Goal: Task Accomplishment & Management: Complete application form

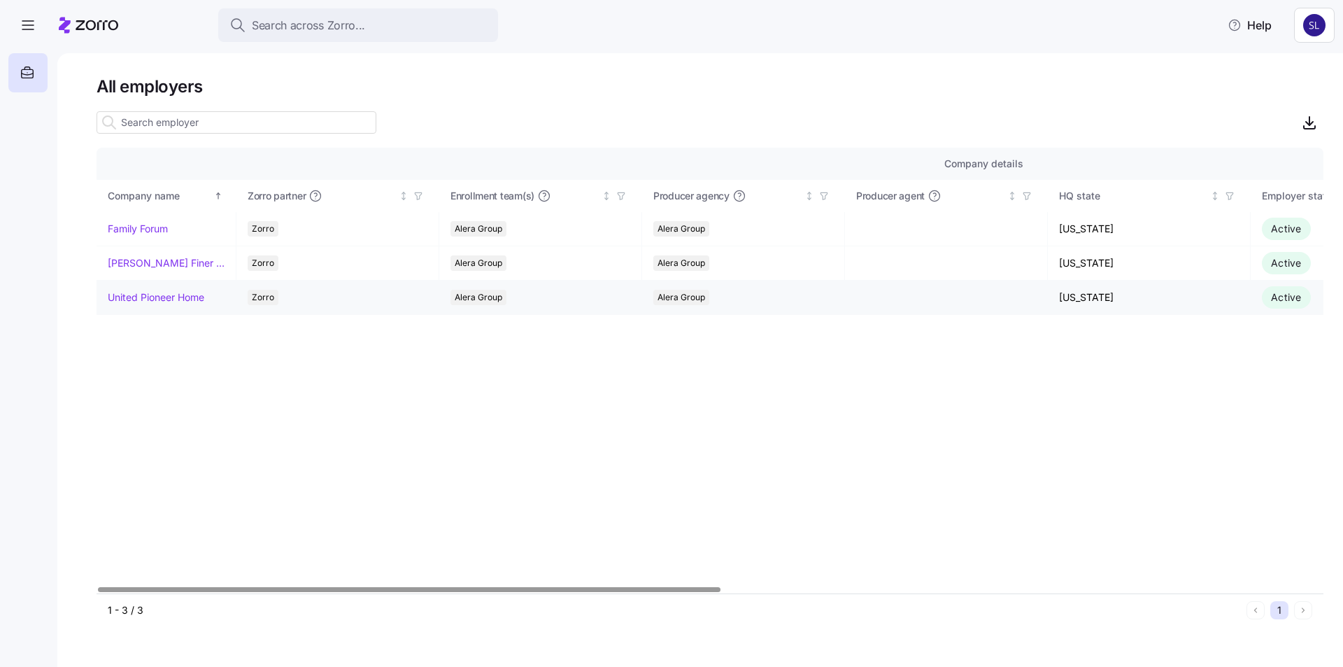
click at [119, 297] on link "United Pioneer Home" at bounding box center [156, 297] width 97 height 14
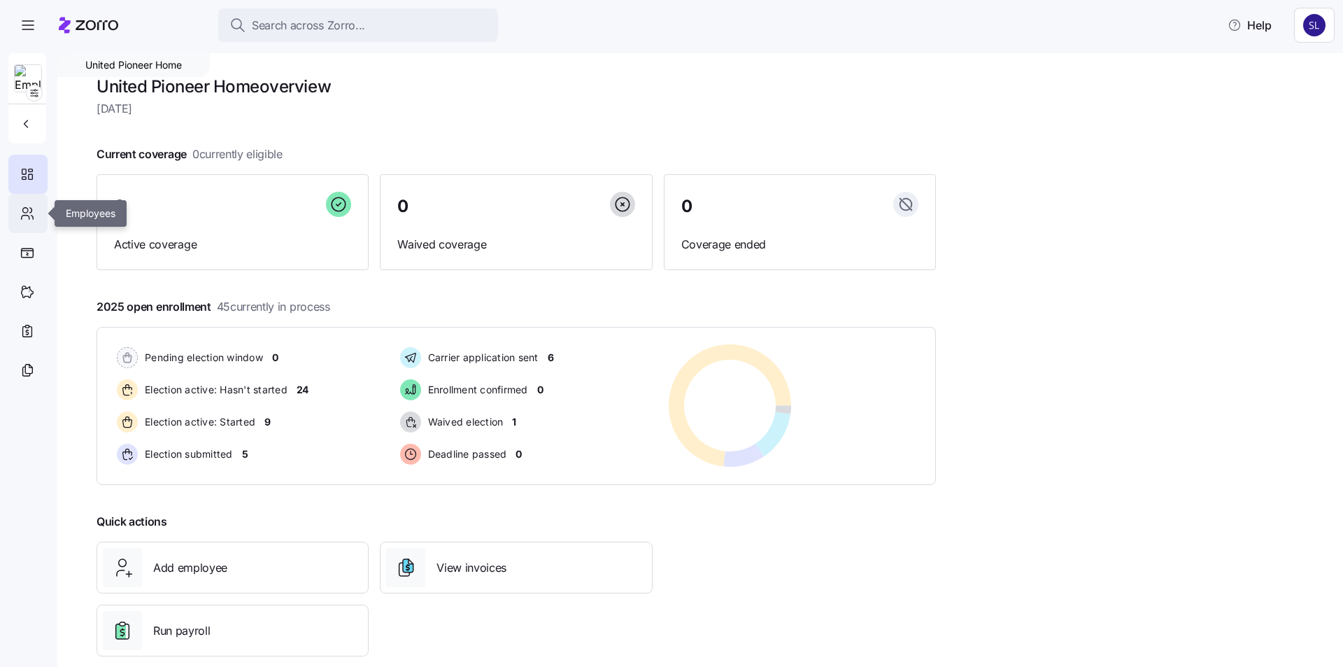
click at [21, 220] on icon at bounding box center [27, 213] width 15 height 17
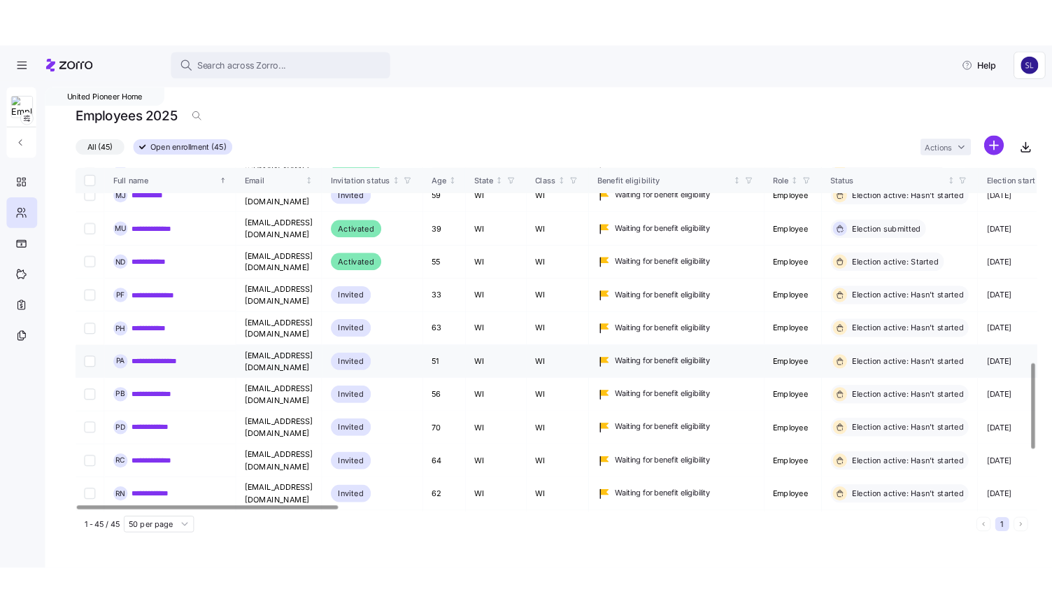
scroll to position [786, 0]
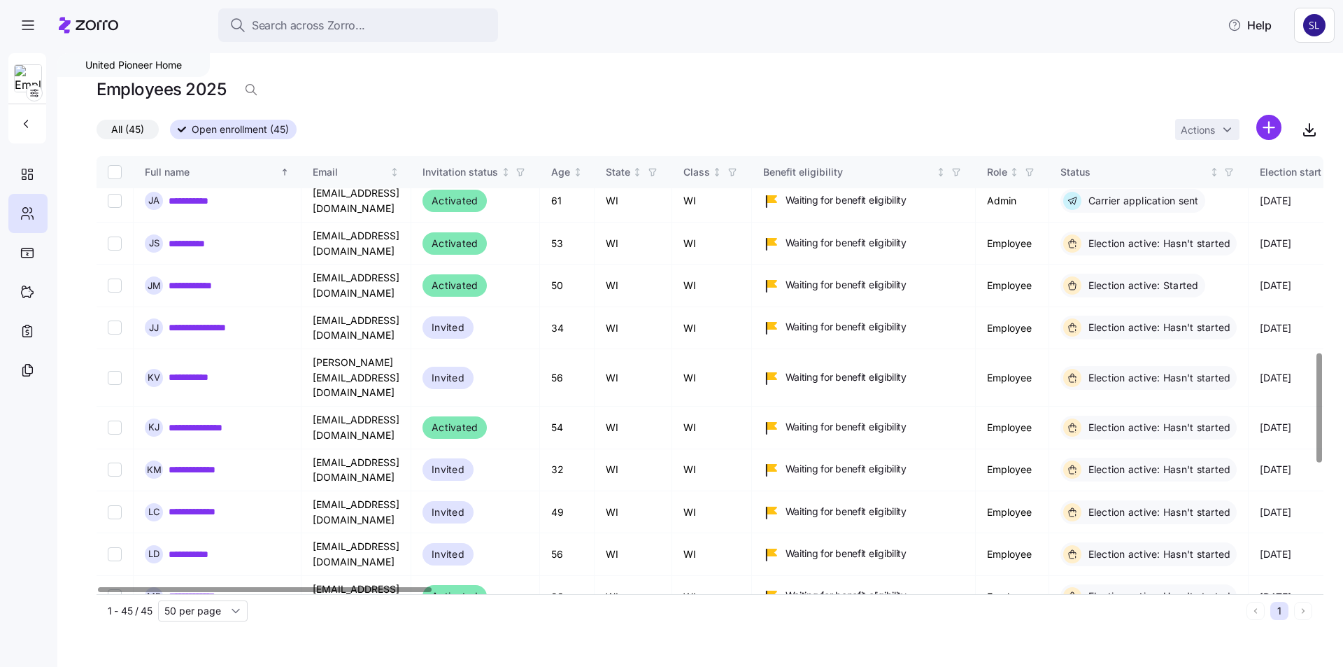
drag, startPoint x: 215, startPoint y: 551, endPoint x: 1338, endPoint y: 554, distance: 1123.2
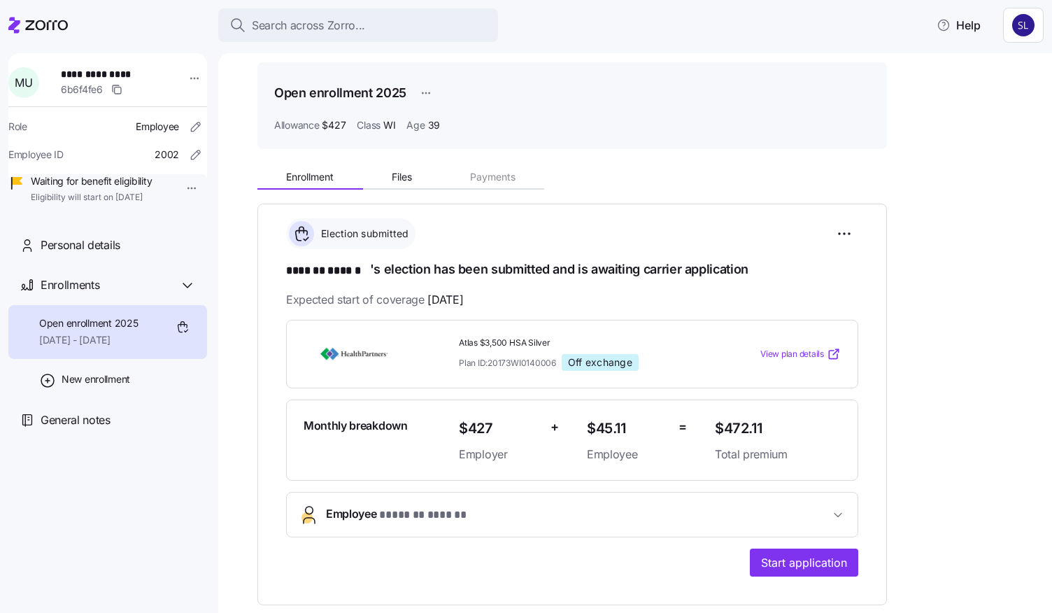
scroll to position [70, 0]
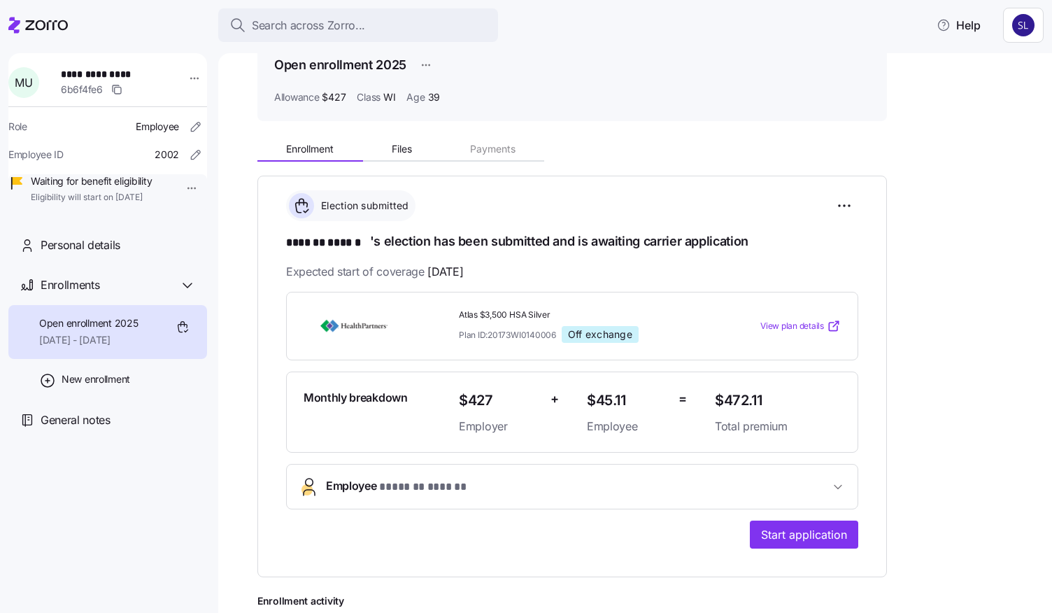
click at [826, 477] on span "Employee * ******* ****** *" at bounding box center [578, 486] width 504 height 19
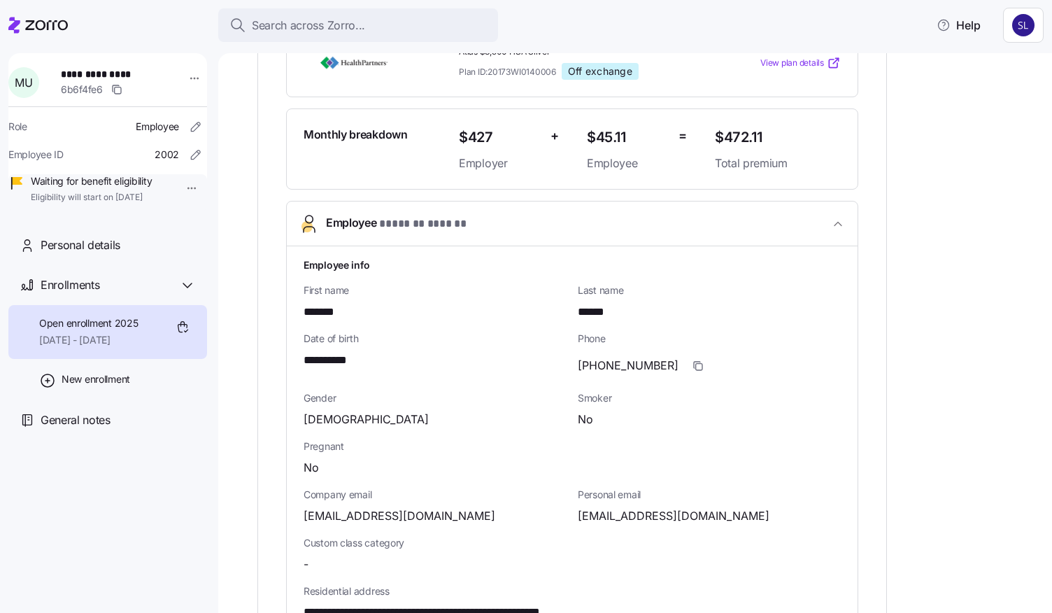
scroll to position [490, 0]
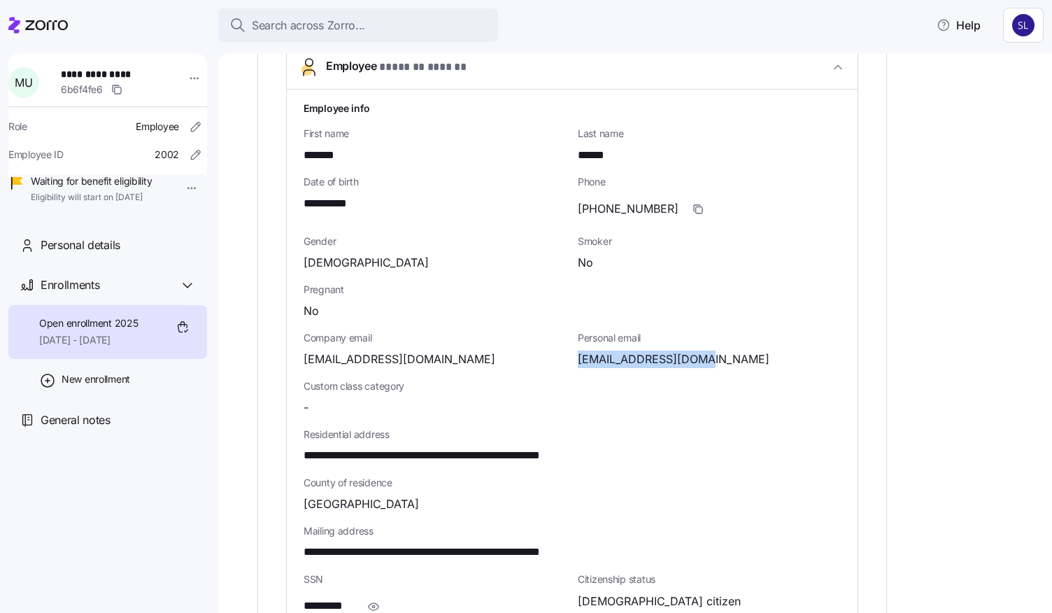
drag, startPoint x: 700, startPoint y: 359, endPoint x: 576, endPoint y: 359, distance: 123.8
click at [576, 359] on div "Personal email utgardmatt@gmail.com" at bounding box center [709, 349] width 274 height 48
copy span "utgardmatt@gmail.com"
drag, startPoint x: 396, startPoint y: 450, endPoint x: 305, endPoint y: 448, distance: 90.9
click at [305, 448] on span "**********" at bounding box center [456, 455] width 304 height 17
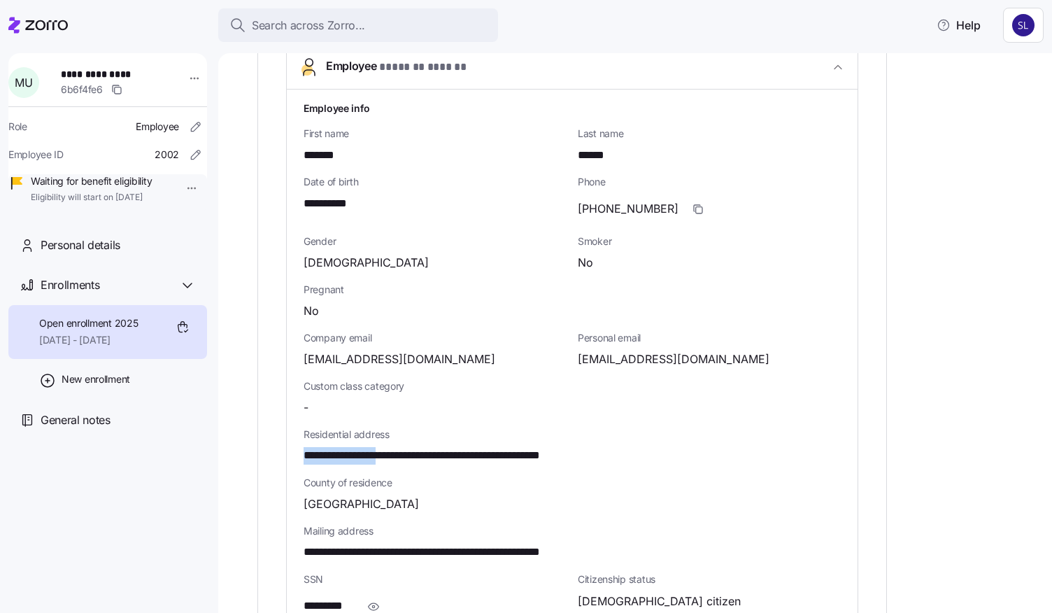
copy span "**********"
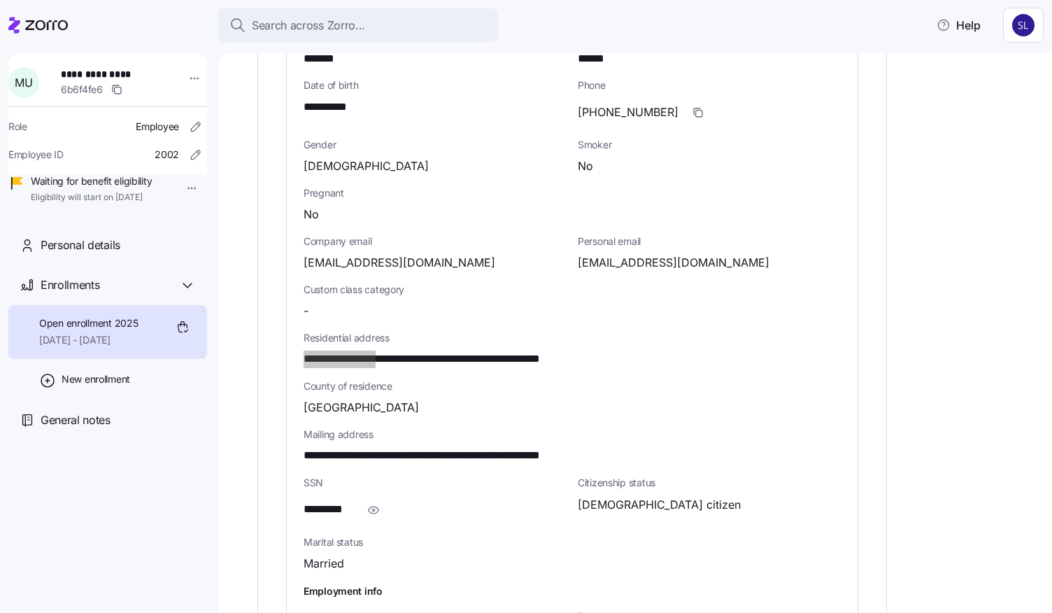
scroll to position [769, 0]
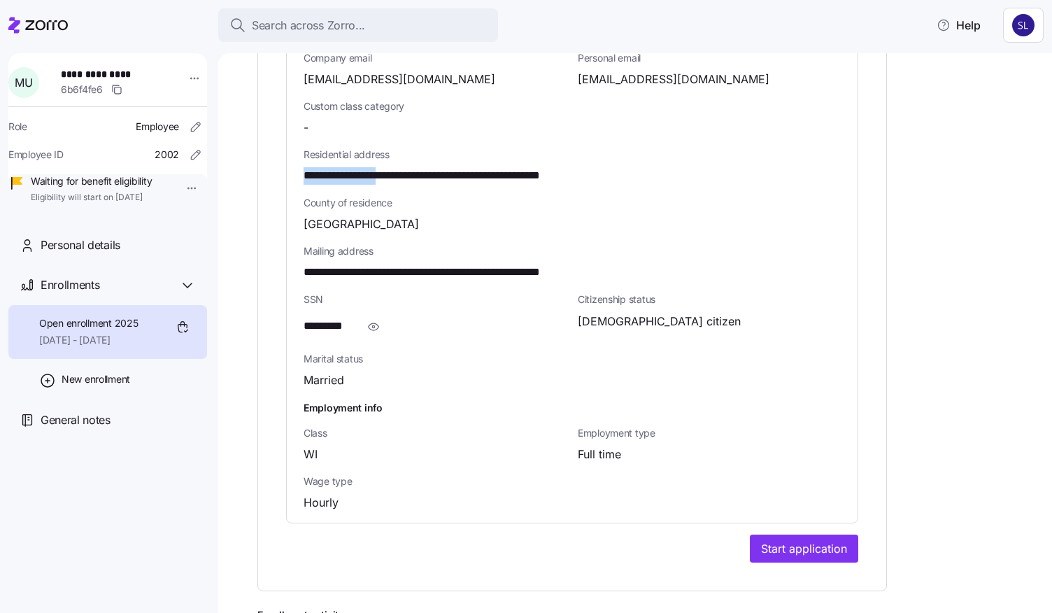
click at [372, 325] on icon "button" at bounding box center [373, 326] width 14 height 17
click at [813, 548] on span "Start application" at bounding box center [804, 548] width 86 height 17
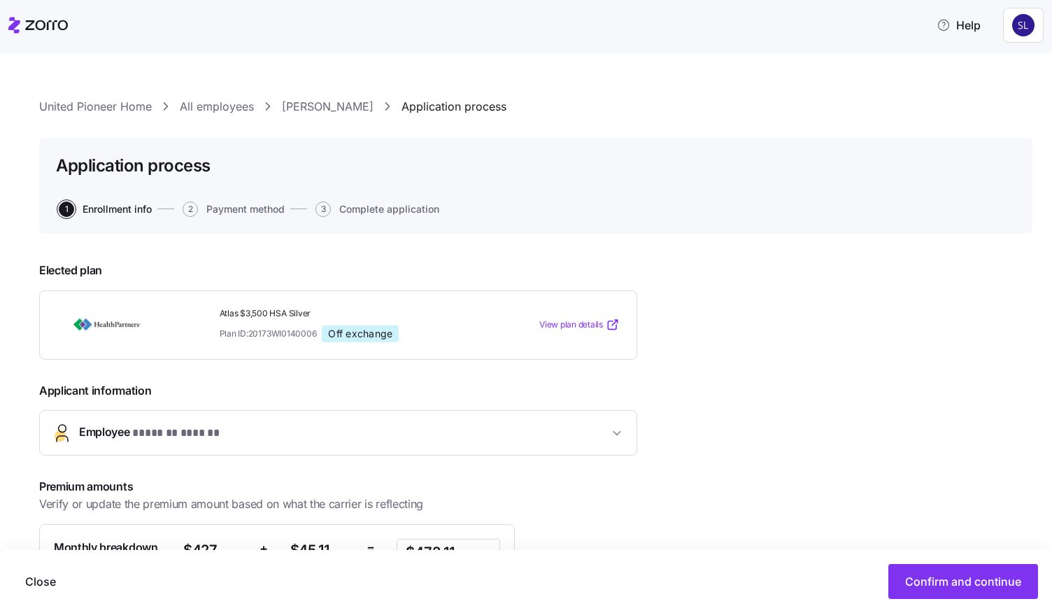
scroll to position [171, 0]
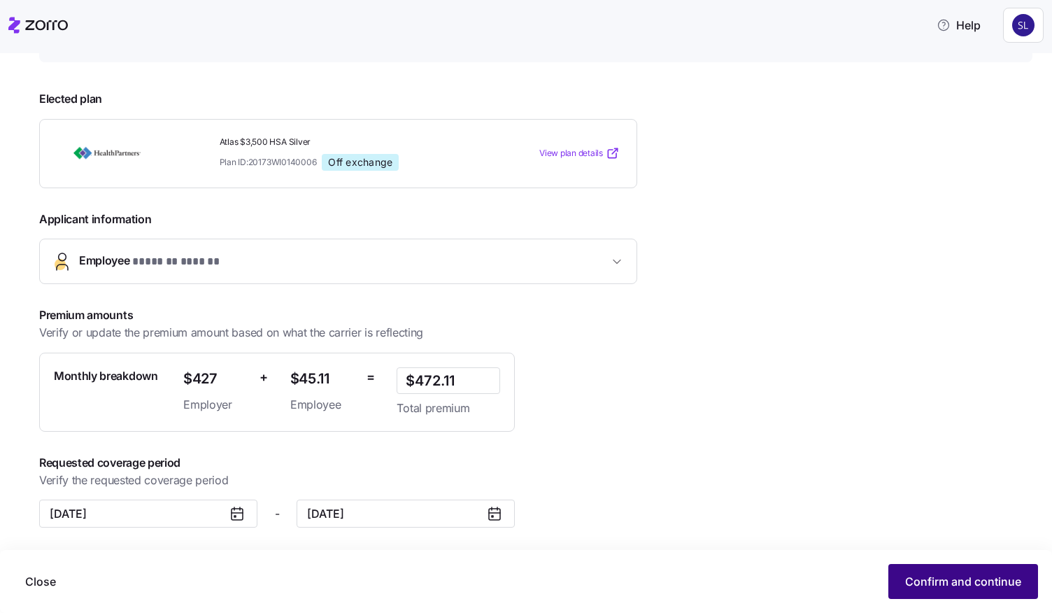
click at [919, 581] on span "Confirm and continue" at bounding box center [963, 581] width 116 height 17
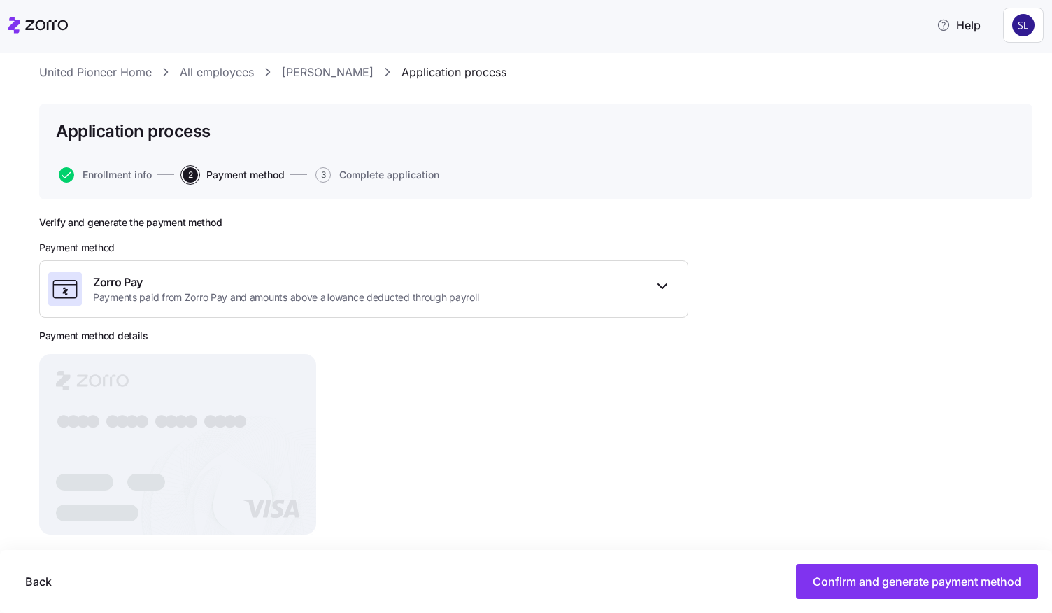
scroll to position [53, 0]
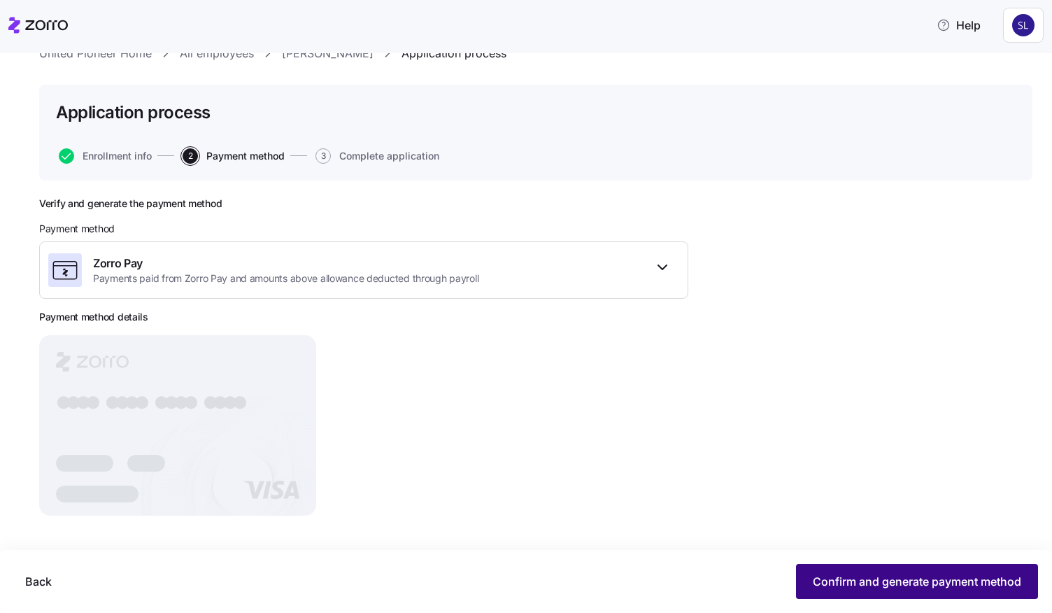
click at [816, 580] on span "Confirm and generate payment method" at bounding box center [917, 581] width 208 height 17
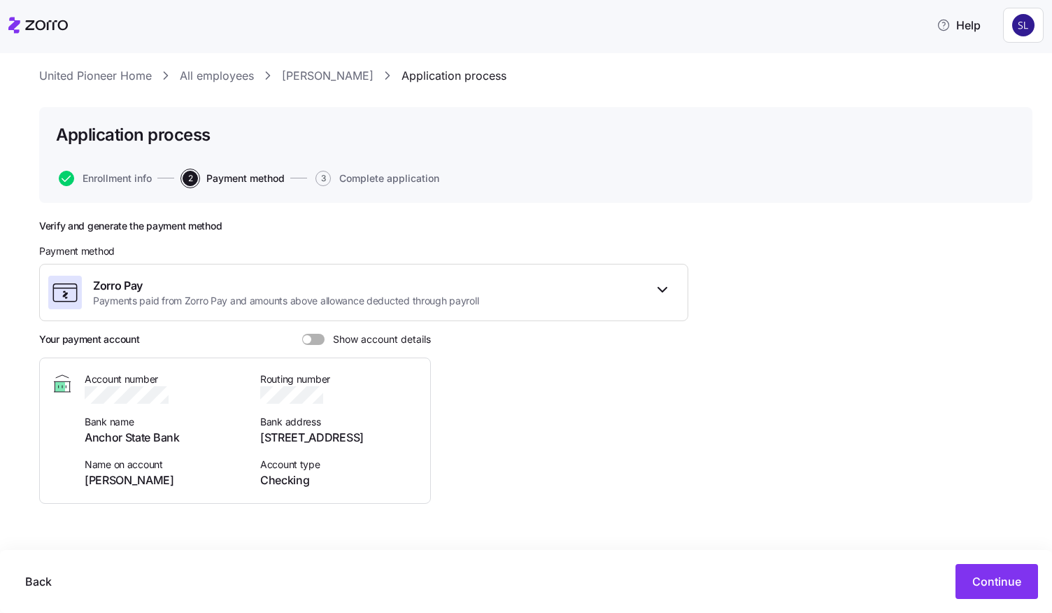
scroll to position [29, 0]
click at [313, 343] on span at bounding box center [318, 340] width 14 height 11
click at [302, 335] on input "Show account details" at bounding box center [302, 335] width 0 height 0
click at [981, 583] on span "Continue" at bounding box center [996, 581] width 49 height 17
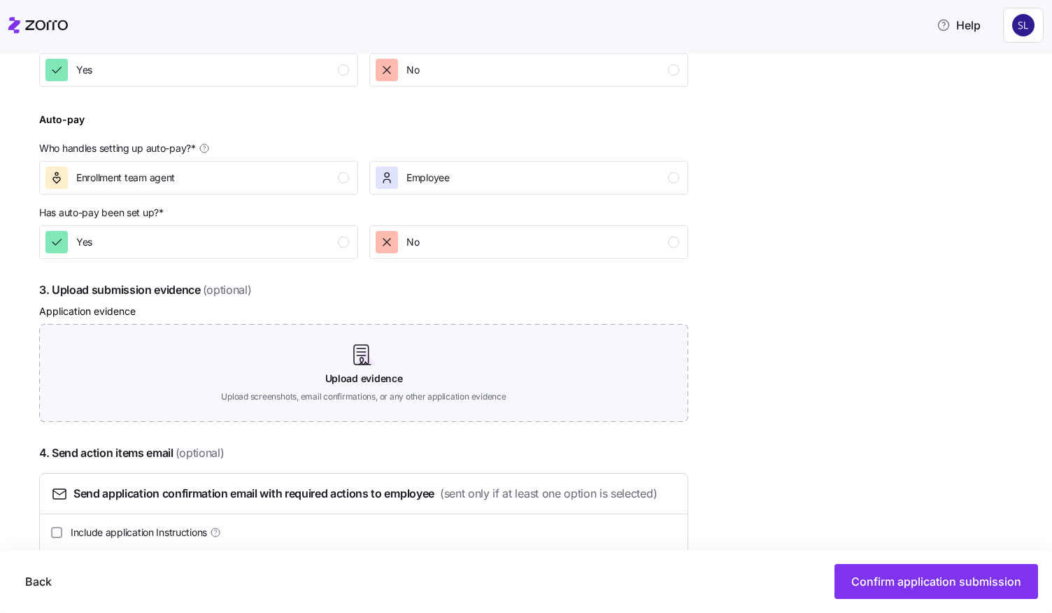
scroll to position [490, 0]
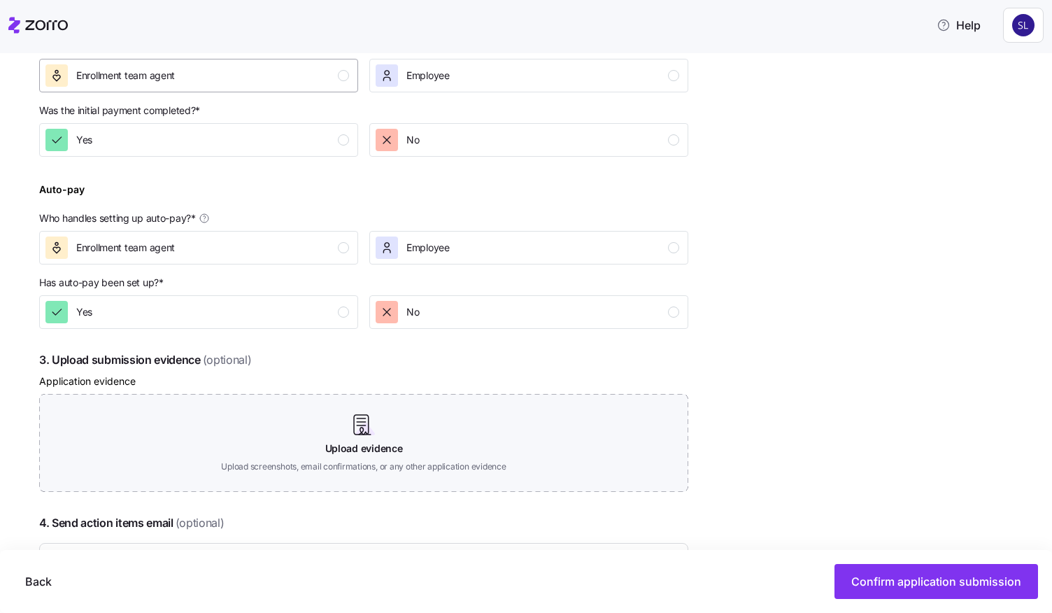
click at [248, 77] on div "Enrollment team agent" at bounding box center [197, 75] width 304 height 22
click at [248, 136] on div "Yes" at bounding box center [197, 140] width 304 height 22
click at [285, 252] on div "Enrollment team agent" at bounding box center [197, 247] width 304 height 22
click at [279, 309] on div "Yes" at bounding box center [197, 312] width 304 height 22
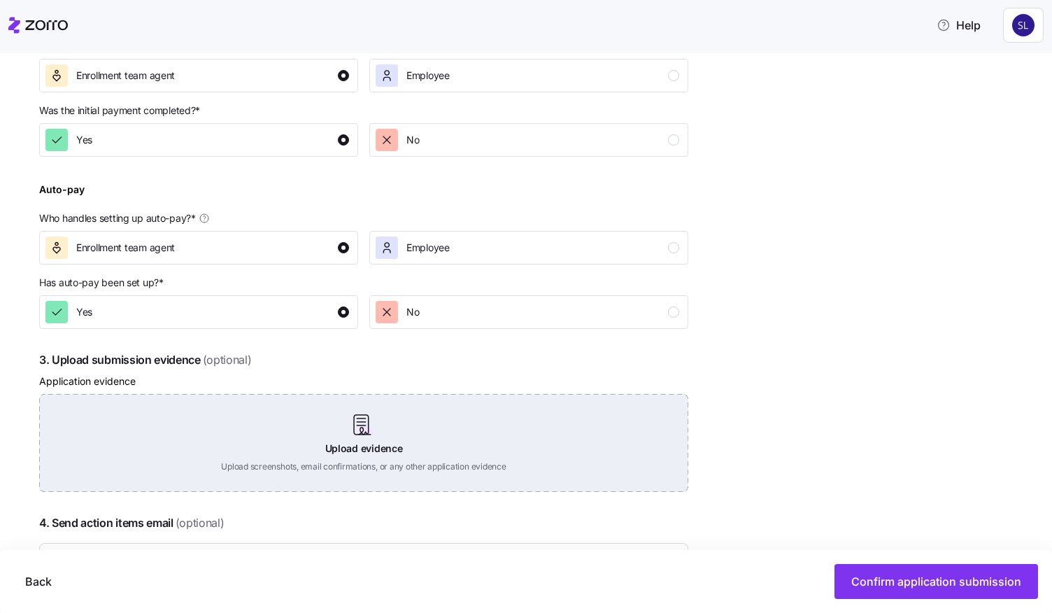
click at [330, 429] on div "Upload evidence Upload screenshots, email confirmations, or any other applicati…" at bounding box center [363, 443] width 649 height 98
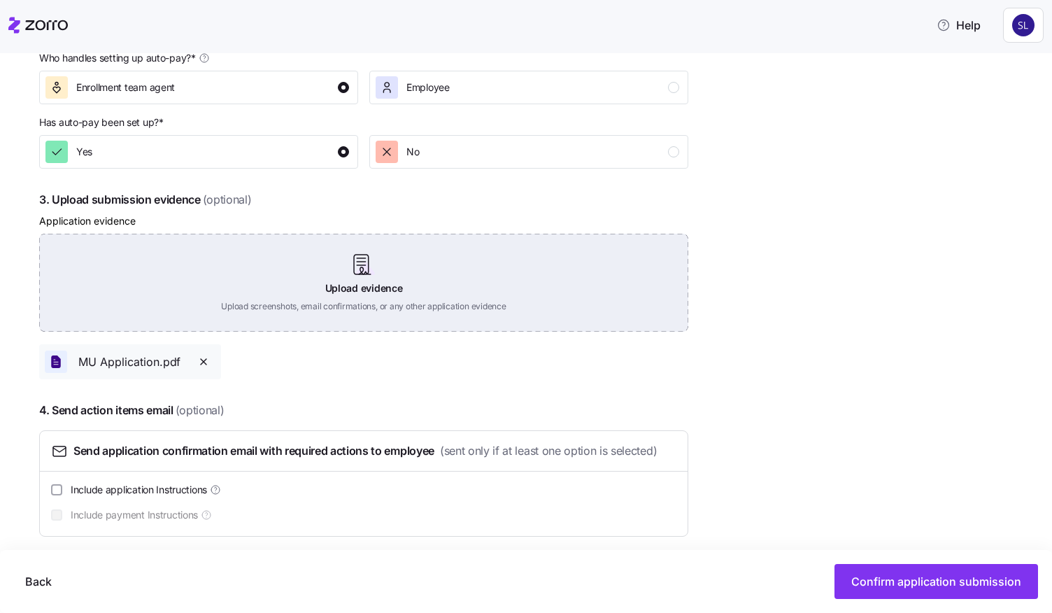
scroll to position [660, 0]
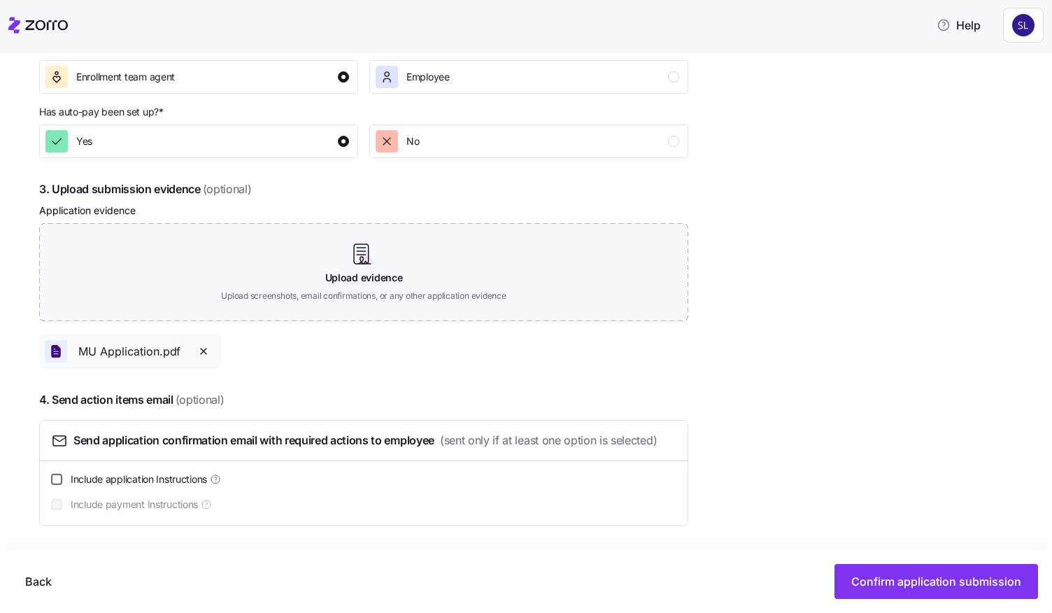
click at [62, 479] on input "Include application Instructions" at bounding box center [56, 478] width 11 height 11
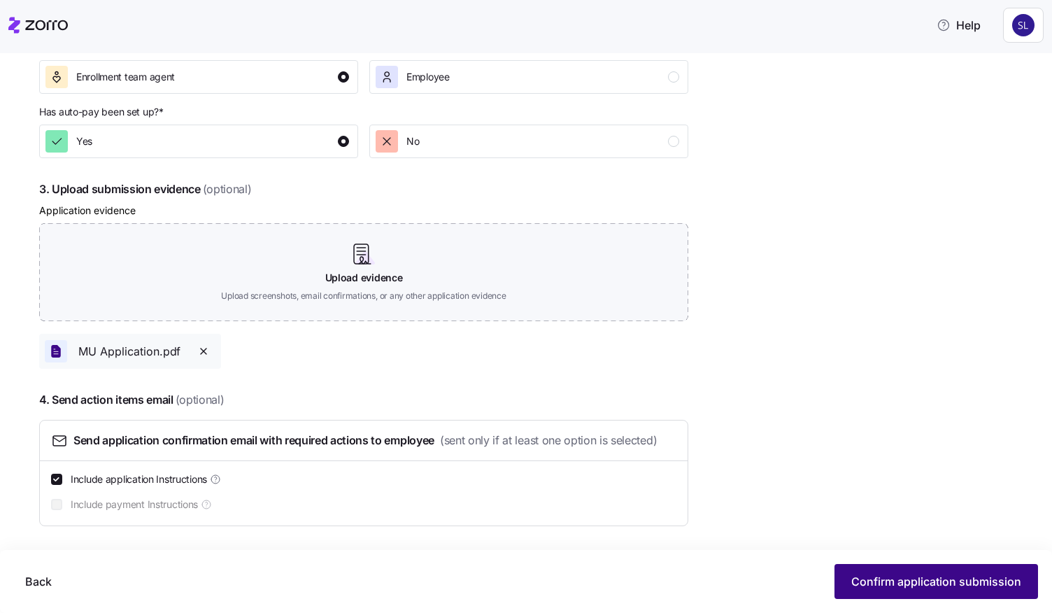
click at [883, 570] on button "Confirm application submission" at bounding box center [936, 581] width 204 height 35
checkbox input "false"
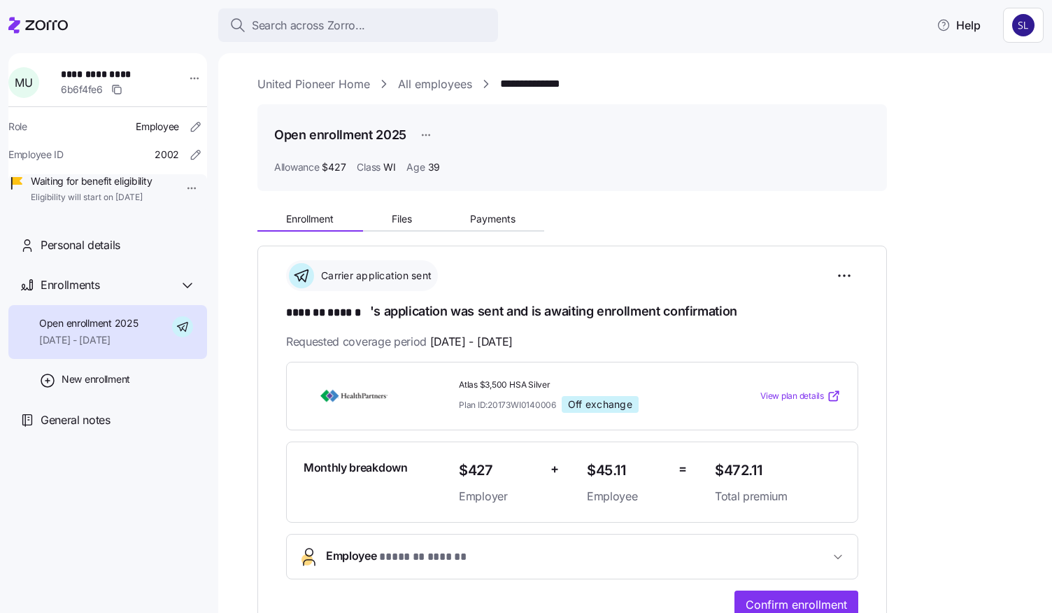
click at [441, 87] on link "All employees" at bounding box center [435, 84] width 74 height 17
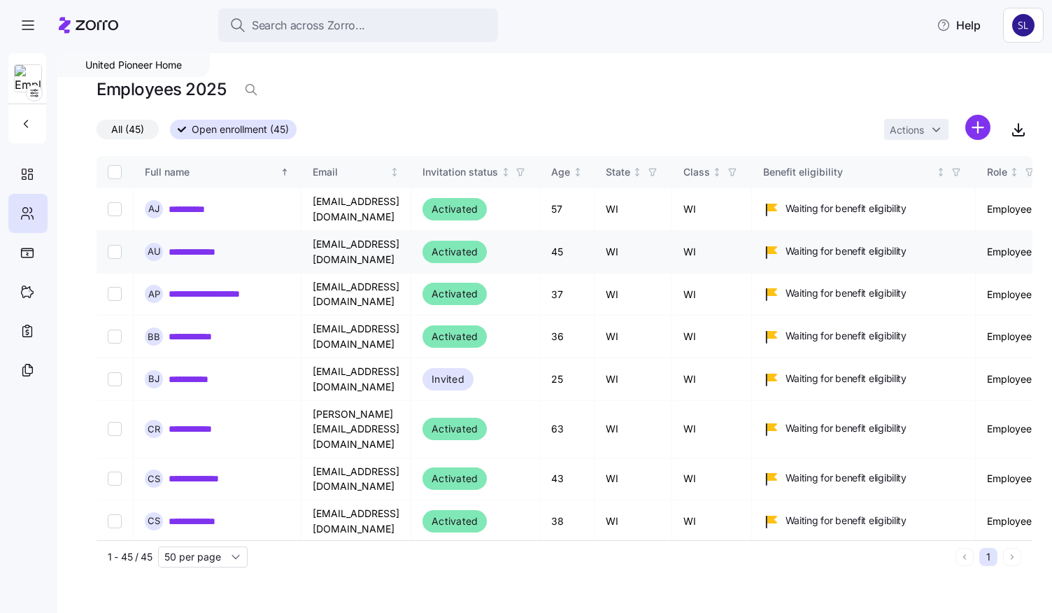
click at [208, 250] on link "**********" at bounding box center [202, 252] width 66 height 14
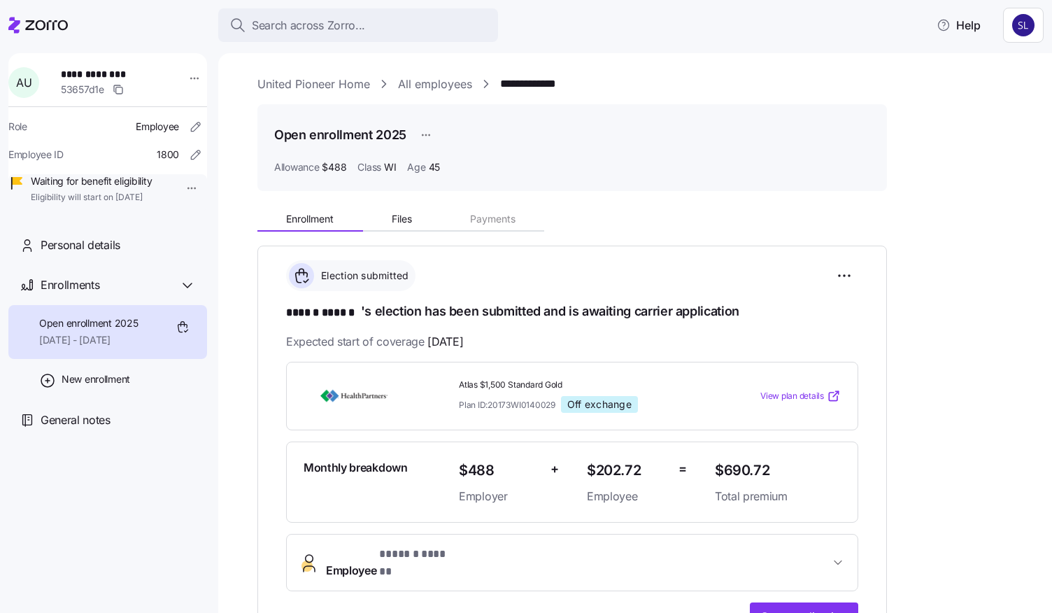
scroll to position [241, 0]
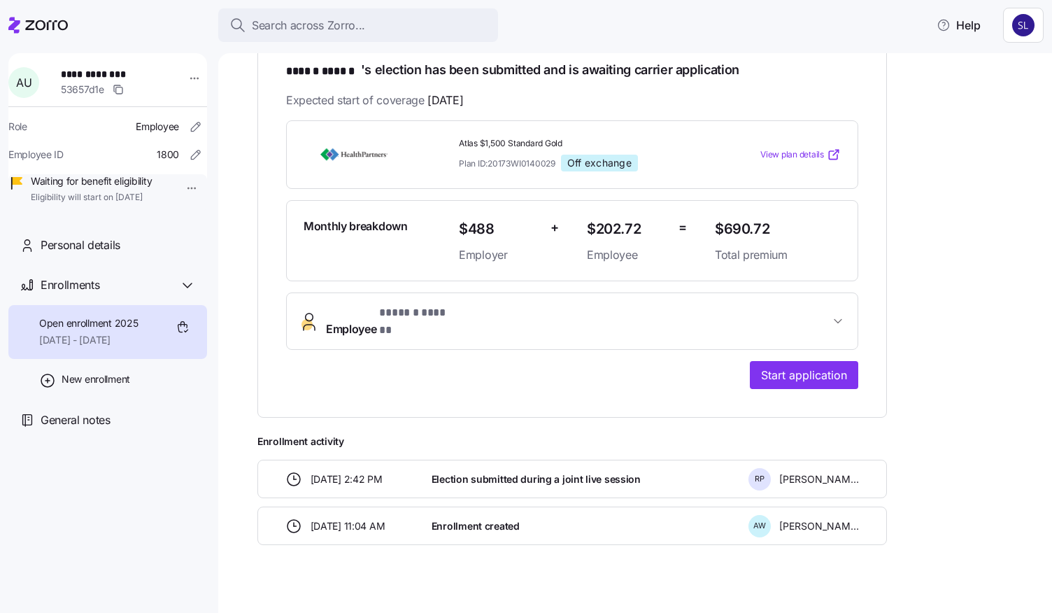
click at [677, 308] on span "Employee * ****** ****** *" at bounding box center [578, 321] width 504 height 34
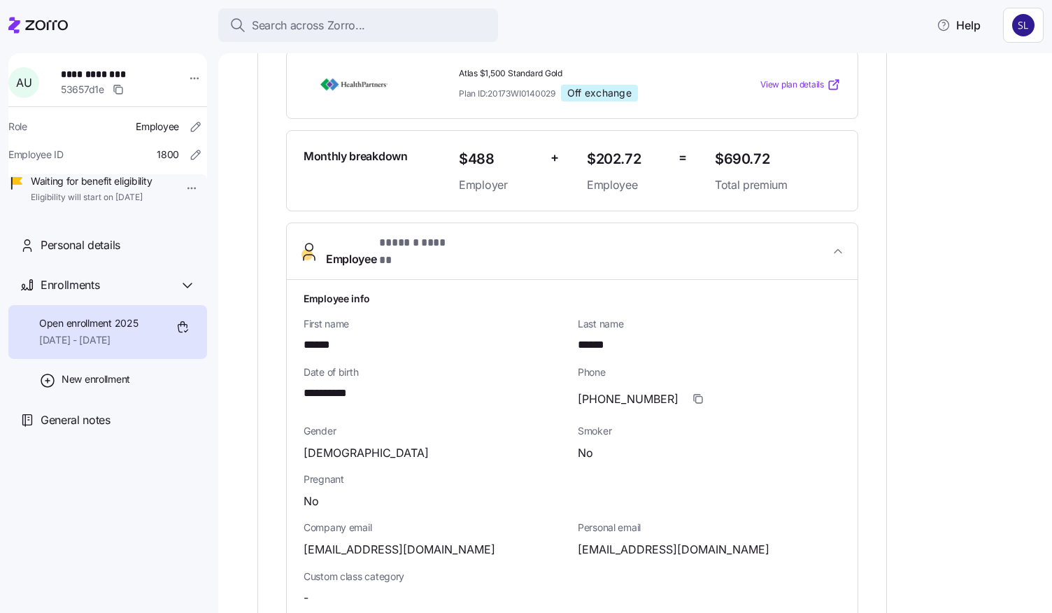
scroll to position [381, 0]
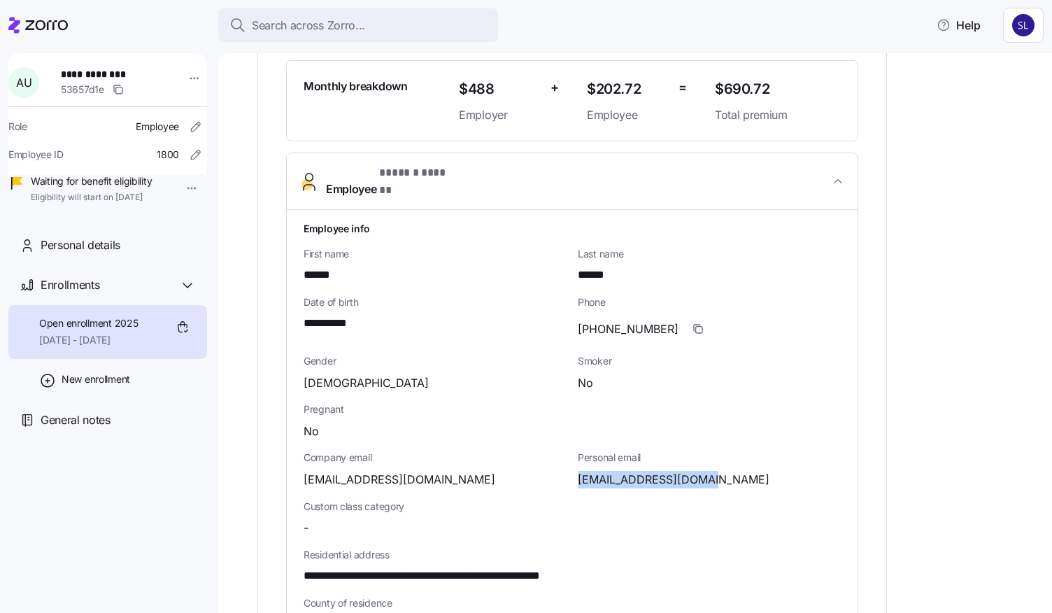
drag, startPoint x: 714, startPoint y: 468, endPoint x: 578, endPoint y: 466, distance: 136.4
click at [578, 471] on div "alehmannof3@gmail.com" at bounding box center [709, 479] width 263 height 17
copy span "alehmannof3@gmail.com"
drag, startPoint x: 396, startPoint y: 563, endPoint x: 304, endPoint y: 560, distance: 91.7
click at [304, 567] on span "**********" at bounding box center [456, 575] width 304 height 17
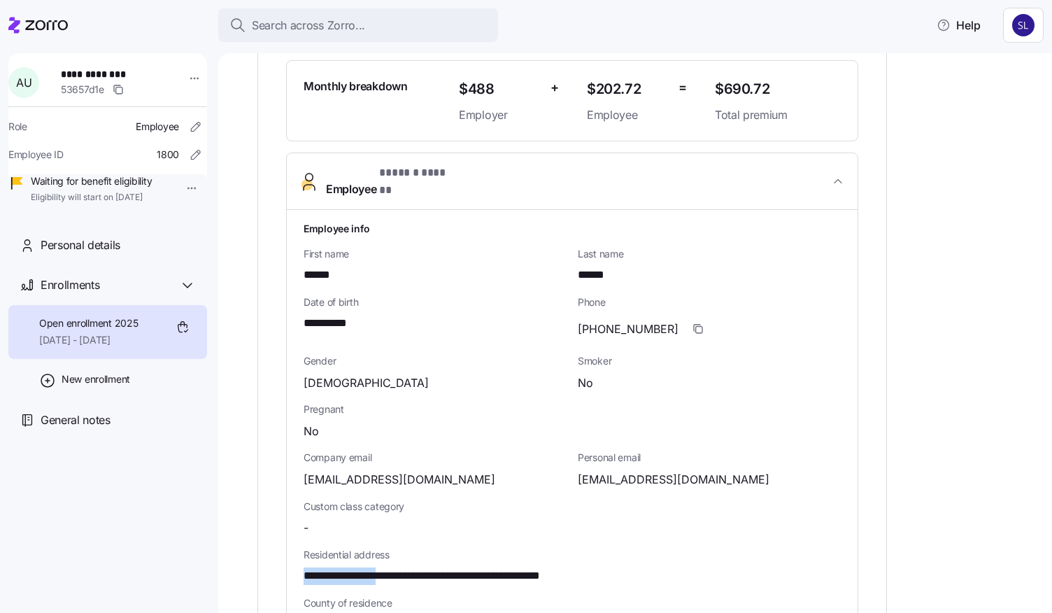
copy span "**********"
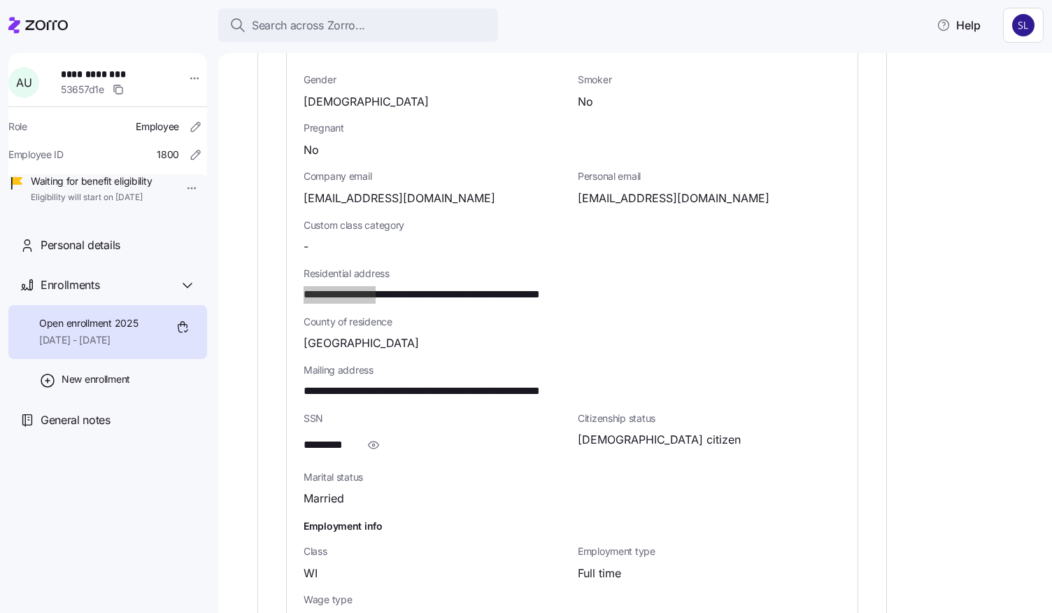
scroll to position [731, 0]
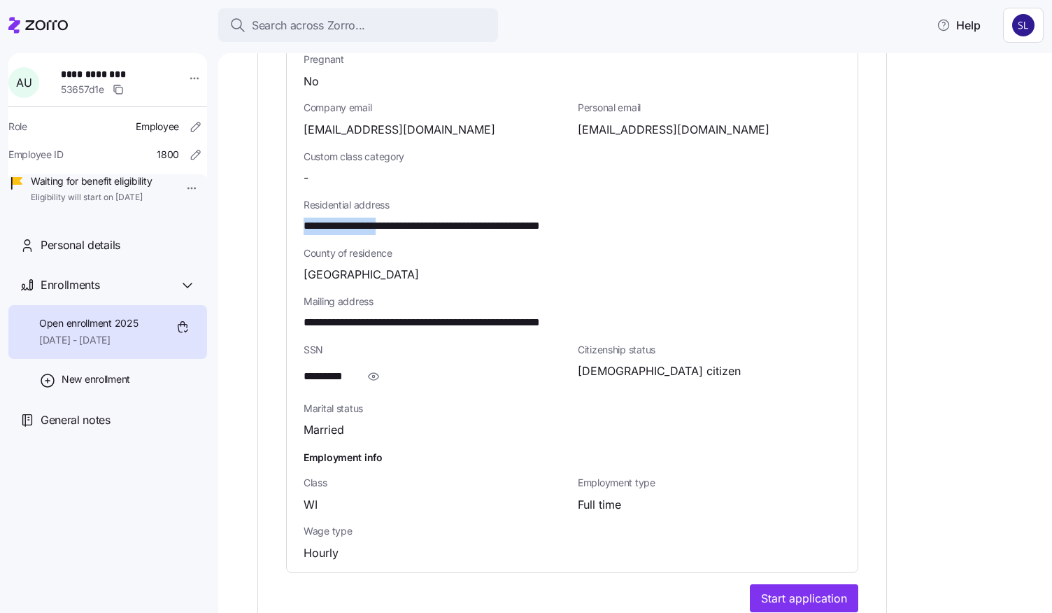
click at [377, 368] on icon "button" at bounding box center [373, 376] width 14 height 17
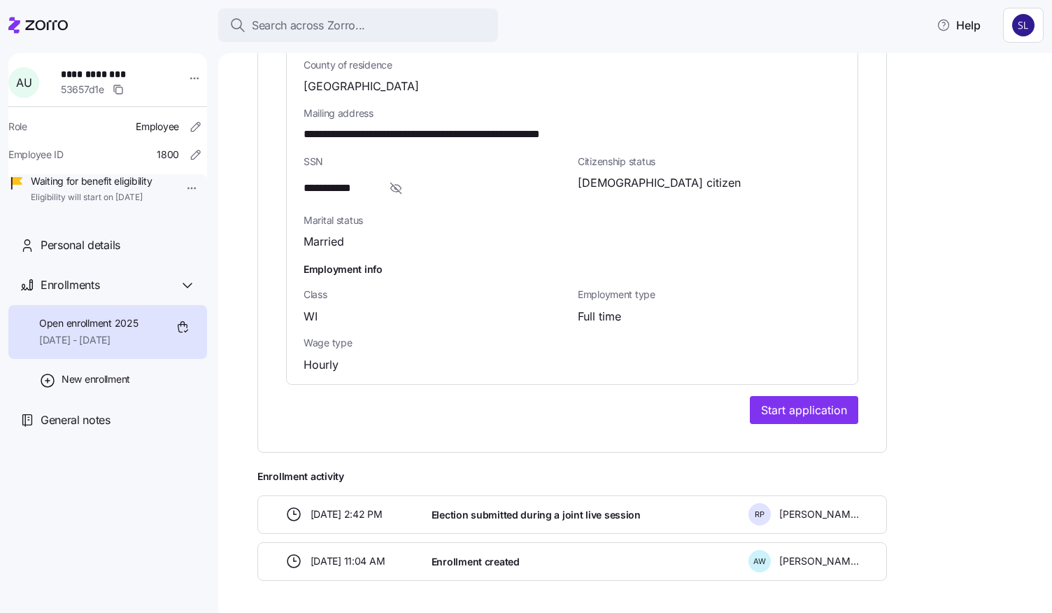
scroll to position [941, 0]
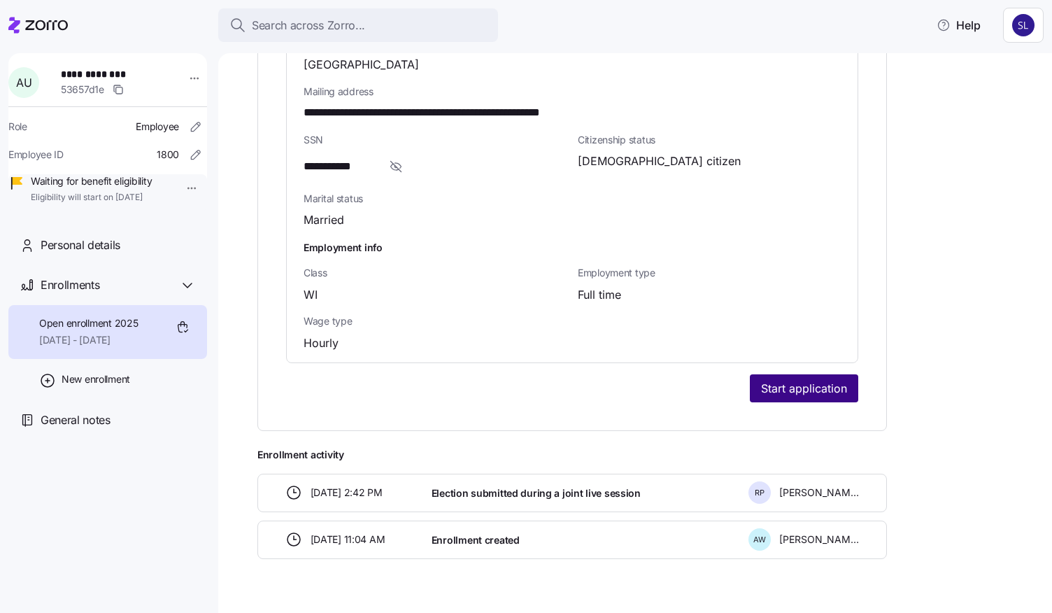
click at [775, 380] on span "Start application" at bounding box center [804, 388] width 86 height 17
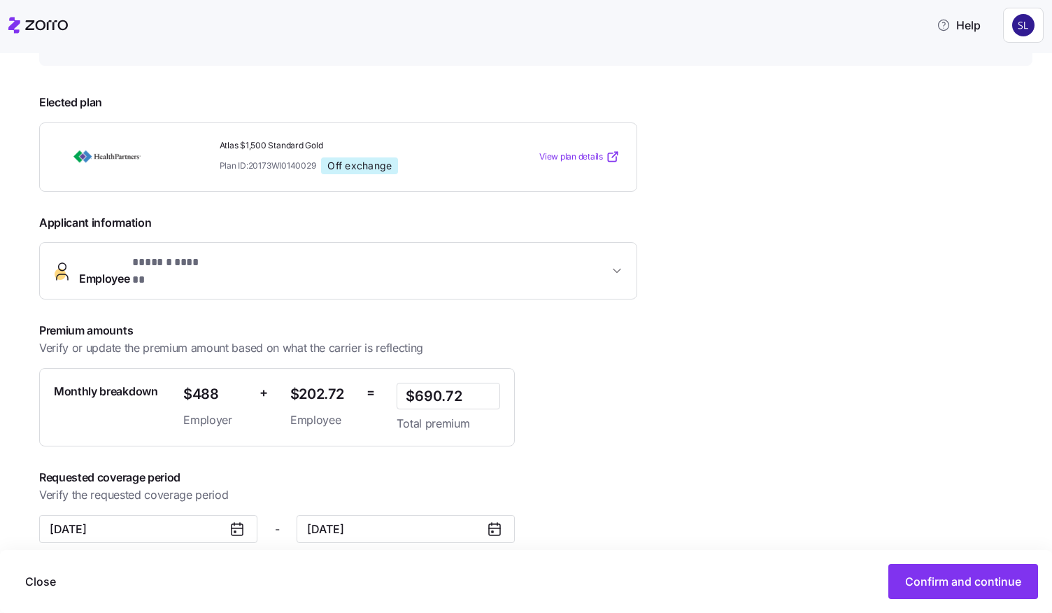
scroll to position [171, 0]
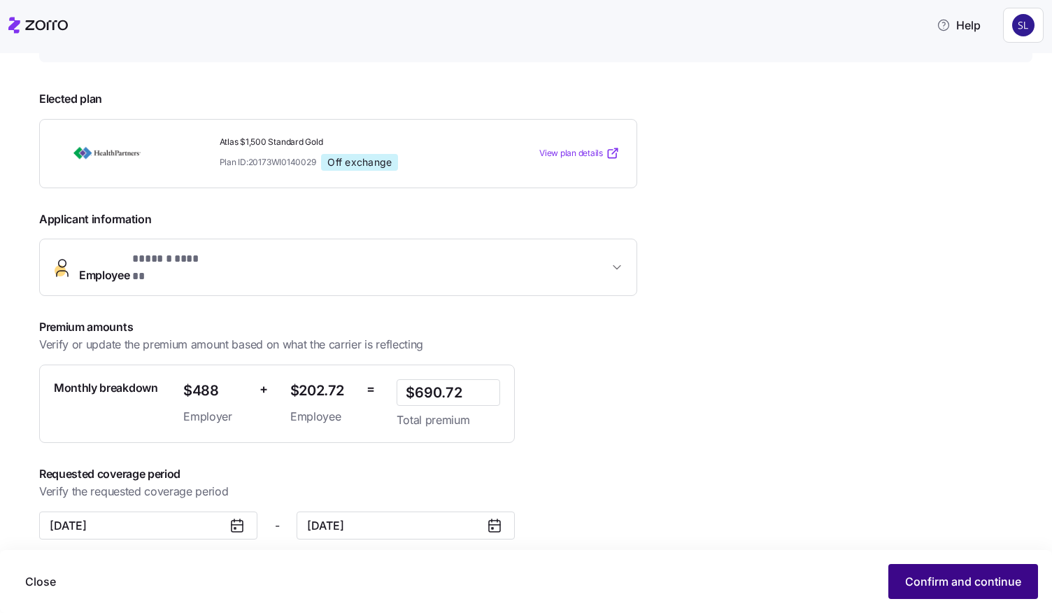
click at [983, 591] on button "Confirm and continue" at bounding box center [963, 581] width 150 height 35
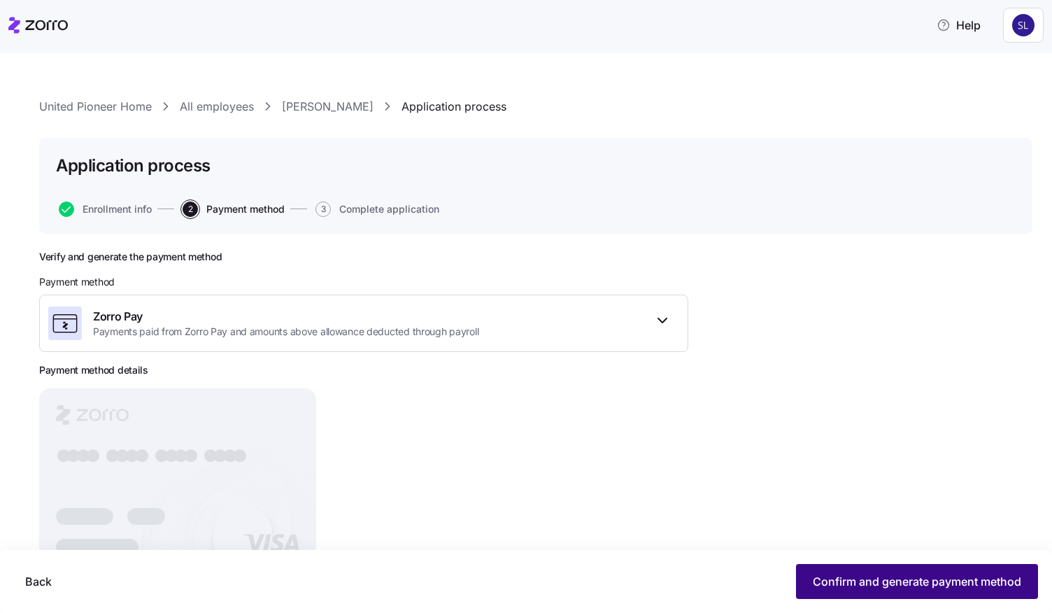
click at [906, 594] on button "Confirm and generate payment method" at bounding box center [917, 581] width 242 height 35
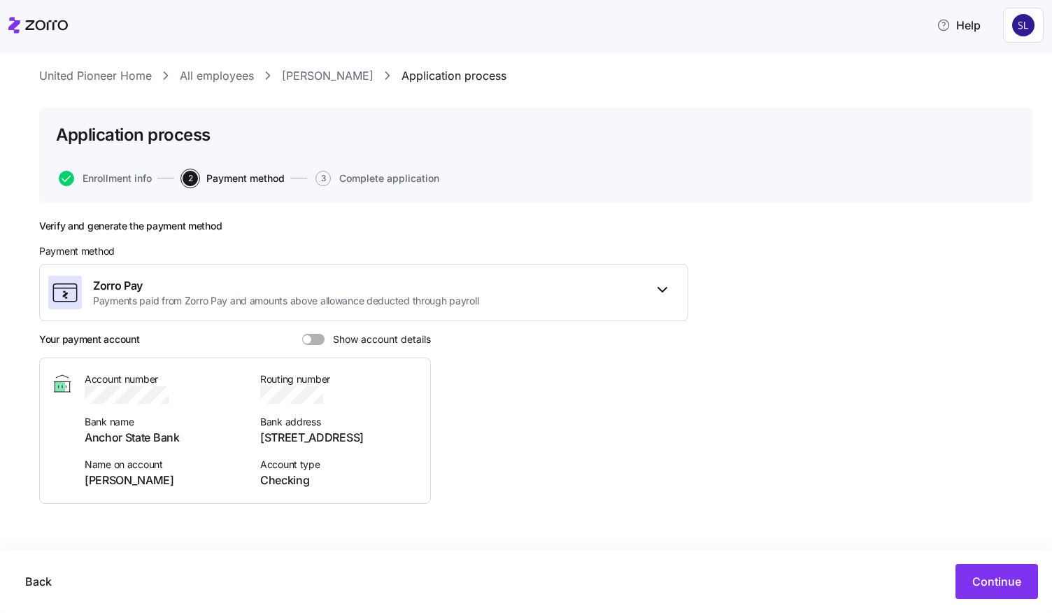
scroll to position [29, 0]
click at [311, 337] on span at bounding box center [318, 340] width 14 height 11
click at [302, 335] on input "Show account details" at bounding box center [302, 335] width 0 height 0
click at [979, 577] on span "Continue" at bounding box center [996, 581] width 49 height 17
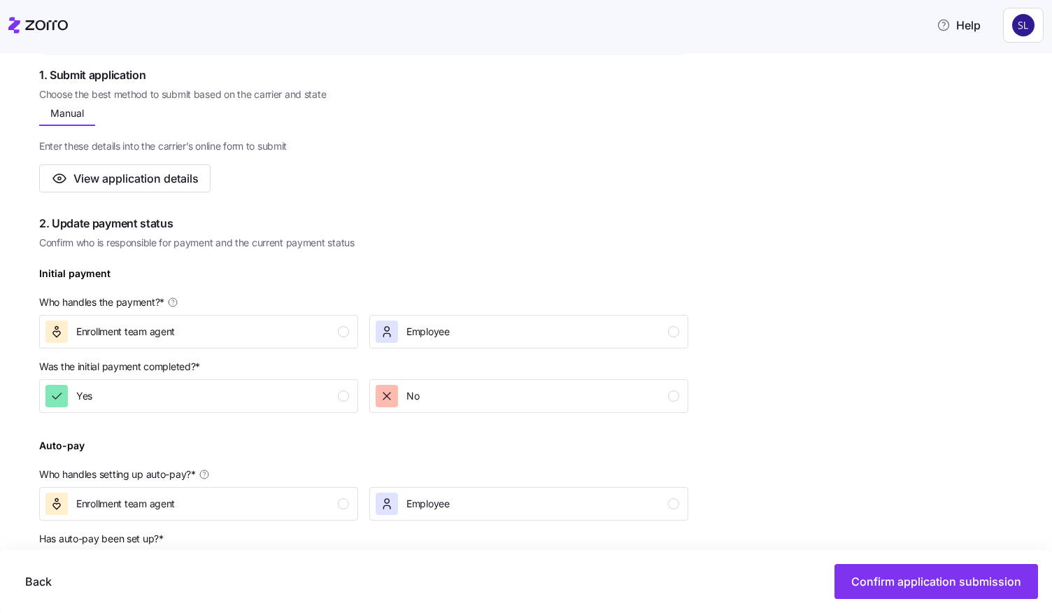
scroll to position [350, 0]
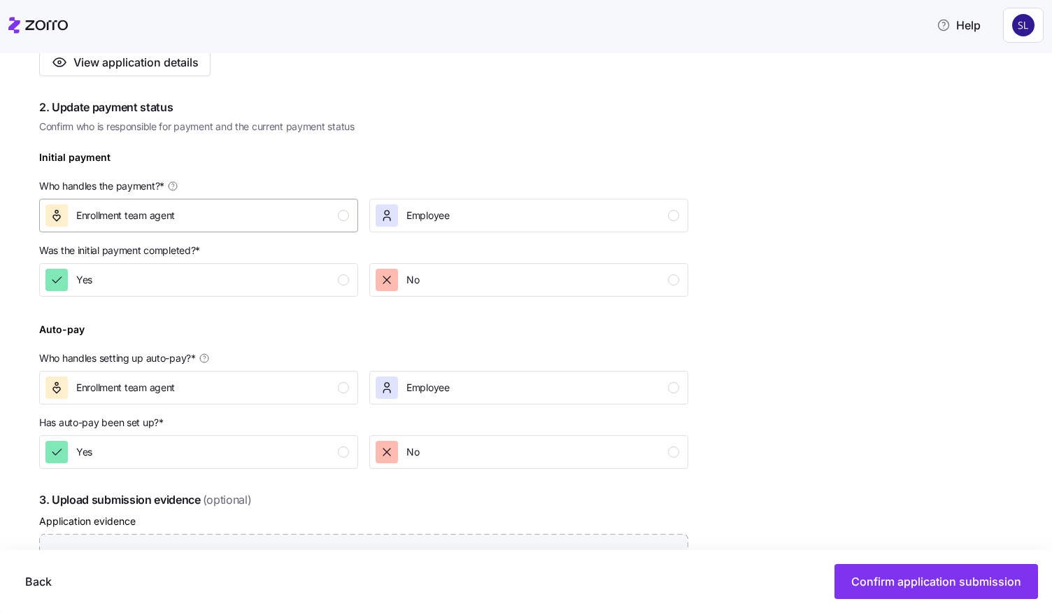
click at [213, 219] on div "Enrollment team agent" at bounding box center [197, 215] width 304 height 22
click at [222, 278] on div "Yes" at bounding box center [197, 280] width 304 height 22
click at [239, 386] on div "Enrollment team agent" at bounding box center [197, 387] width 304 height 22
click at [245, 447] on div "Yes" at bounding box center [197, 452] width 304 height 22
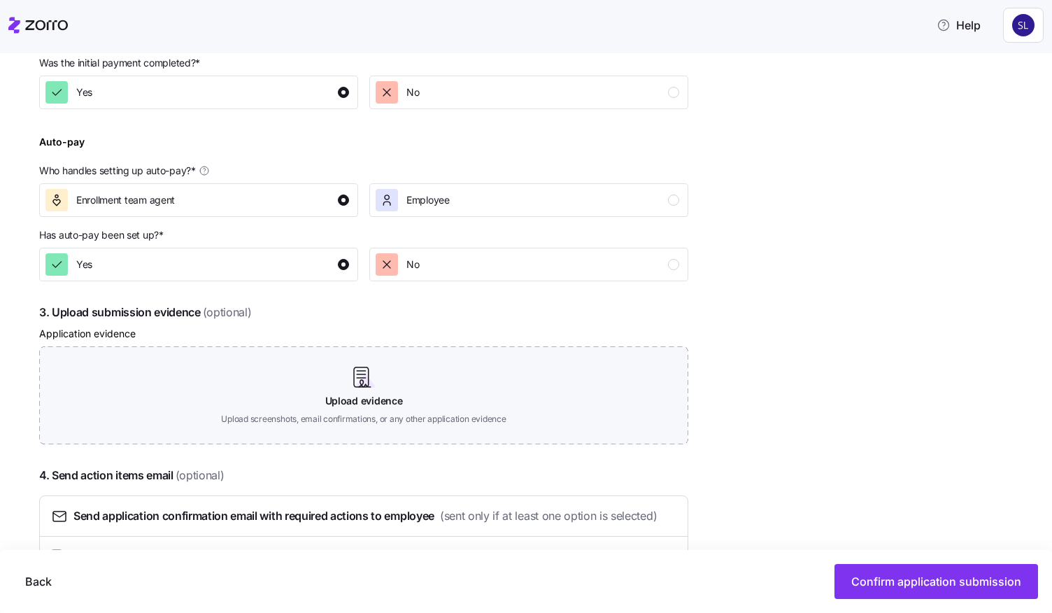
scroll to position [613, 0]
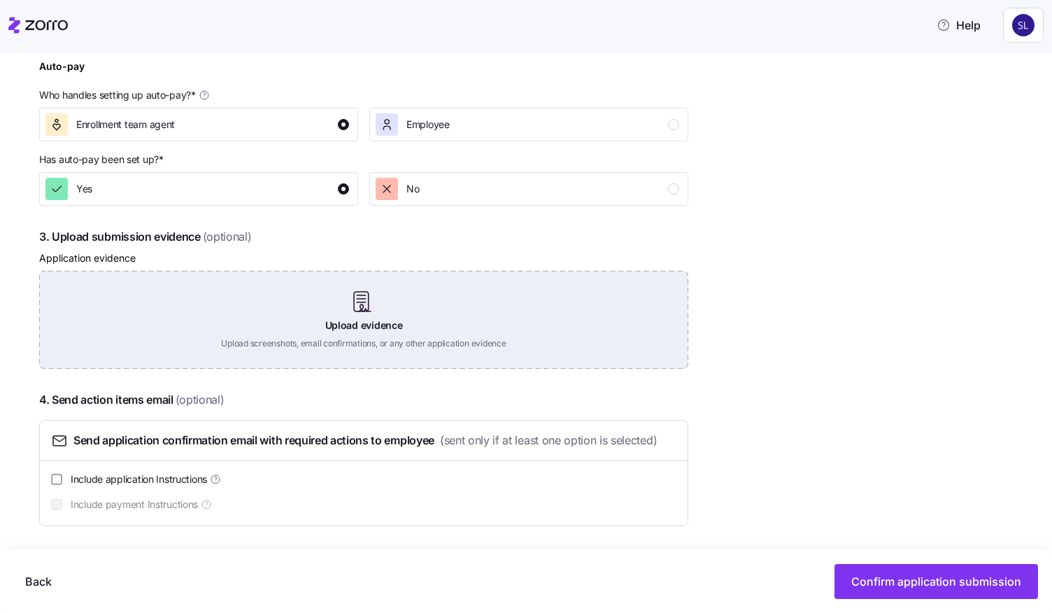
click at [359, 334] on div "Upload evidence Upload screenshots, email confirmations, or any other applicati…" at bounding box center [363, 320] width 649 height 98
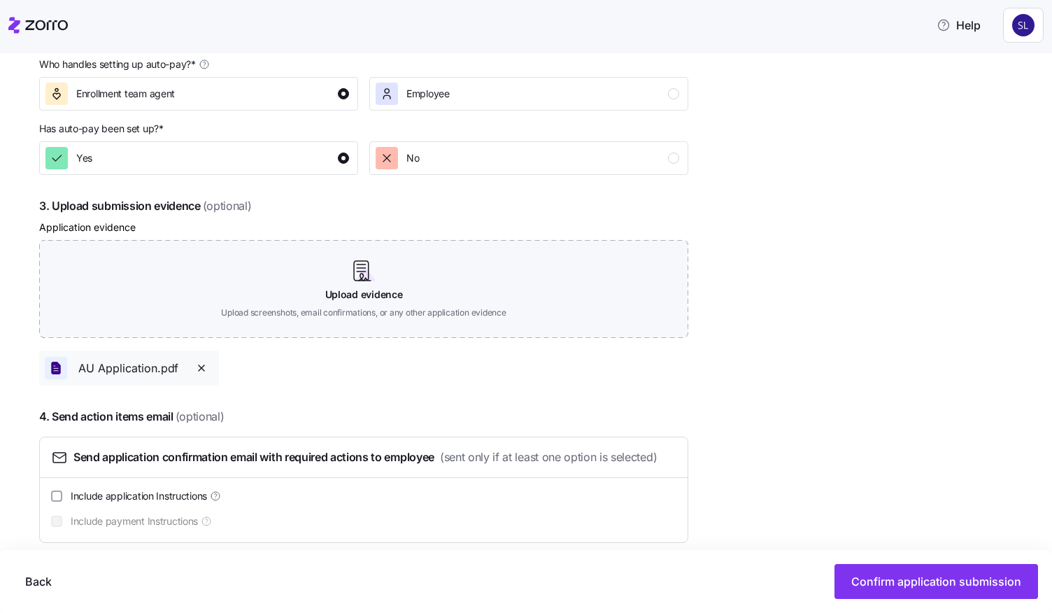
scroll to position [660, 0]
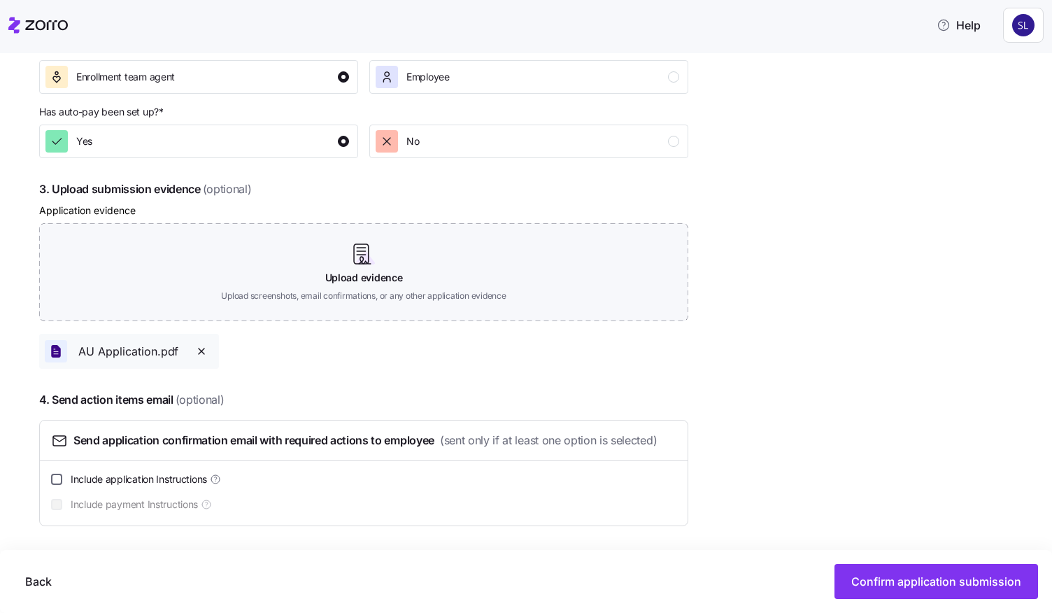
click at [62, 476] on input "Include application Instructions" at bounding box center [56, 478] width 11 height 11
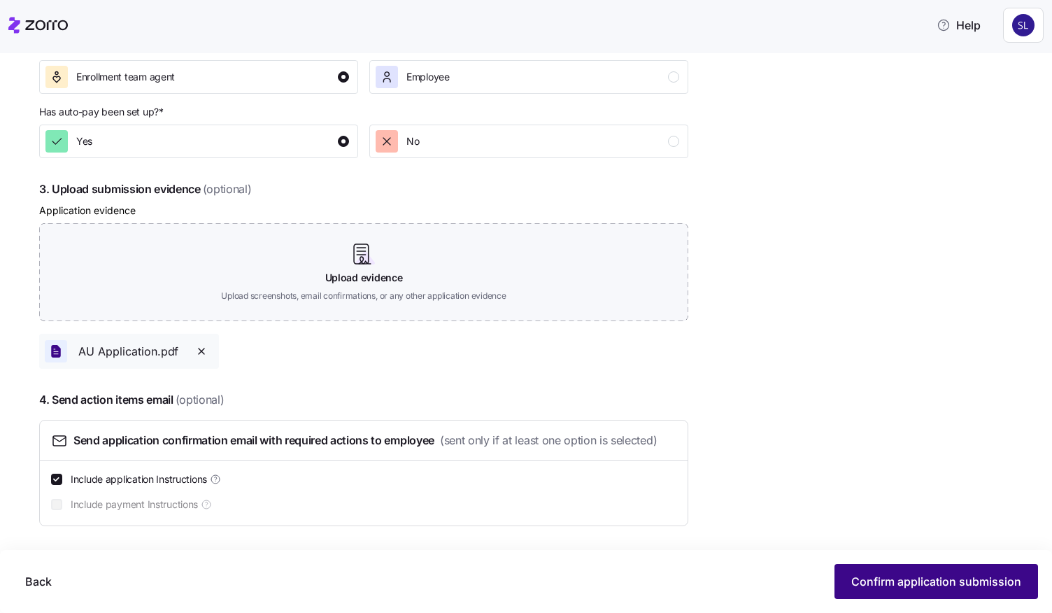
click at [919, 583] on span "Confirm application submission" at bounding box center [936, 581] width 170 height 17
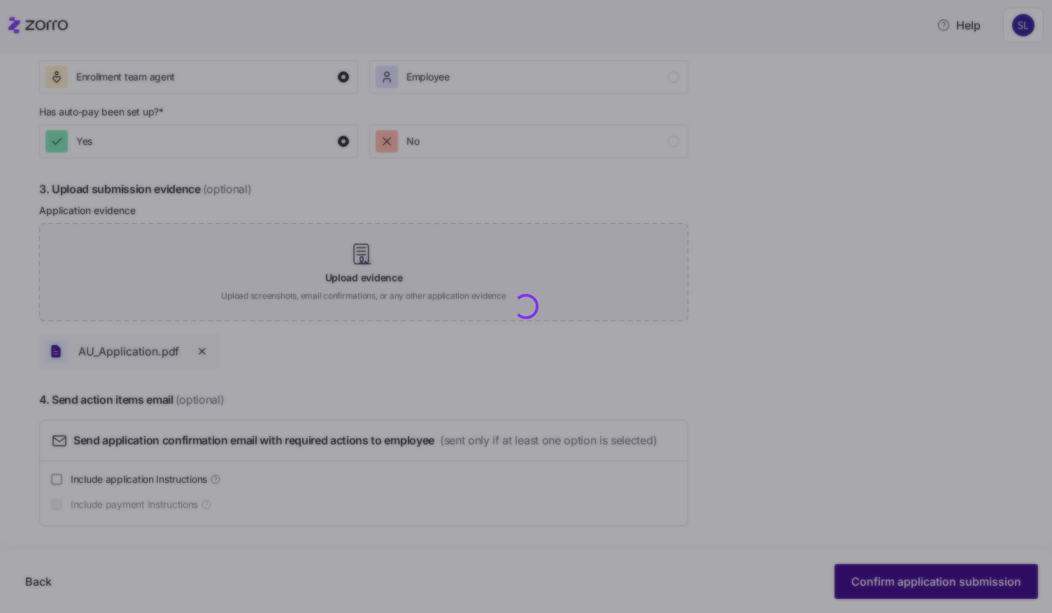
checkbox input "false"
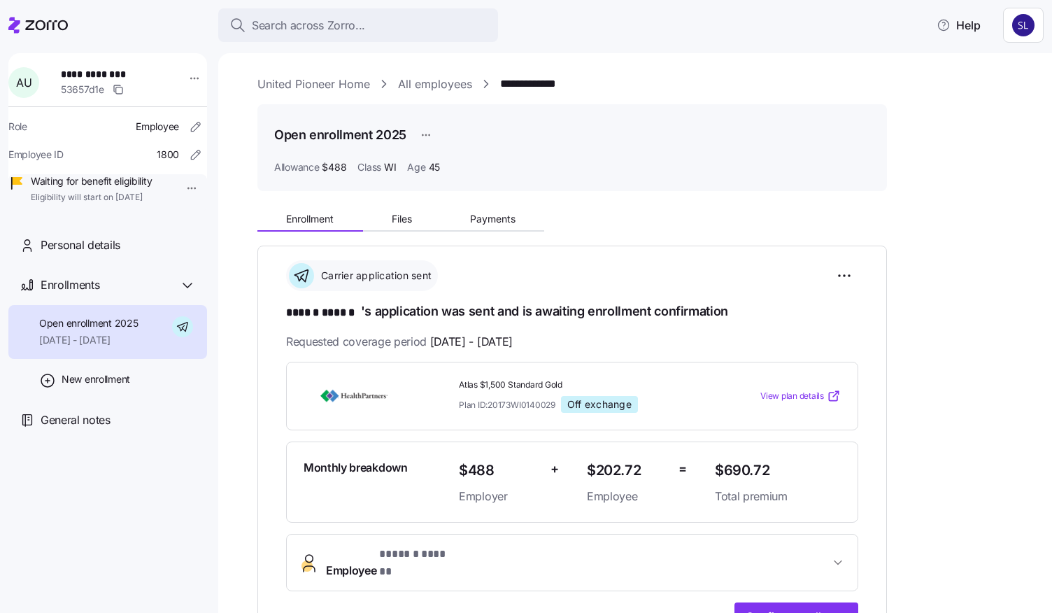
click at [406, 84] on link "All employees" at bounding box center [435, 84] width 74 height 17
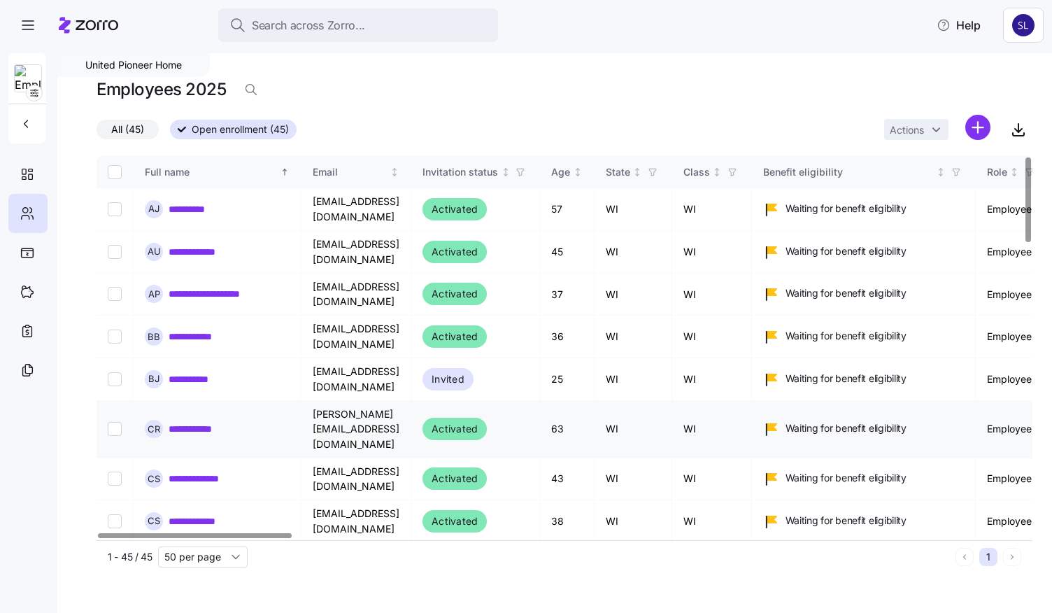
click at [211, 422] on link "**********" at bounding box center [200, 429] width 62 height 14
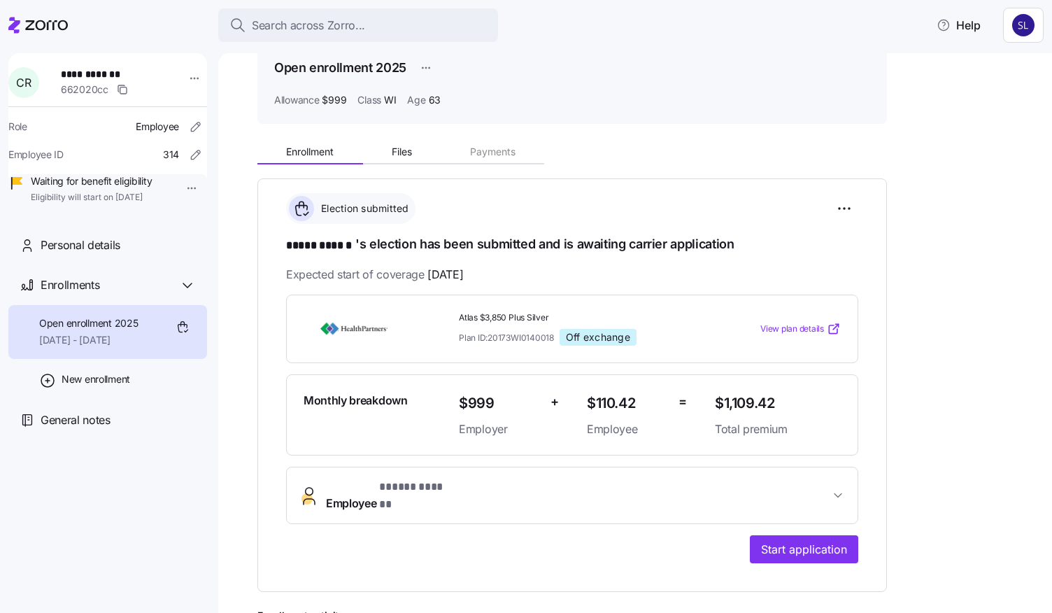
scroll to position [140, 0]
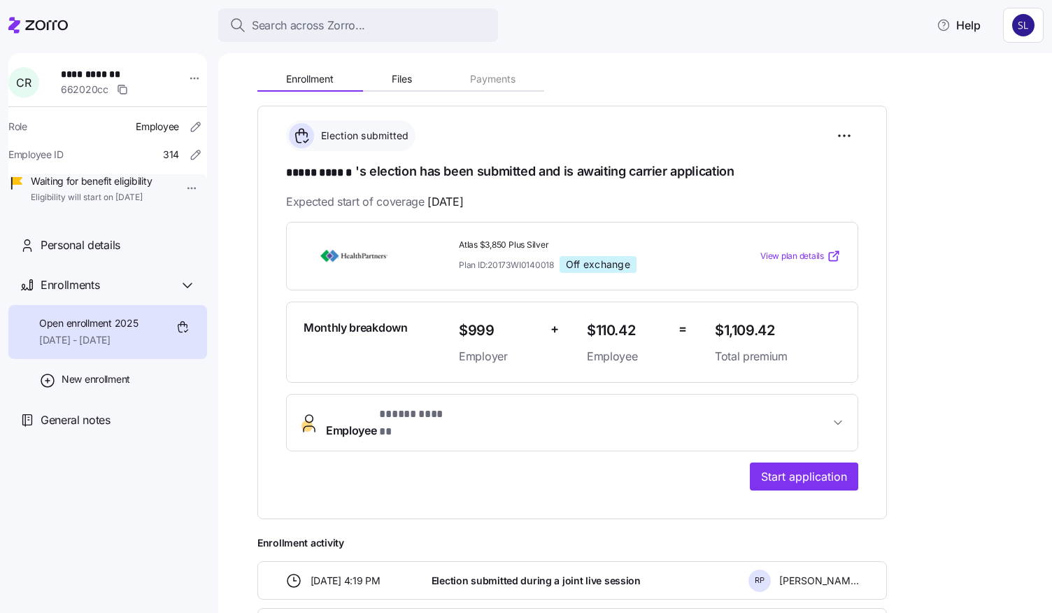
click at [775, 403] on button "Employee * ***** ****** *" at bounding box center [572, 422] width 571 height 56
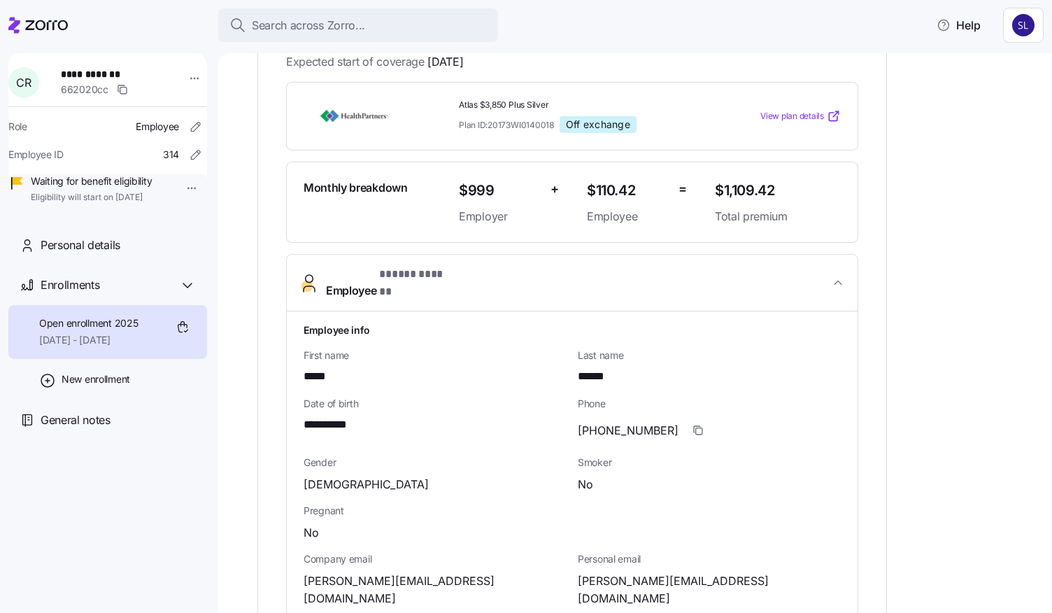
scroll to position [420, 0]
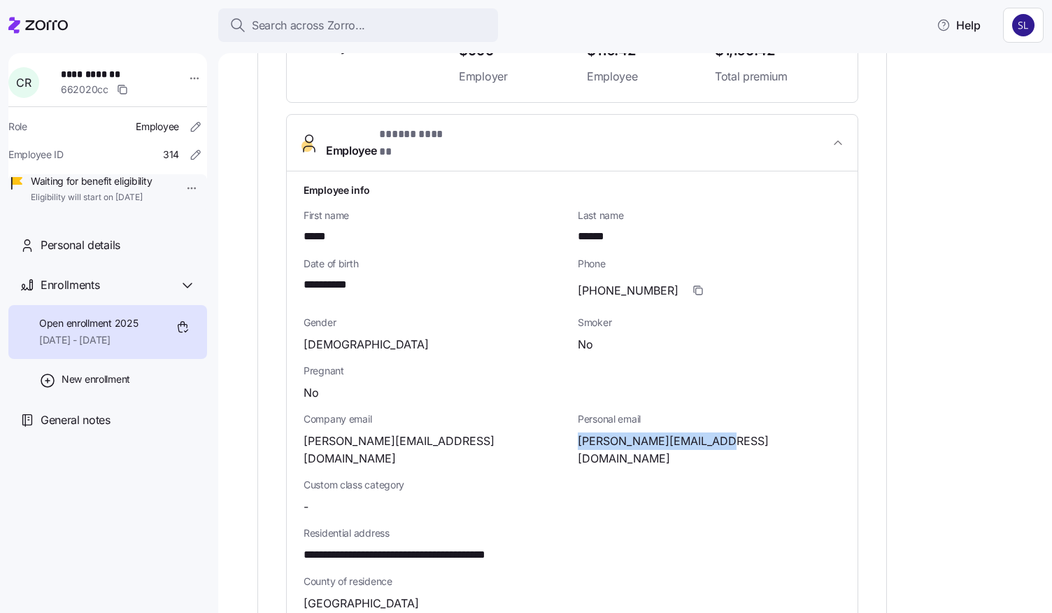
drag, startPoint x: 720, startPoint y: 427, endPoint x: 580, endPoint y: 427, distance: 139.9
click at [580, 432] on div "carolmrooney@icloud.com" at bounding box center [709, 449] width 263 height 35
copy span "carolmrooney@icloud.com"
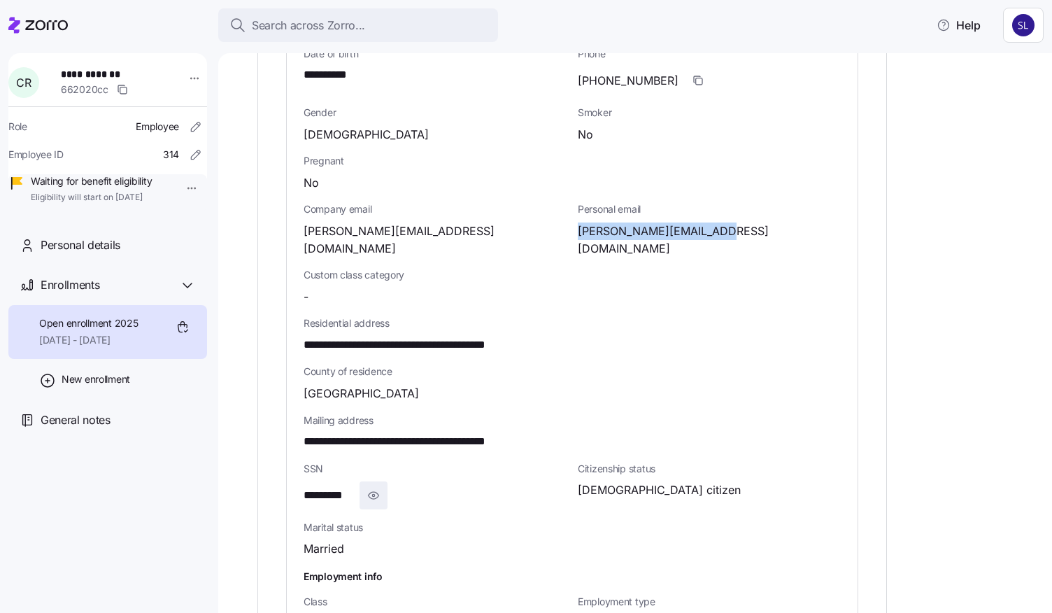
click at [375, 492] on icon "button" at bounding box center [374, 495] width 10 height 7
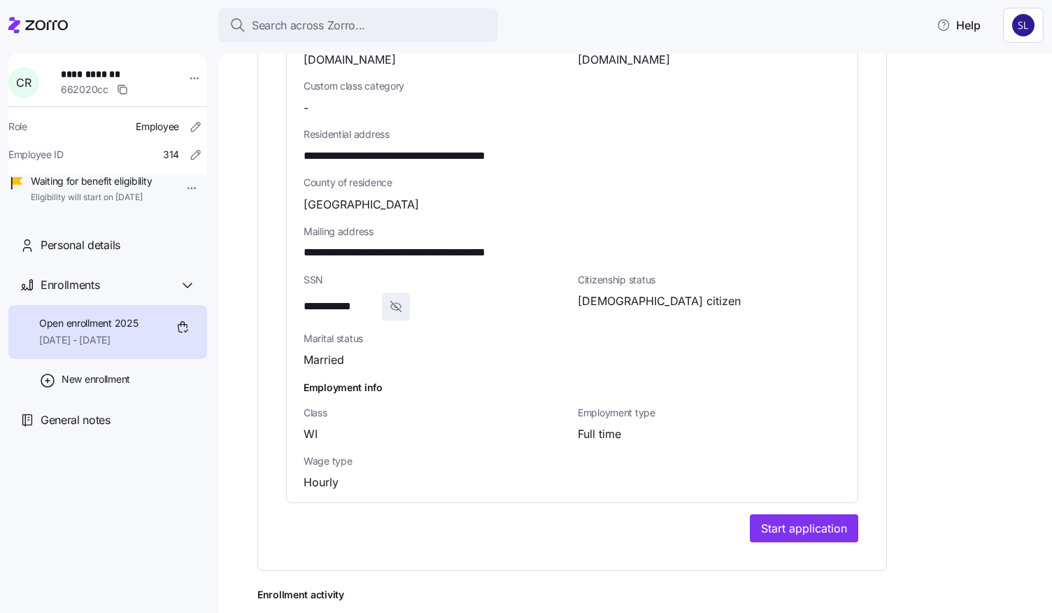
scroll to position [954, 0]
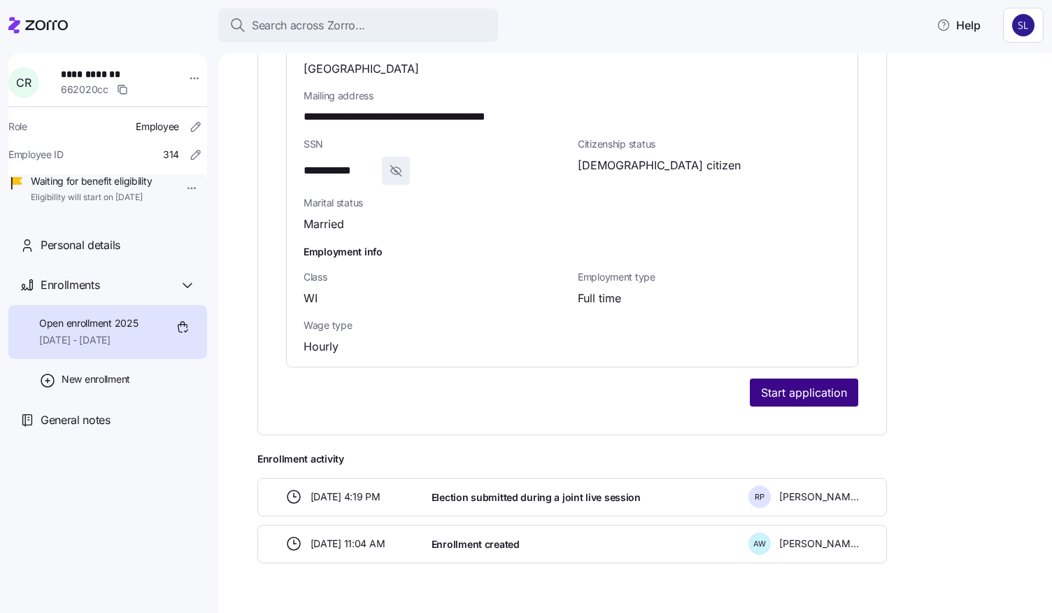
click at [792, 384] on span "Start application" at bounding box center [804, 392] width 86 height 17
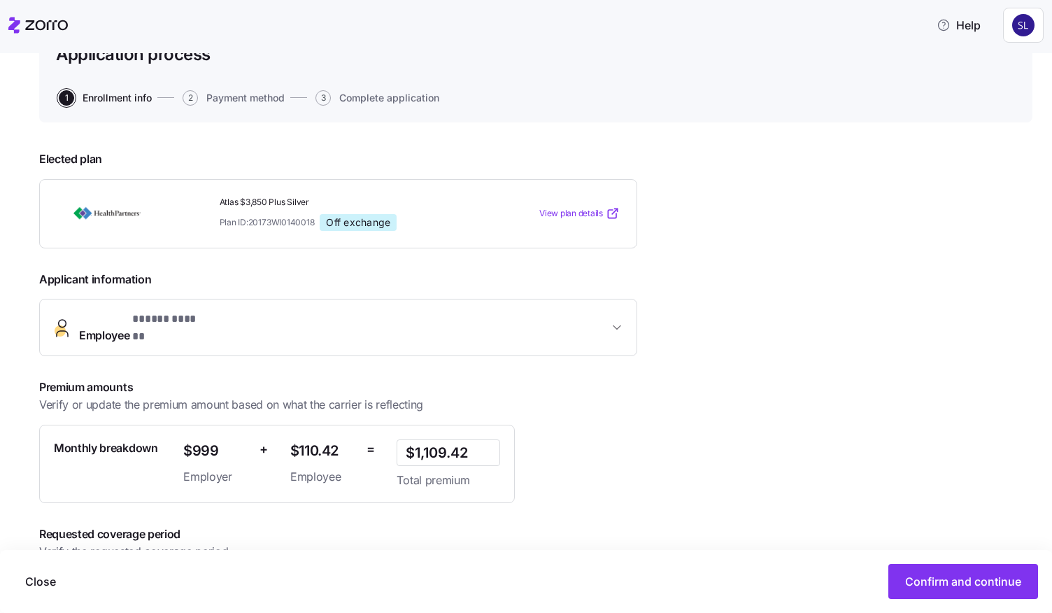
scroll to position [171, 0]
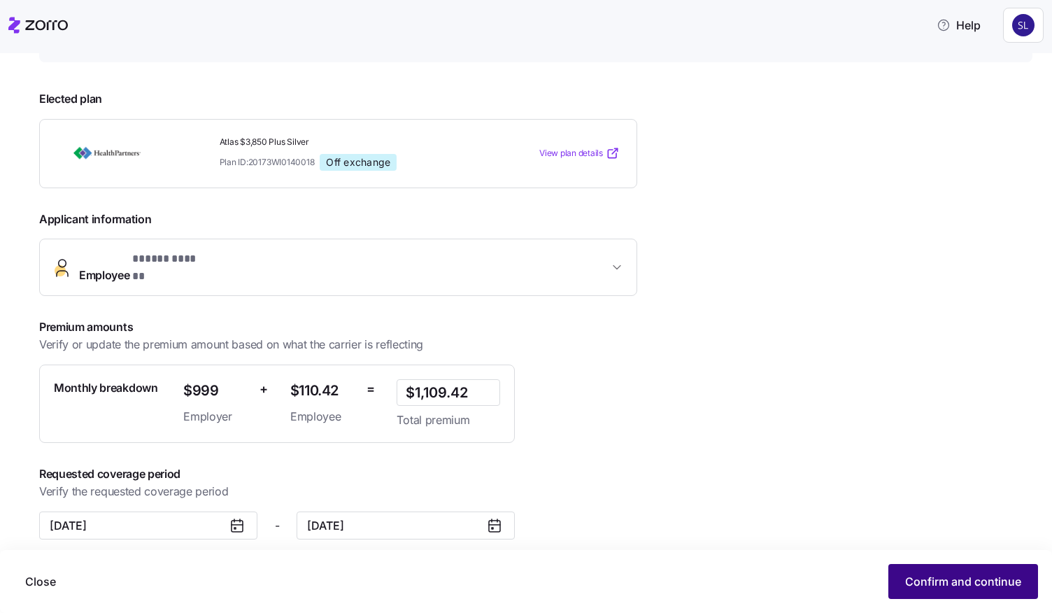
click at [929, 571] on button "Confirm and continue" at bounding box center [963, 581] width 150 height 35
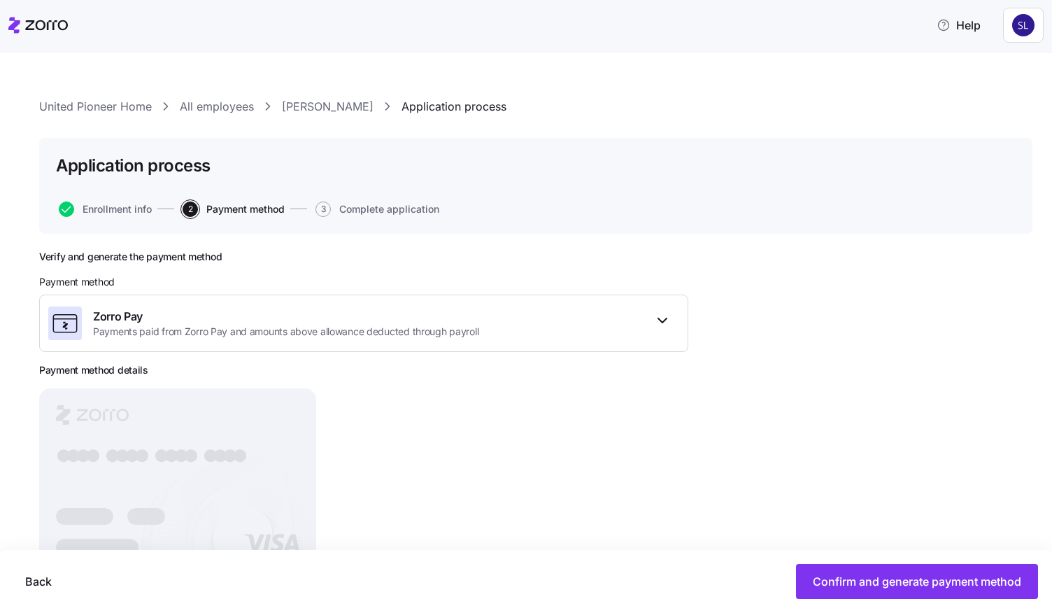
scroll to position [53, 0]
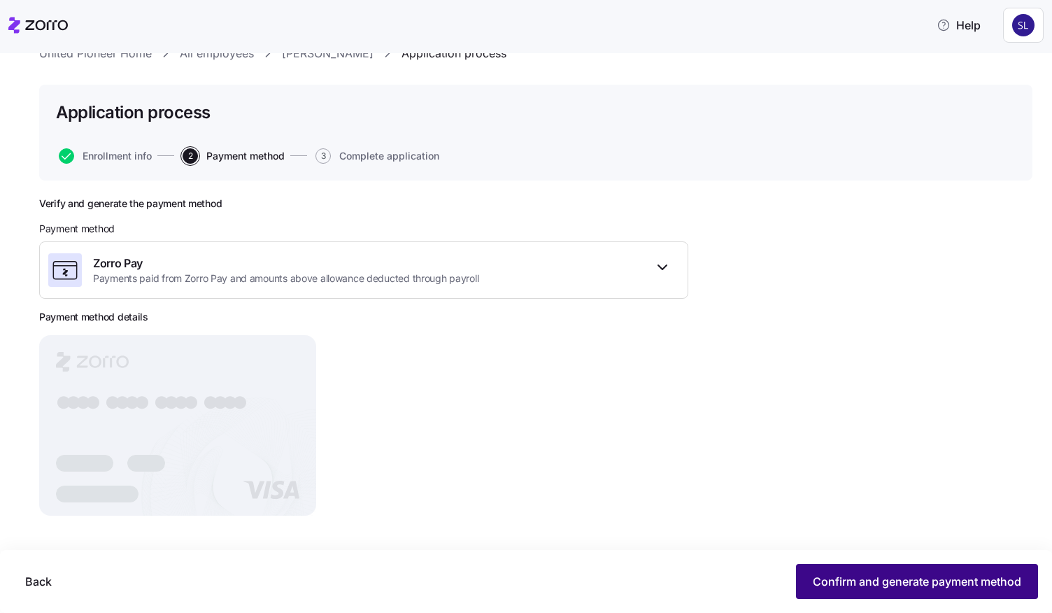
click at [828, 573] on span "Confirm and generate payment method" at bounding box center [917, 581] width 208 height 17
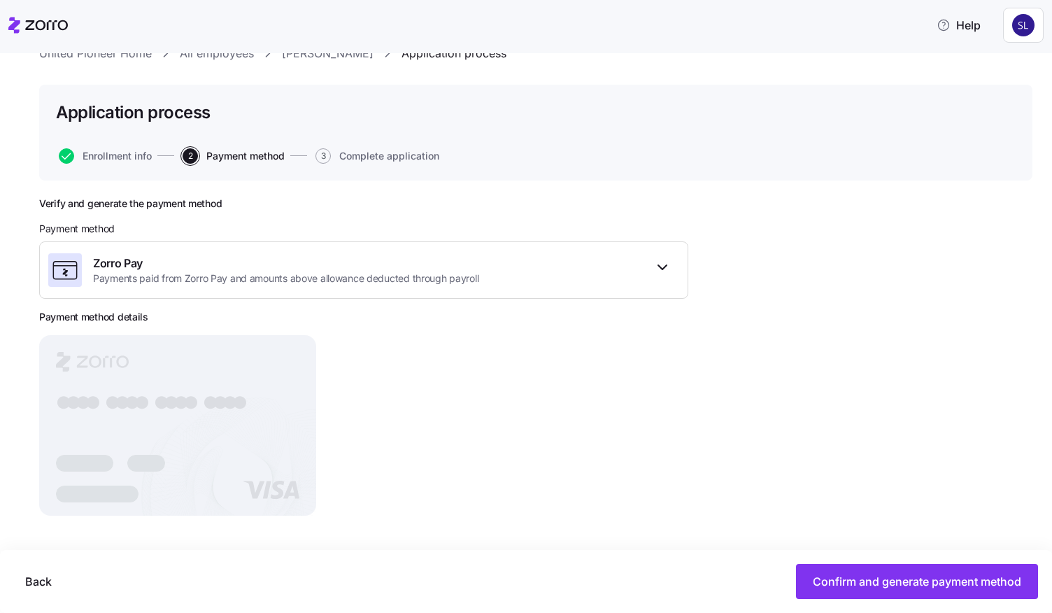
scroll to position [29, 0]
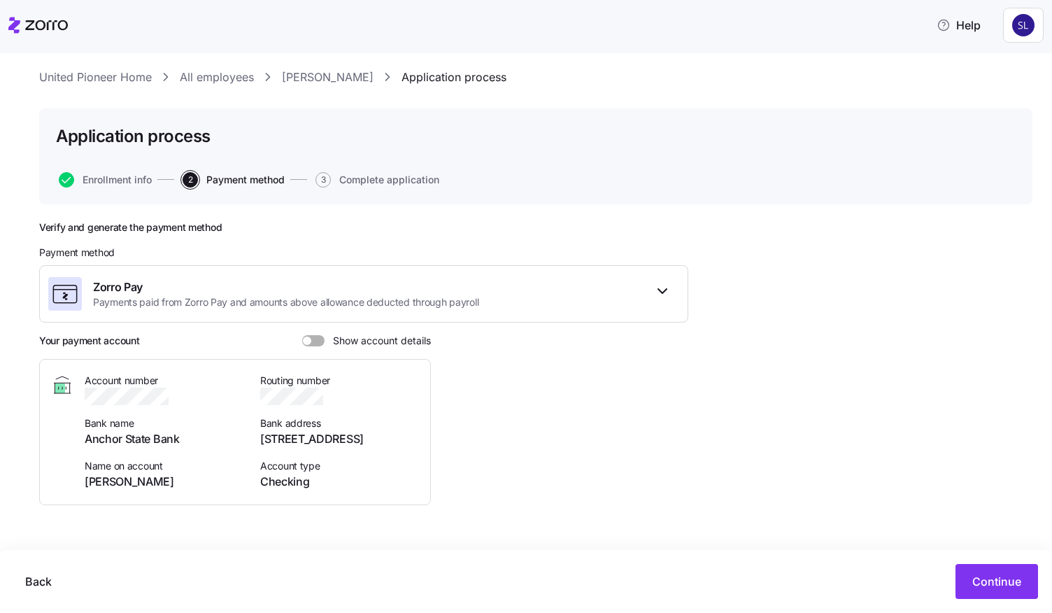
click at [322, 336] on label "Show account details" at bounding box center [366, 340] width 129 height 11
click at [302, 335] on input "Show account details" at bounding box center [302, 335] width 0 height 0
click at [969, 585] on button "Continue" at bounding box center [996, 581] width 83 height 35
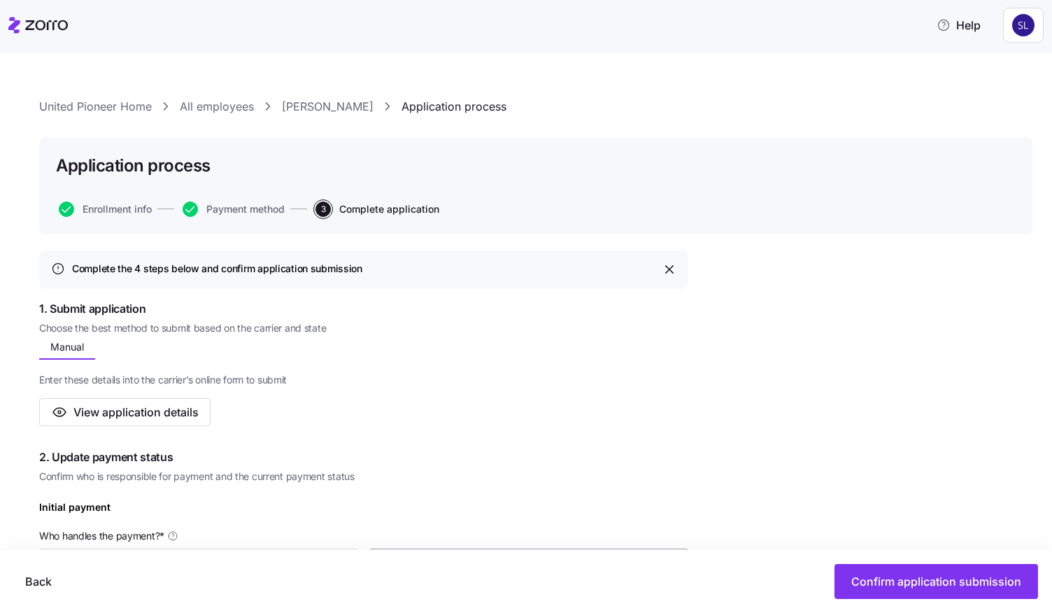
scroll to position [280, 0]
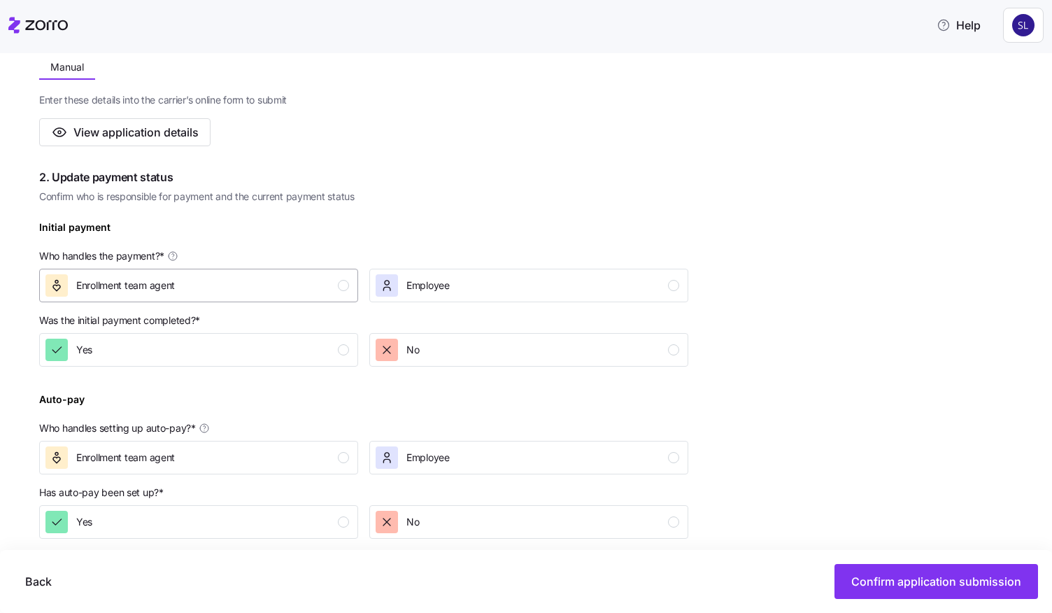
click at [198, 276] on div "Enrollment team agent" at bounding box center [197, 285] width 304 height 22
click at [215, 340] on div "Yes" at bounding box center [197, 349] width 304 height 22
click at [231, 452] on div "Enrollment team agent" at bounding box center [197, 457] width 304 height 22
click at [241, 518] on div "Yes" at bounding box center [197, 522] width 304 height 22
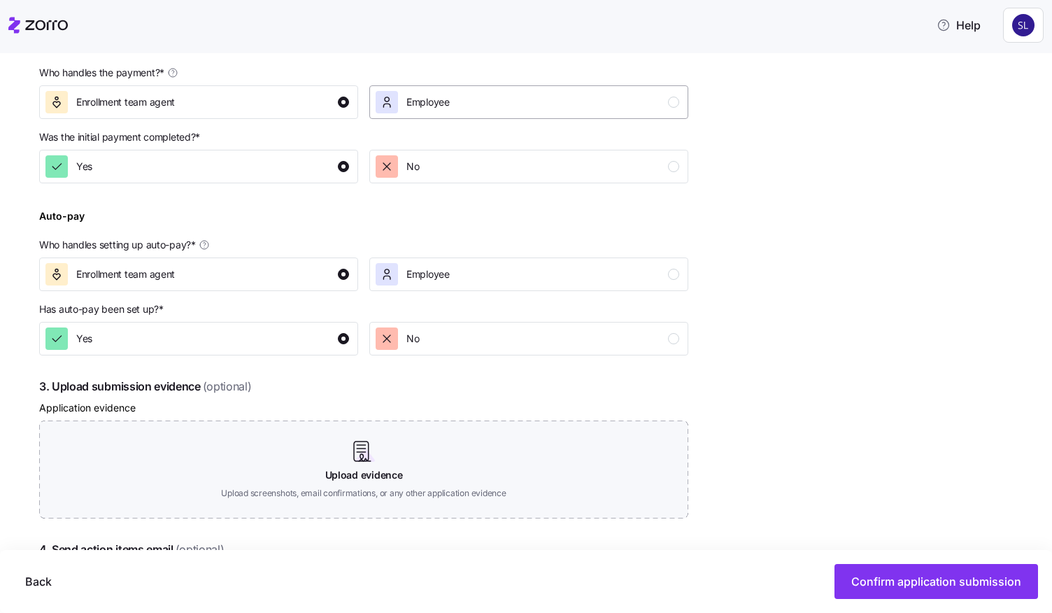
scroll to position [559, 0]
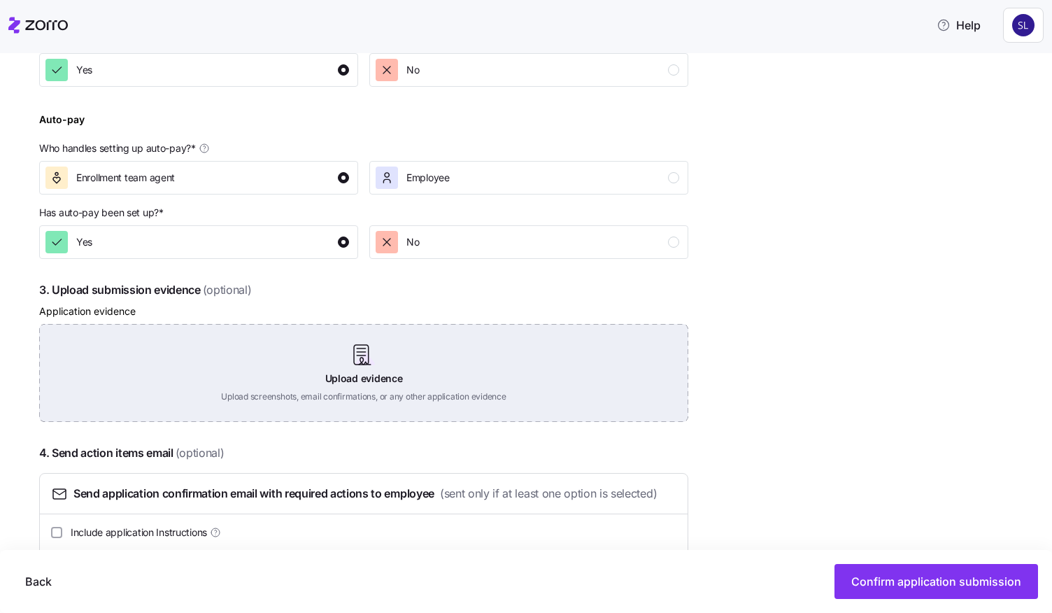
click at [389, 371] on div "Upload evidence Upload screenshots, email confirmations, or any other applicati…" at bounding box center [363, 373] width 649 height 98
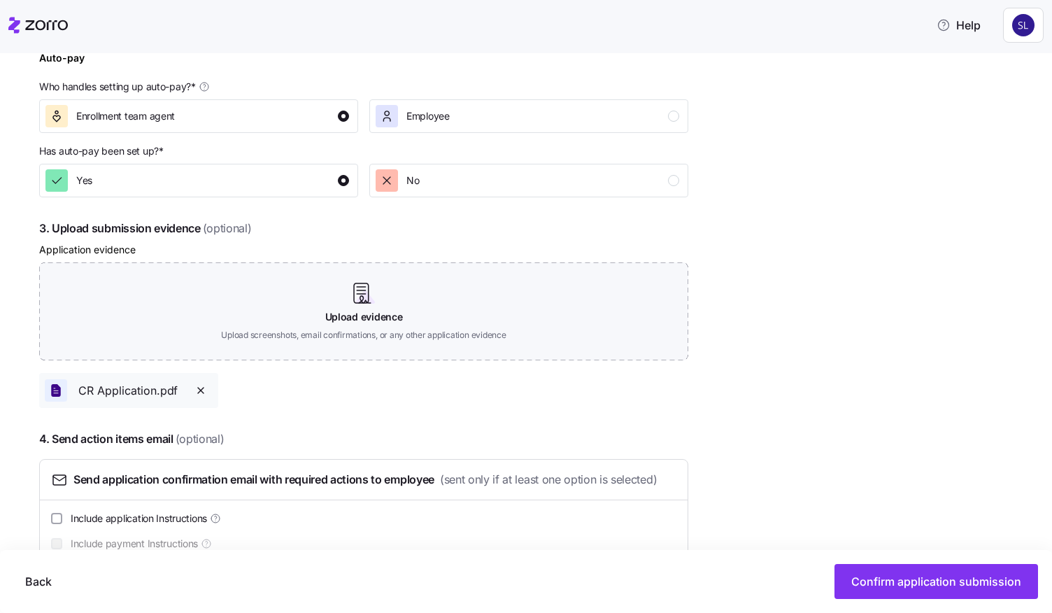
scroll to position [660, 0]
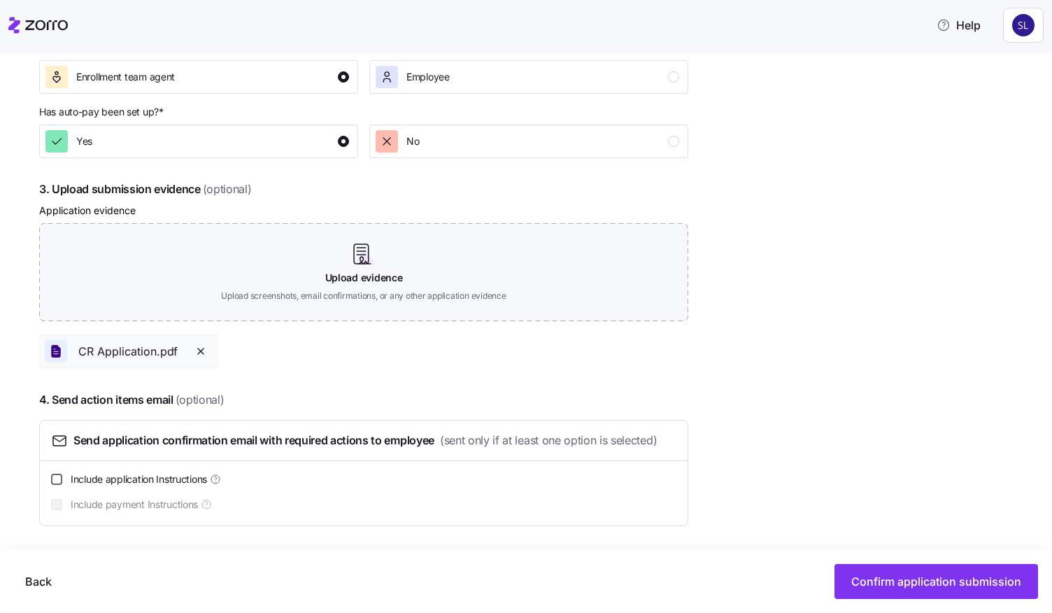
click at [58, 480] on input "Include application Instructions" at bounding box center [56, 478] width 11 height 11
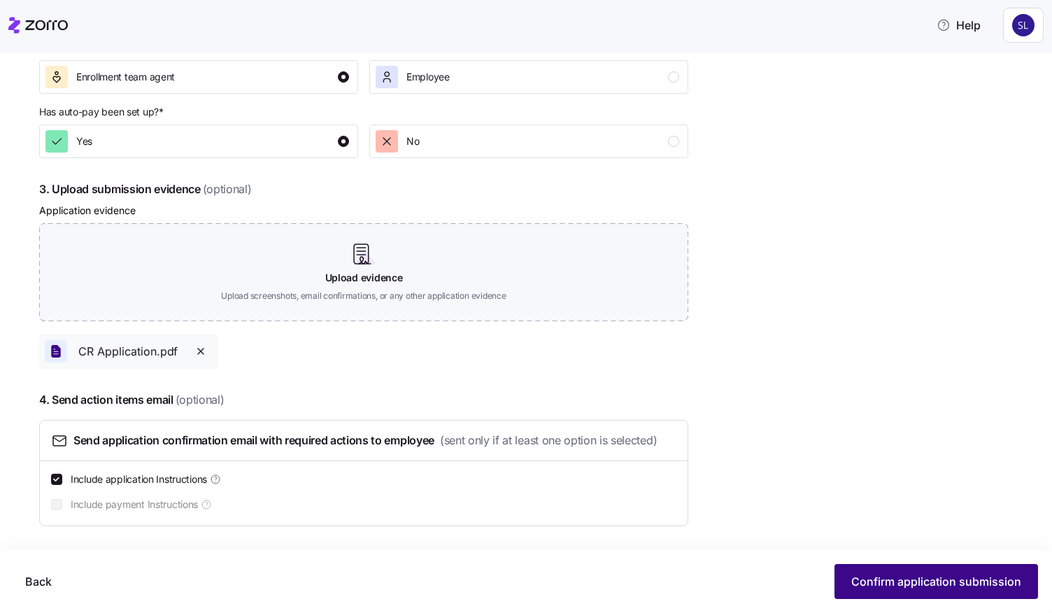
click at [878, 587] on span "Confirm application submission" at bounding box center [936, 581] width 170 height 17
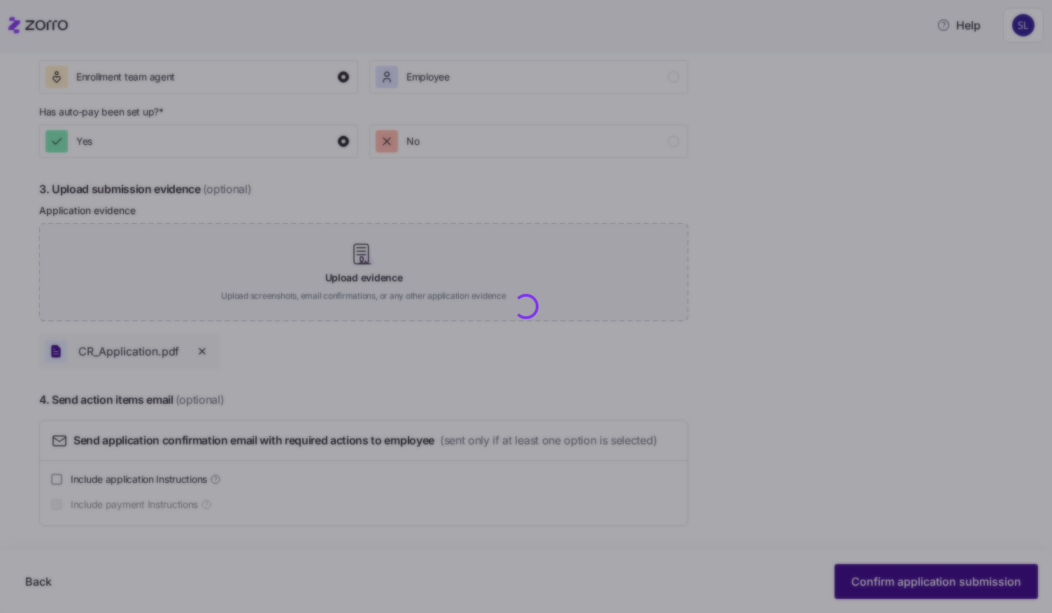
checkbox input "false"
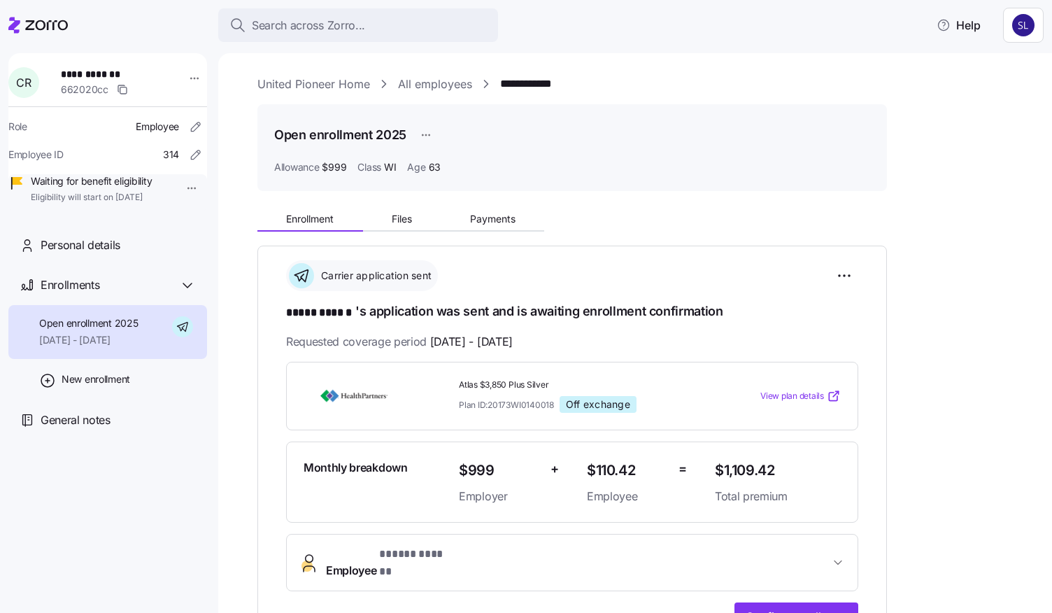
click at [431, 87] on link "All employees" at bounding box center [435, 84] width 74 height 17
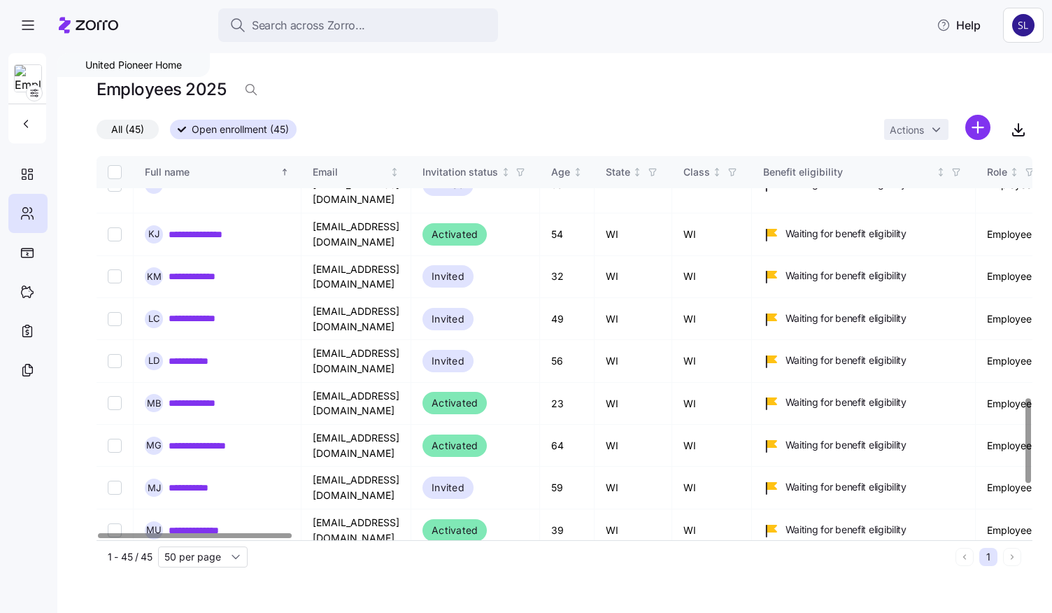
scroll to position [1313, 0]
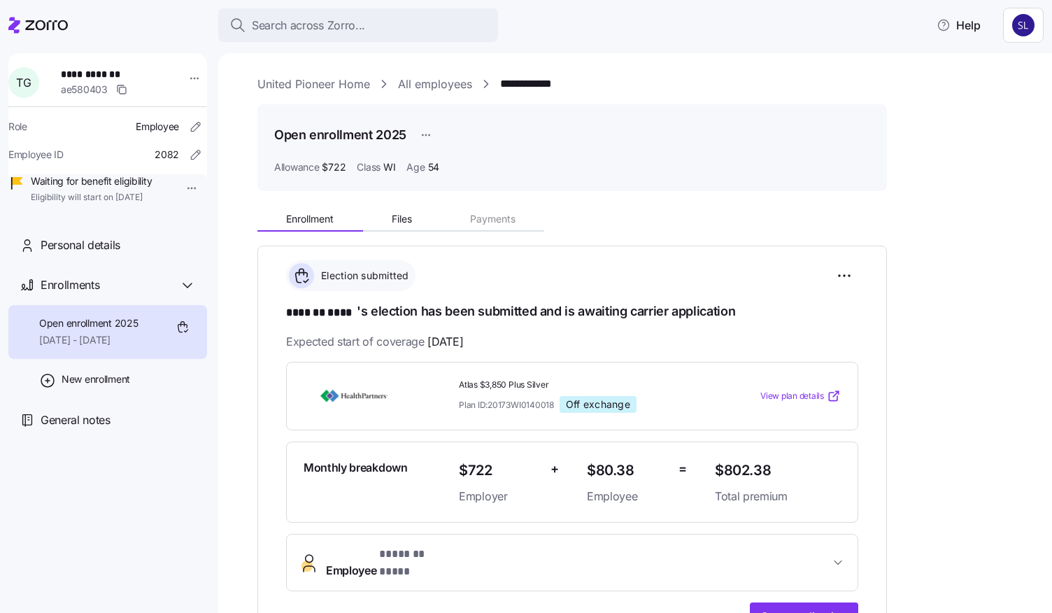
scroll to position [140, 0]
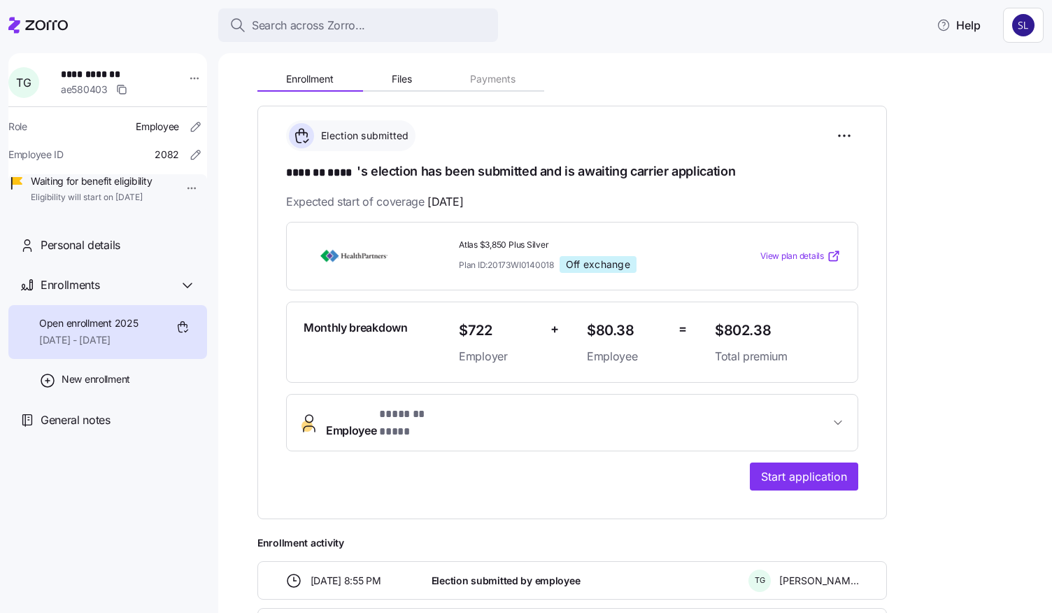
click at [592, 399] on button "Employee * ******* **** *" at bounding box center [572, 422] width 571 height 56
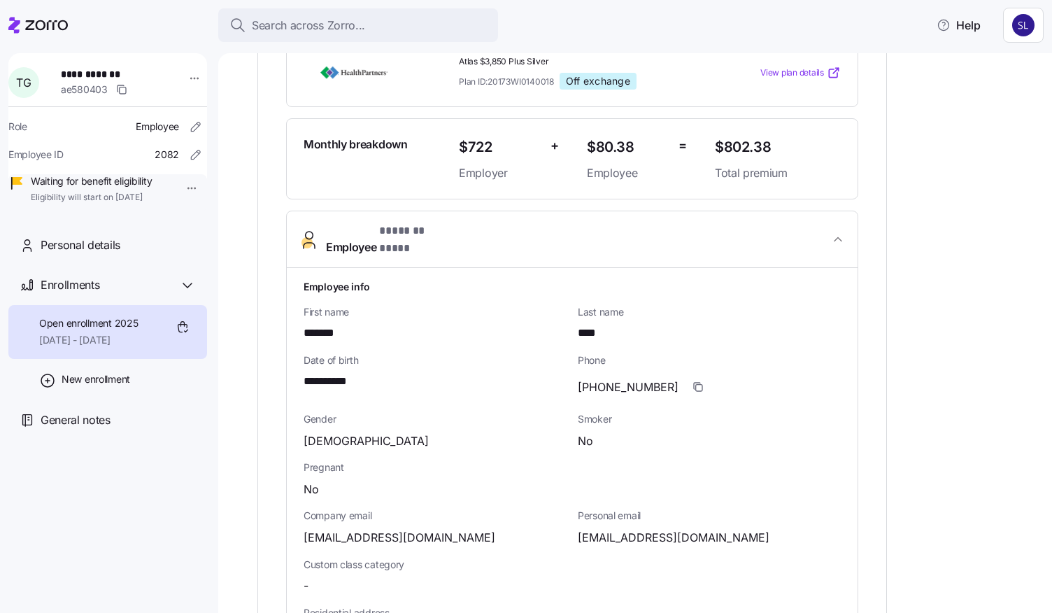
scroll to position [325, 0]
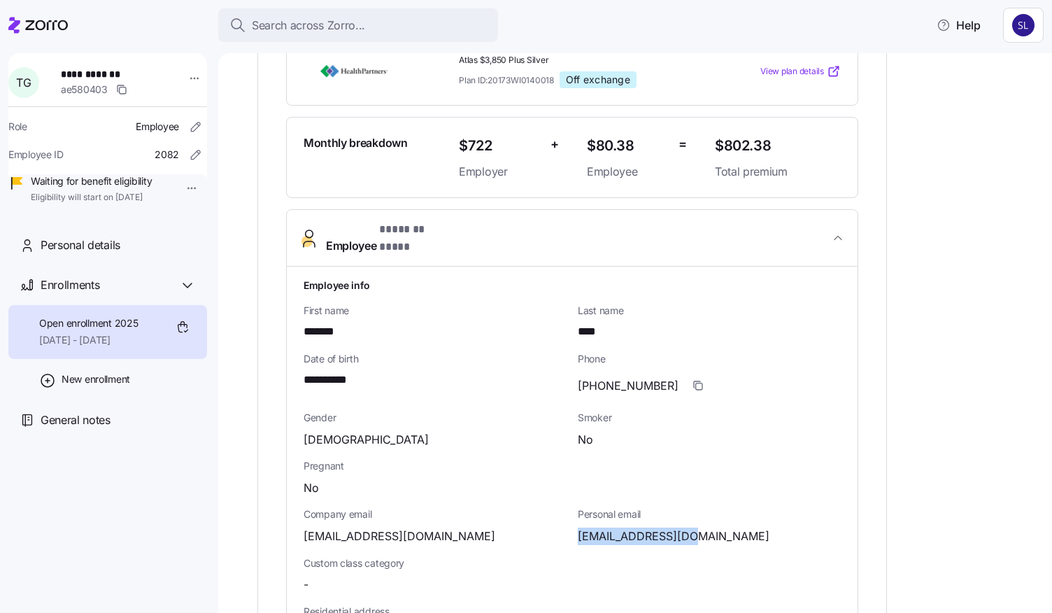
drag, startPoint x: 687, startPoint y: 524, endPoint x: 577, endPoint y: 525, distance: 110.5
click at [577, 525] on div "Personal email tgroh@tutamail.com" at bounding box center [709, 525] width 274 height 48
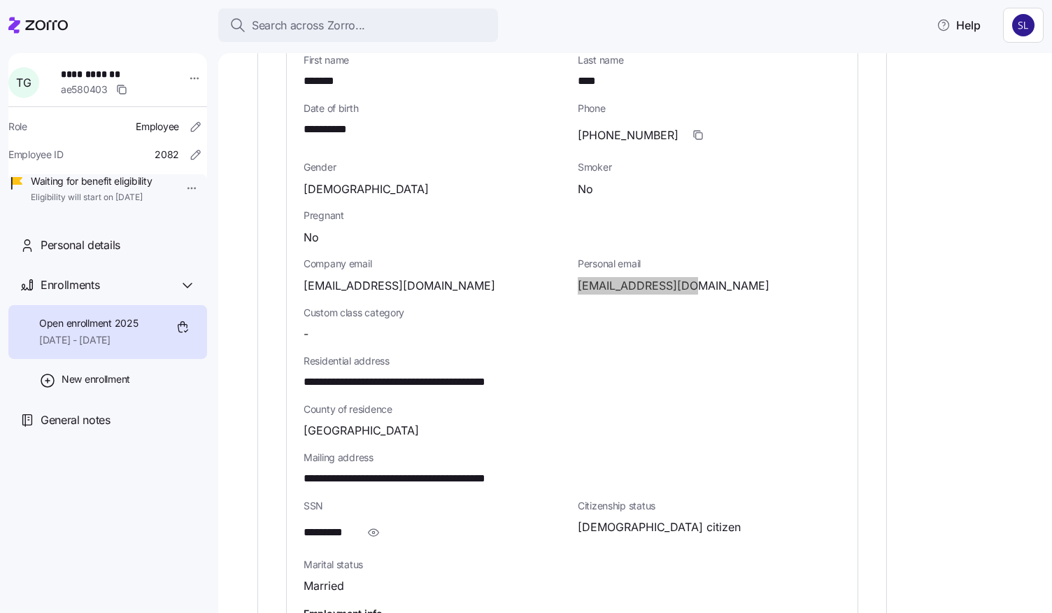
scroll to position [744, 0]
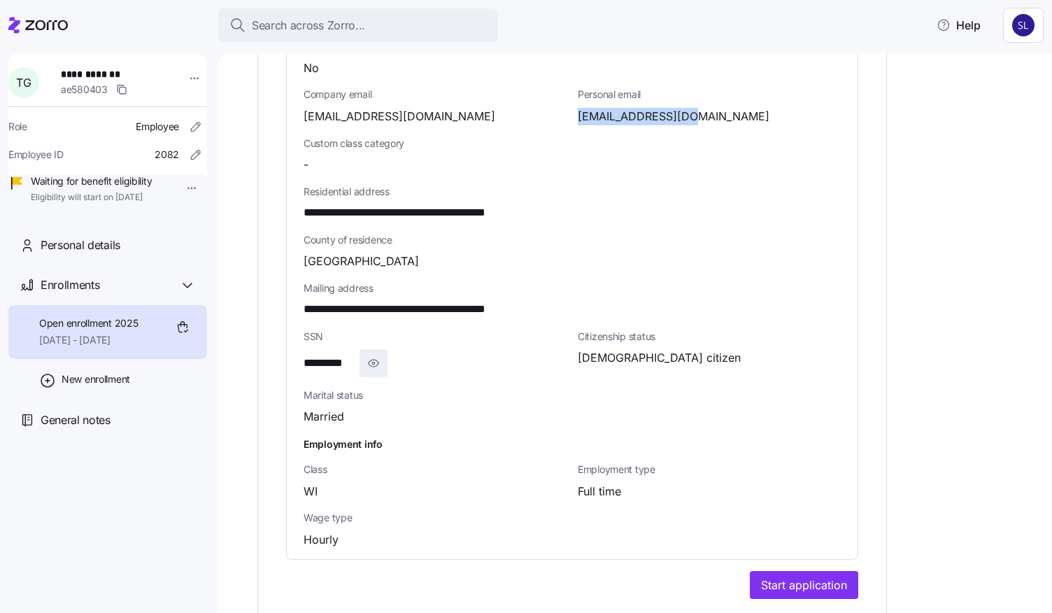
click at [368, 355] on icon "button" at bounding box center [373, 363] width 14 height 17
click at [797, 571] on button "Start application" at bounding box center [804, 585] width 108 height 28
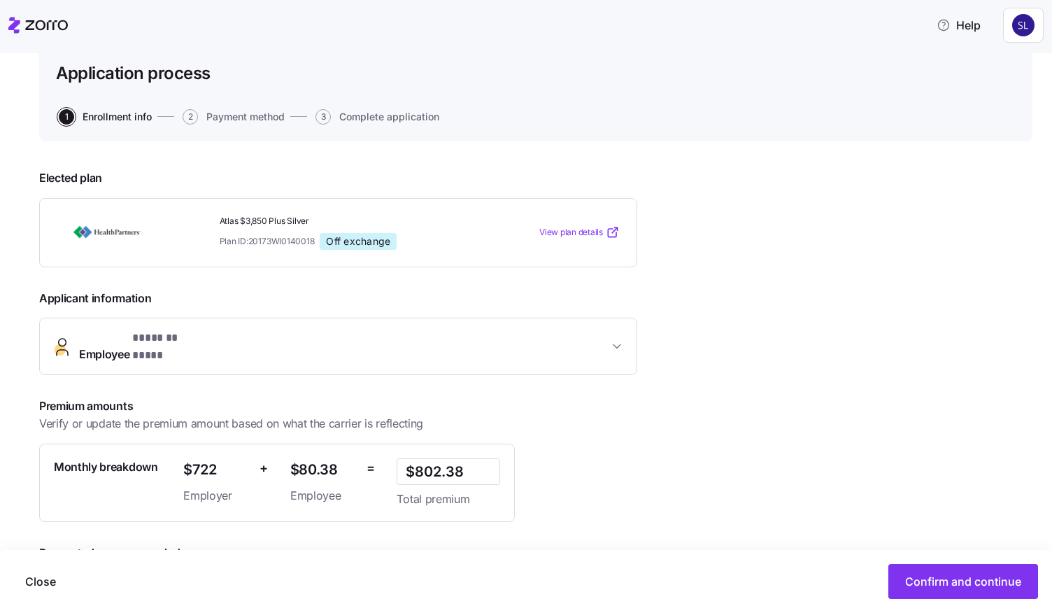
scroll to position [171, 0]
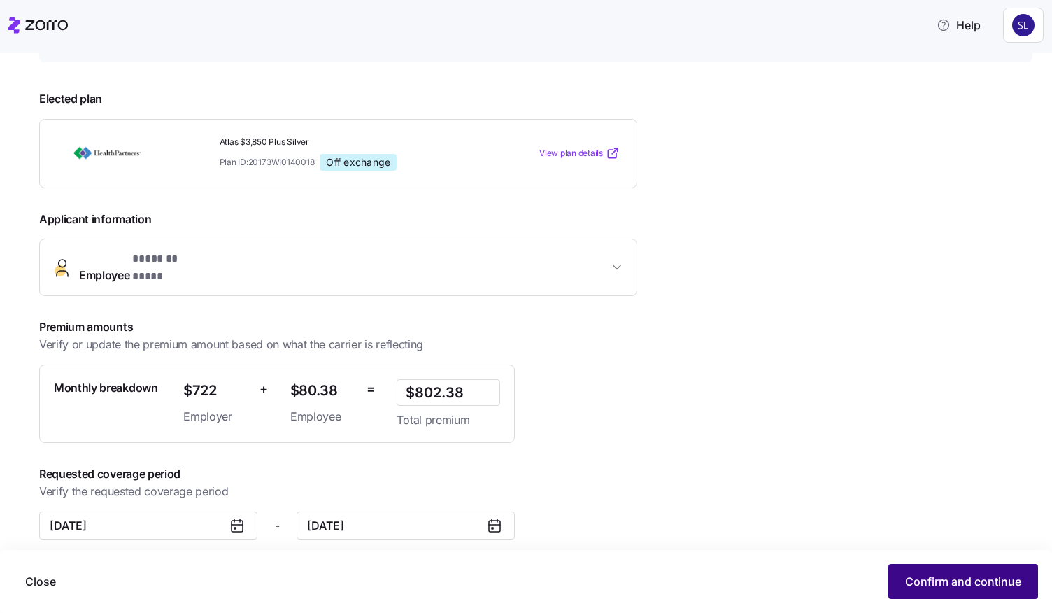
click at [918, 580] on span "Confirm and continue" at bounding box center [963, 581] width 116 height 17
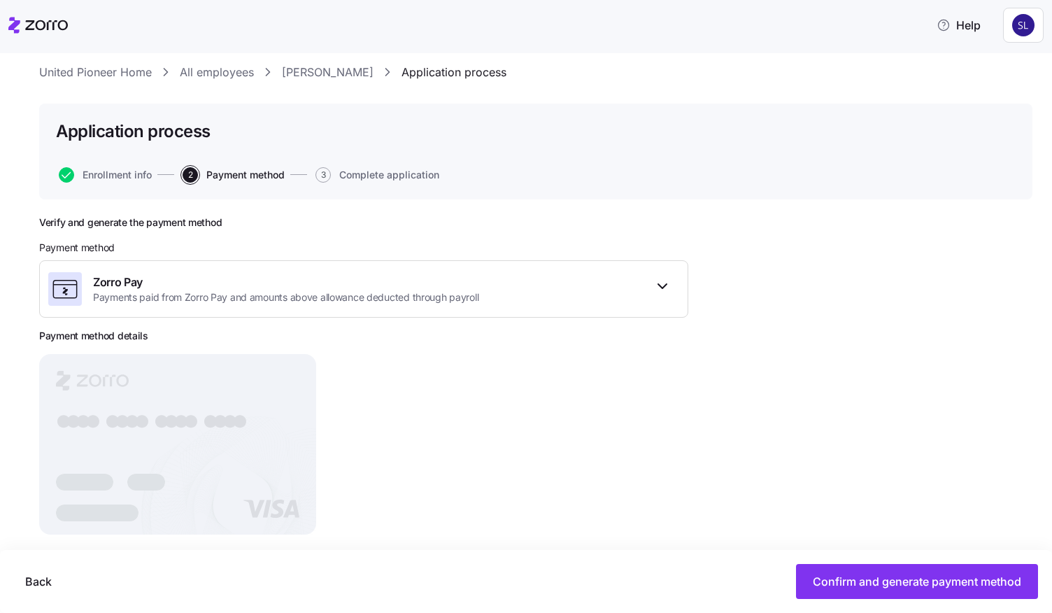
scroll to position [53, 0]
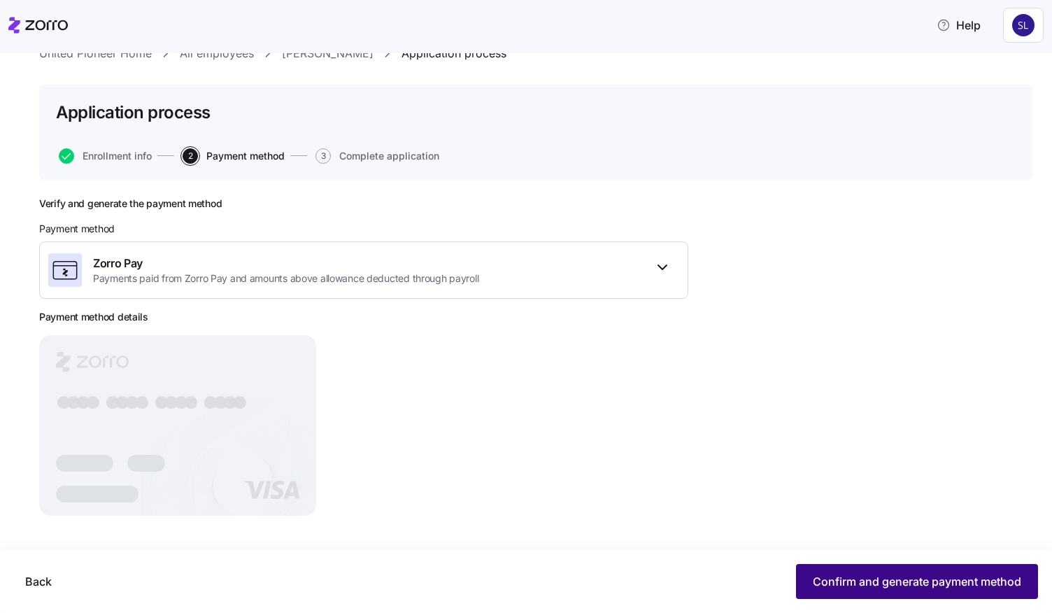
click at [843, 581] on span "Confirm and generate payment method" at bounding box center [917, 581] width 208 height 17
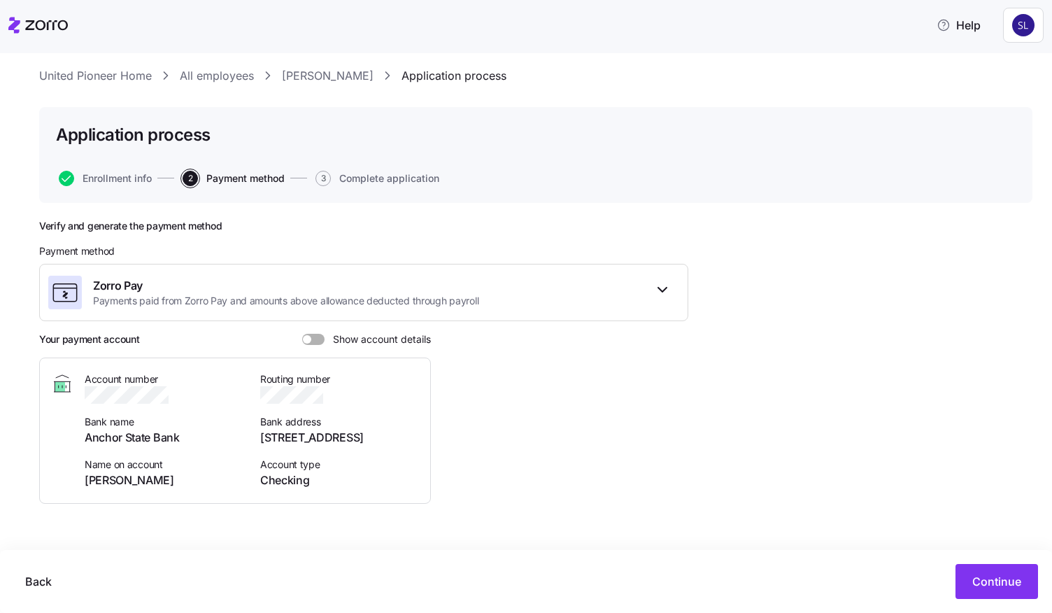
scroll to position [29, 0]
click at [313, 342] on span at bounding box center [318, 340] width 14 height 11
click at [302, 335] on input "Show account details" at bounding box center [302, 335] width 0 height 0
click at [297, 80] on link "Theresa Groh" at bounding box center [328, 77] width 92 height 17
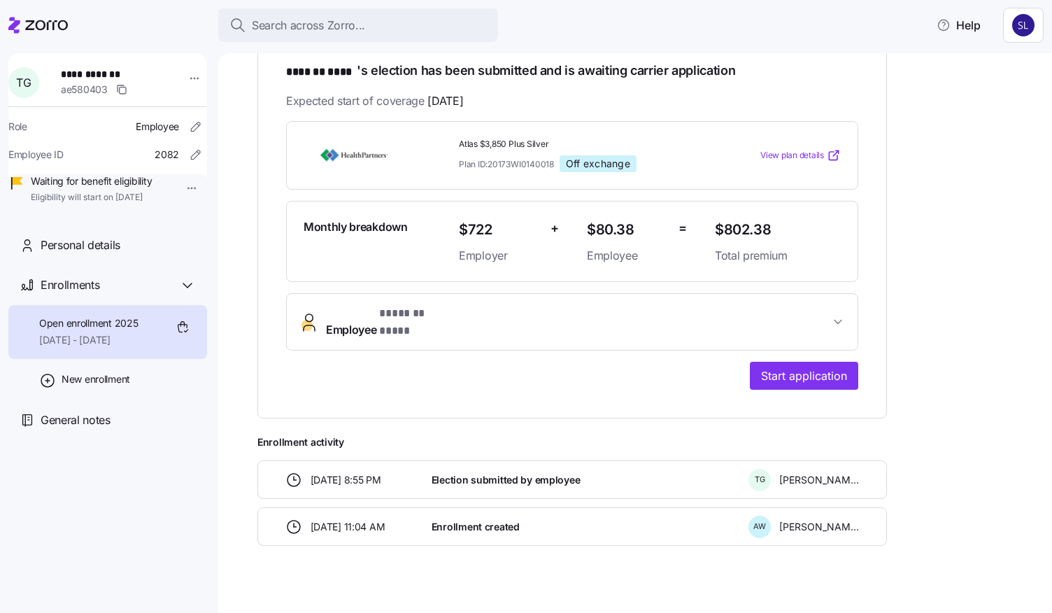
scroll to position [241, 0]
click at [719, 324] on button "Employee * ******* **** *" at bounding box center [572, 321] width 571 height 56
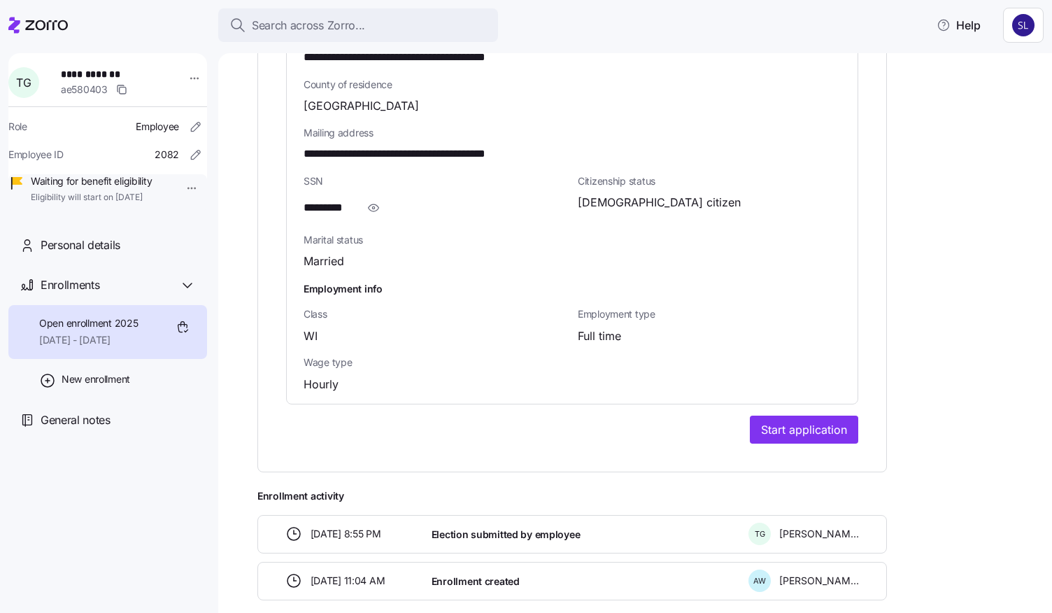
scroll to position [954, 0]
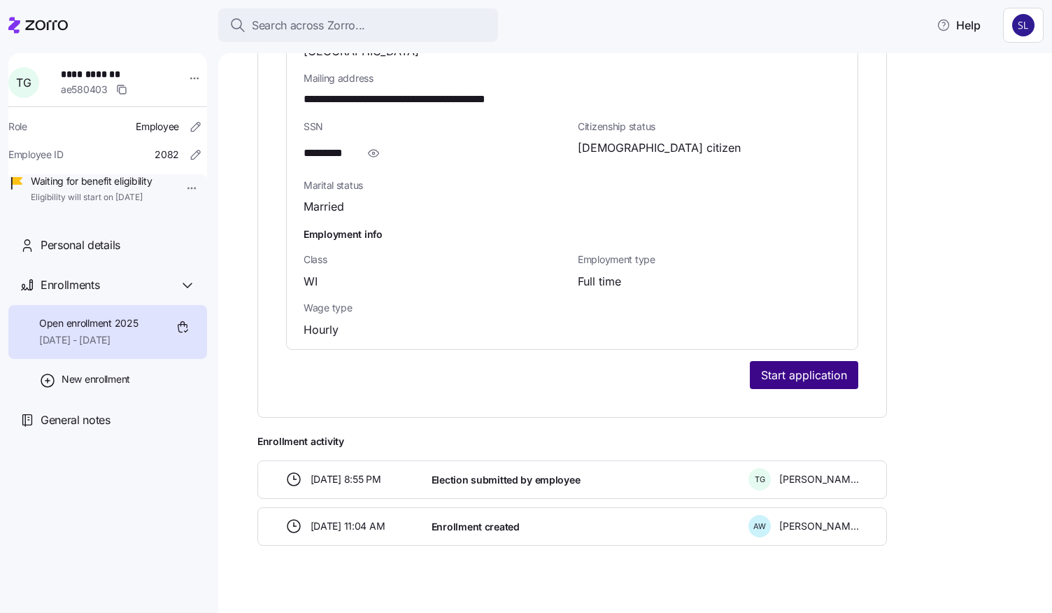
click at [775, 366] on span "Start application" at bounding box center [804, 374] width 86 height 17
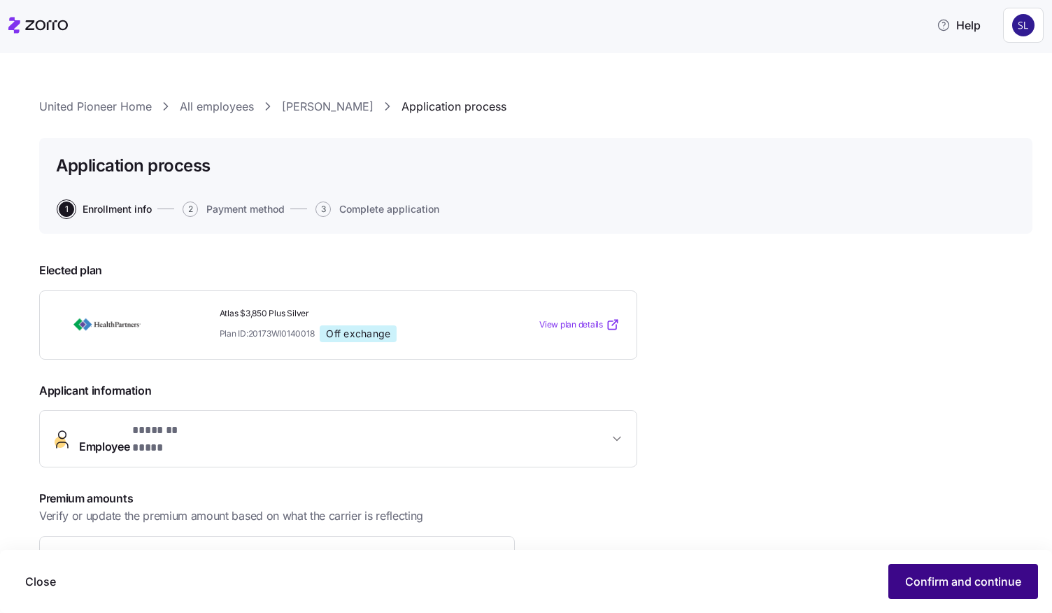
click at [911, 571] on button "Confirm and continue" at bounding box center [963, 581] width 150 height 35
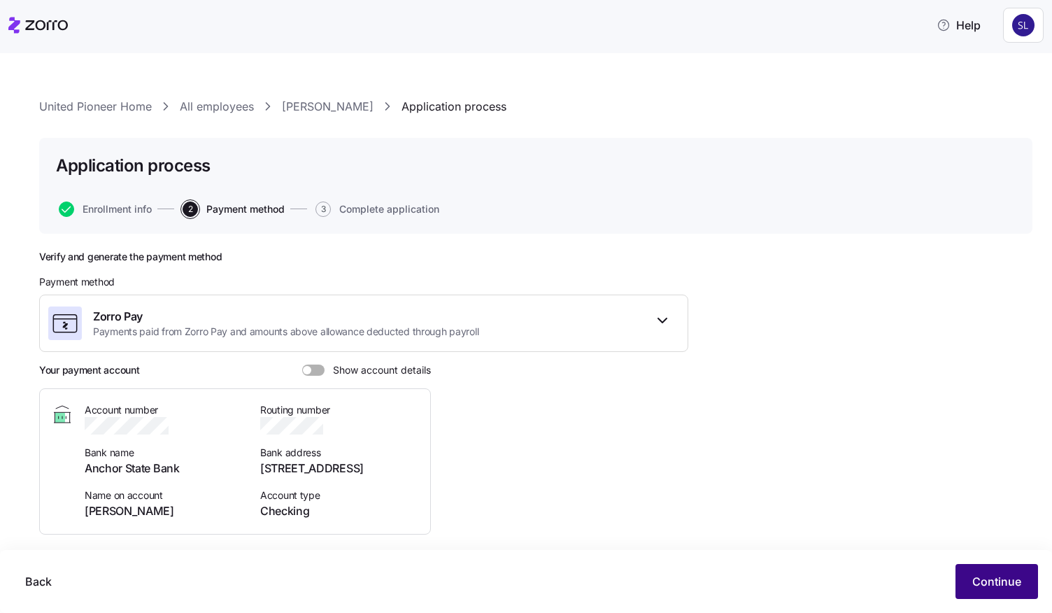
click at [969, 581] on button "Continue" at bounding box center [996, 581] width 83 height 35
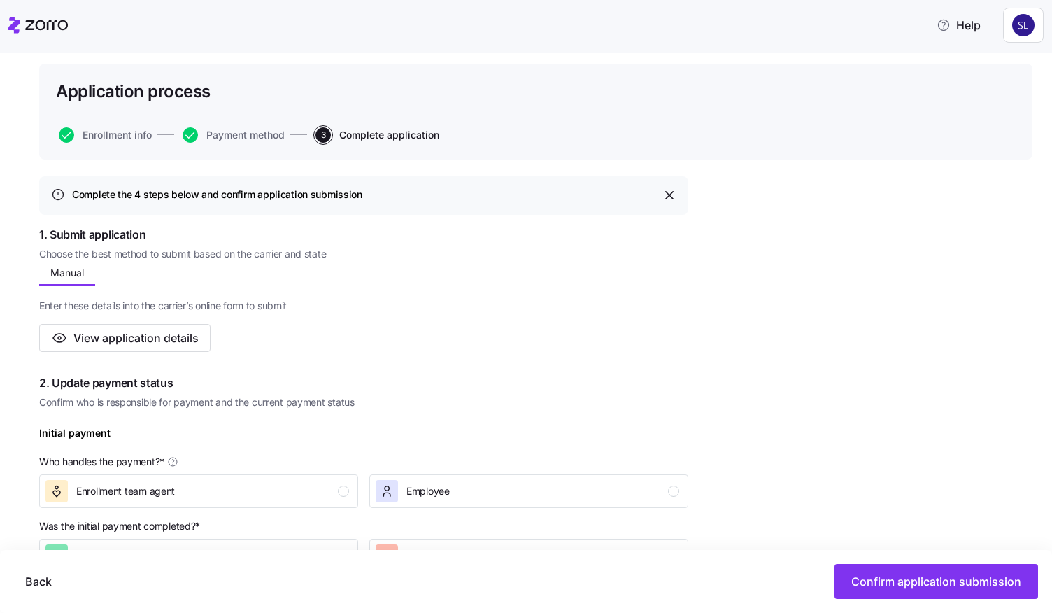
scroll to position [140, 0]
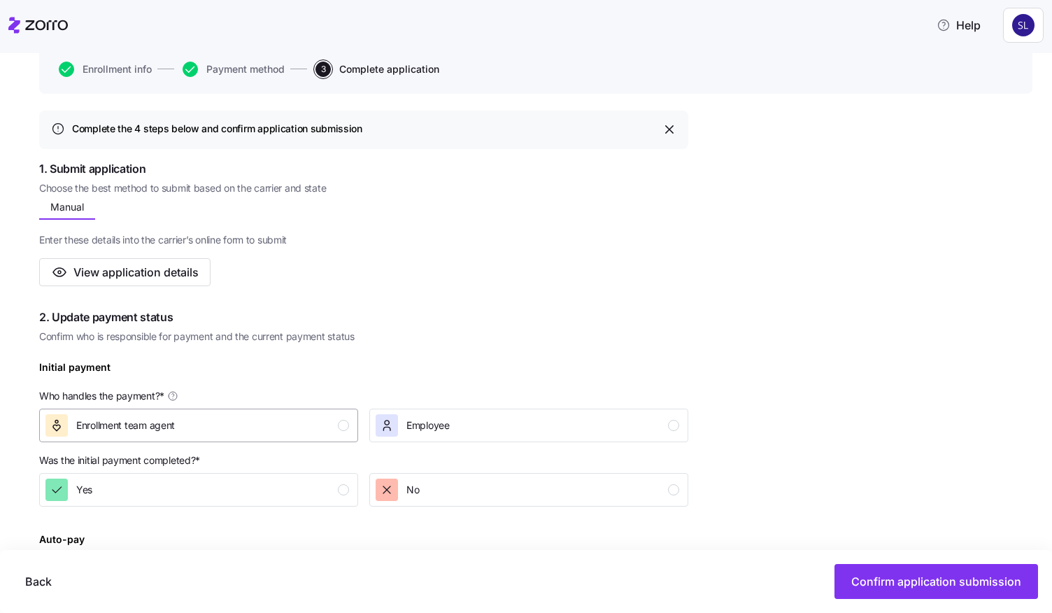
click at [234, 413] on button "Enrollment team agent" at bounding box center [198, 425] width 319 height 34
click at [264, 479] on div "Yes" at bounding box center [197, 489] width 304 height 22
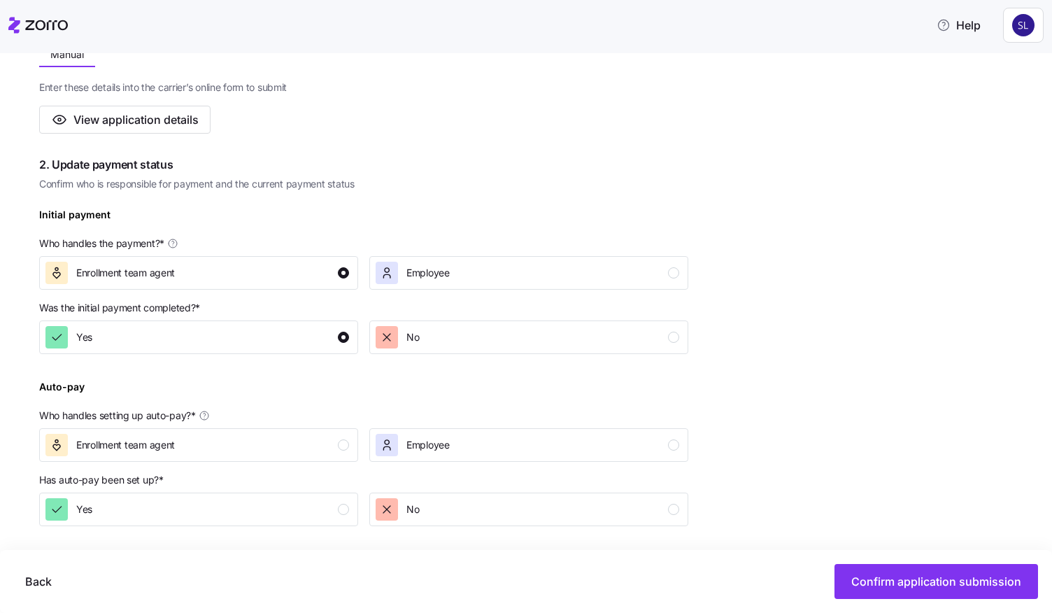
scroll to position [420, 0]
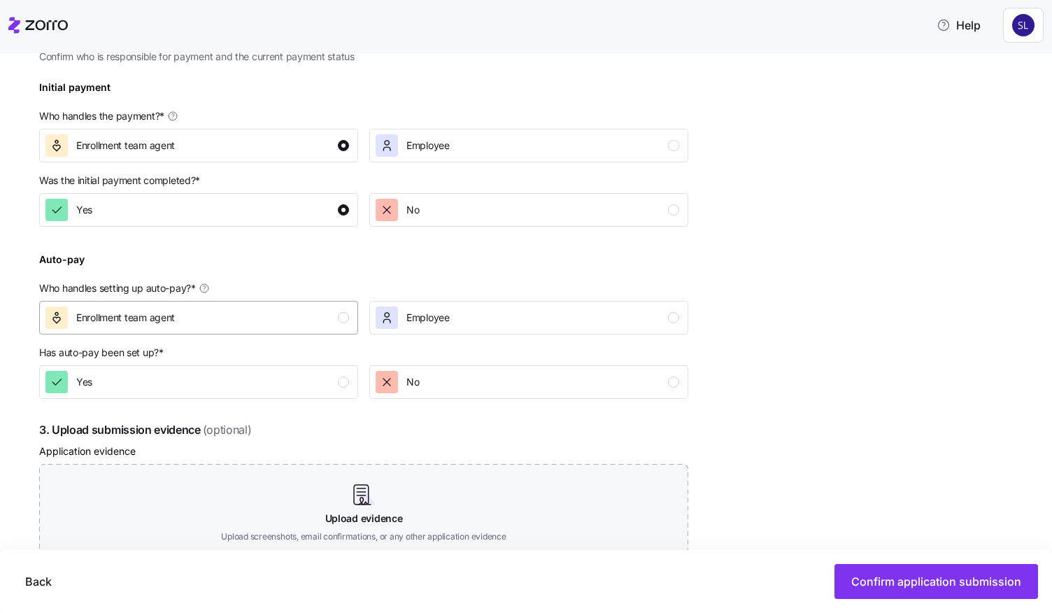
click at [323, 314] on div "Enrollment team agent" at bounding box center [197, 317] width 304 height 22
click at [305, 373] on div "Yes" at bounding box center [197, 382] width 304 height 22
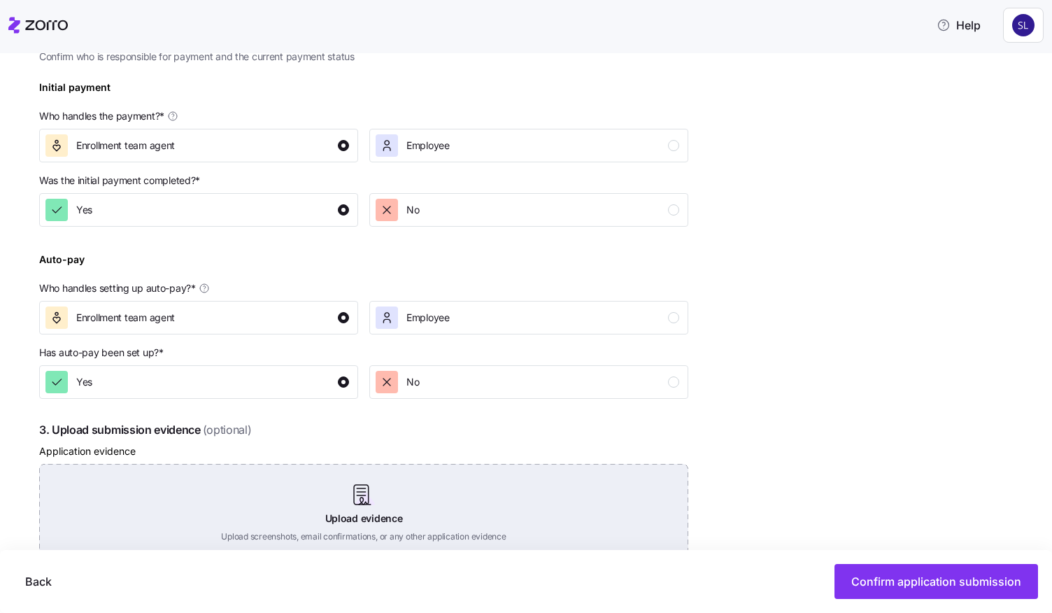
click at [352, 500] on div "Upload evidence Upload screenshots, email confirmations, or any other applicati…" at bounding box center [363, 513] width 649 height 98
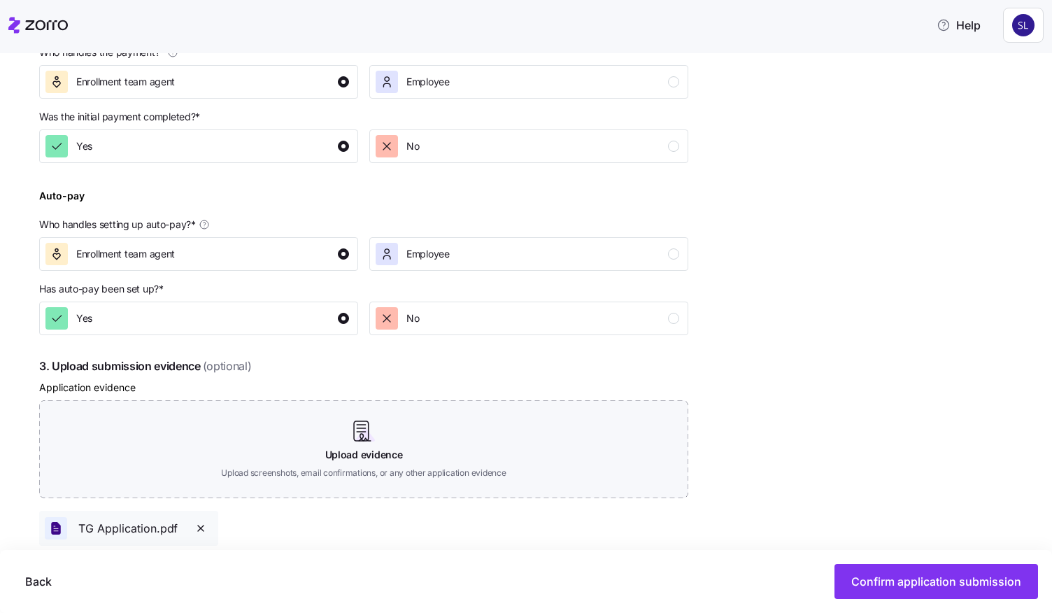
scroll to position [660, 0]
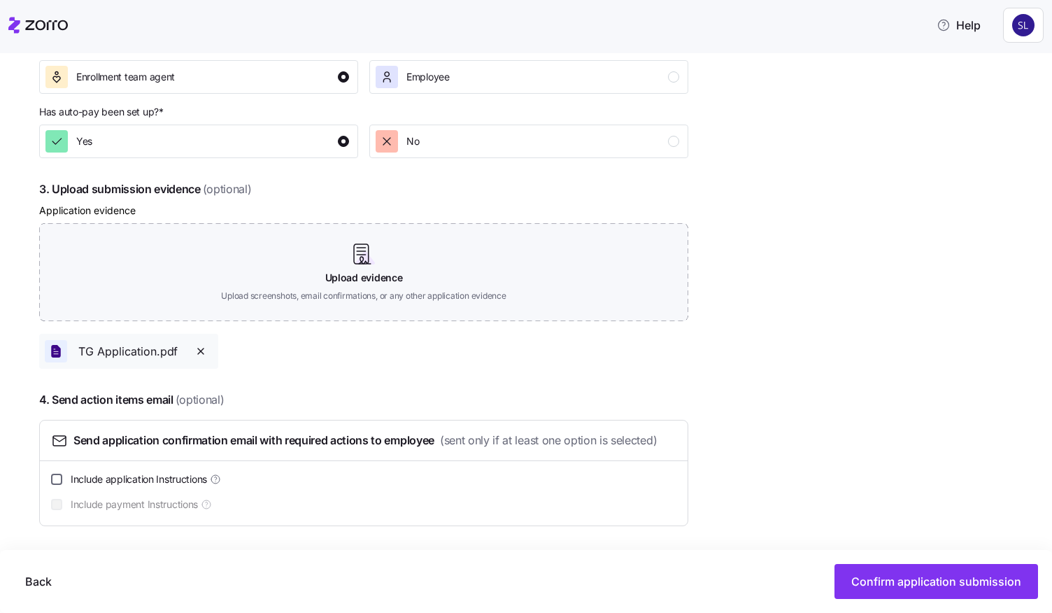
click at [61, 478] on input "Include application Instructions" at bounding box center [56, 478] width 11 height 11
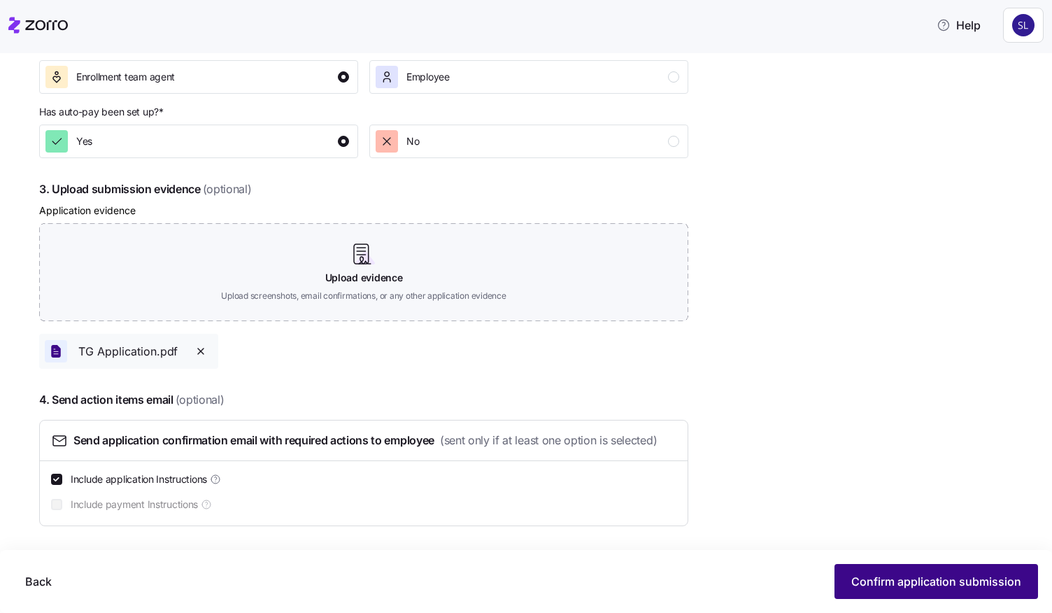
click at [873, 582] on span "Confirm application submission" at bounding box center [936, 581] width 170 height 17
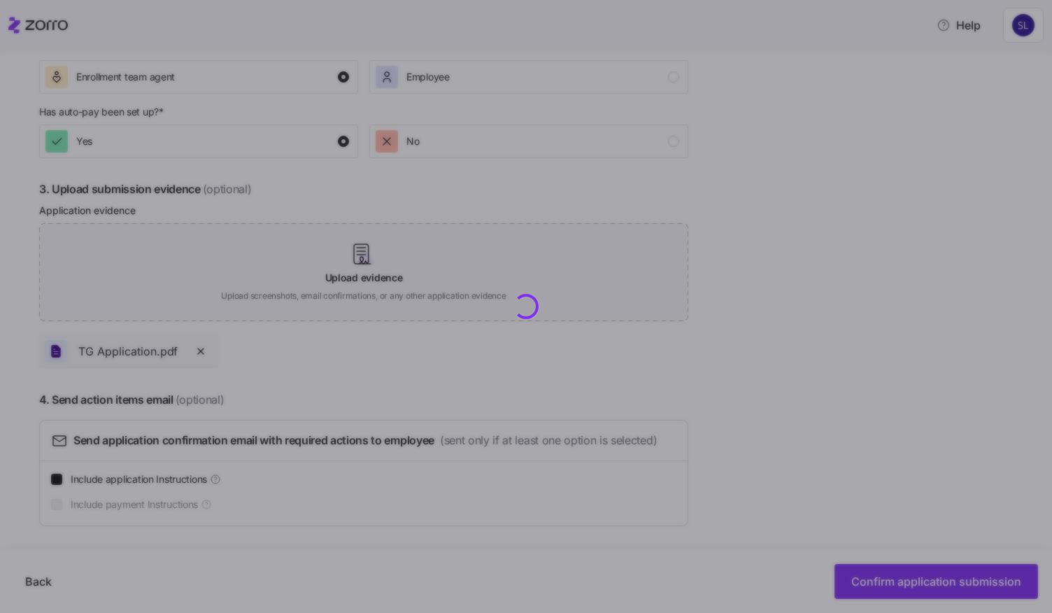
checkbox input "false"
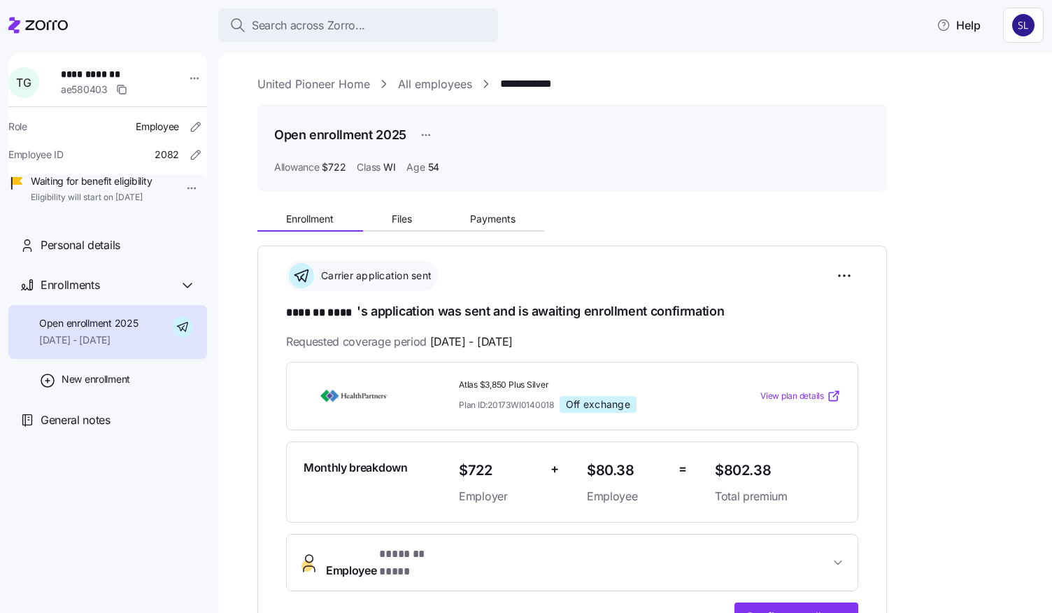
click at [443, 84] on link "All employees" at bounding box center [435, 84] width 74 height 17
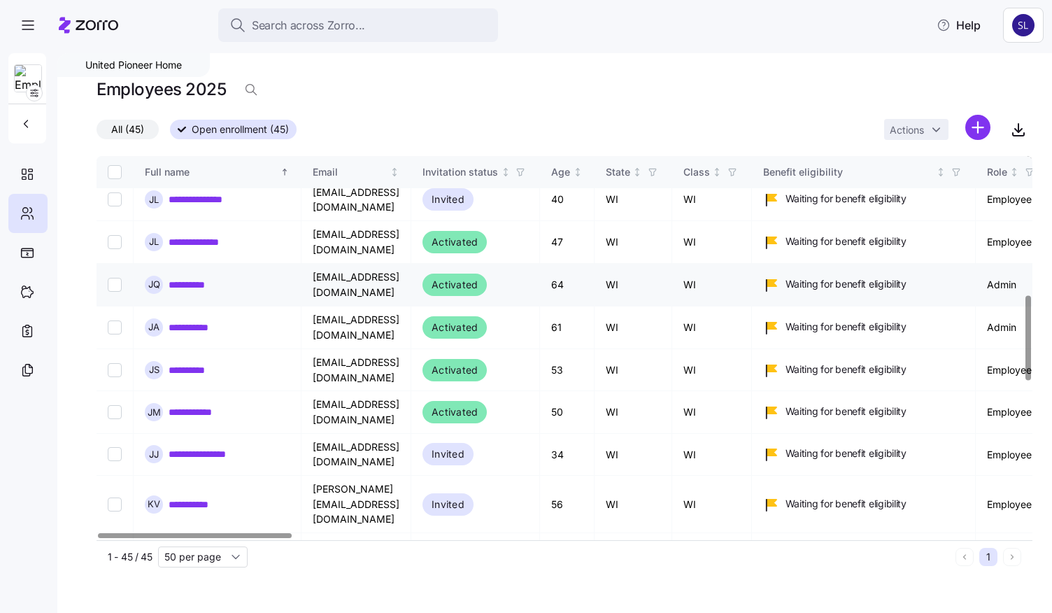
scroll to position [629, 0]
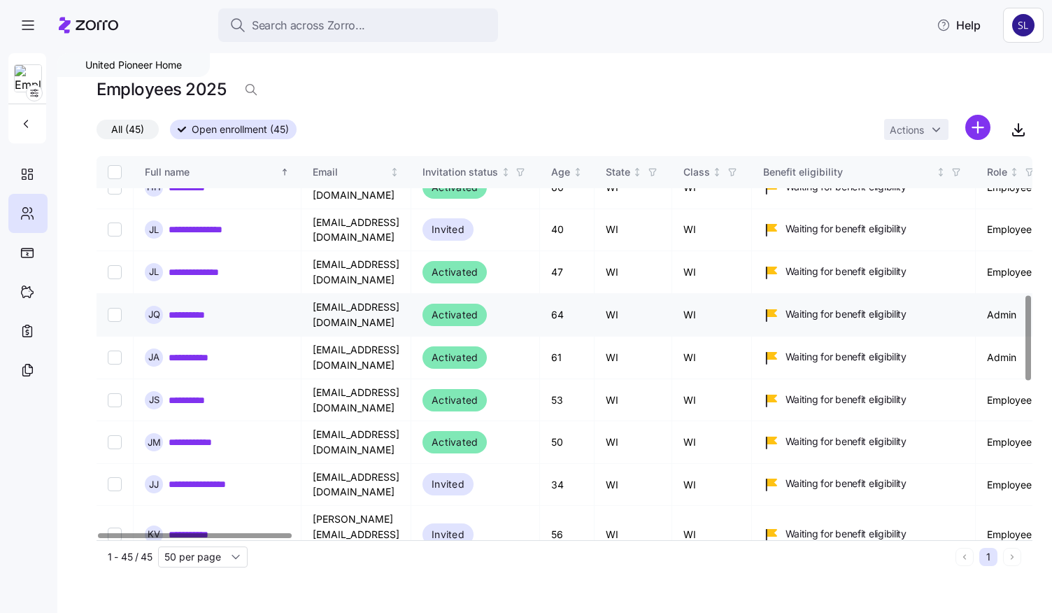
click at [192, 308] on link "**********" at bounding box center [195, 315] width 52 height 14
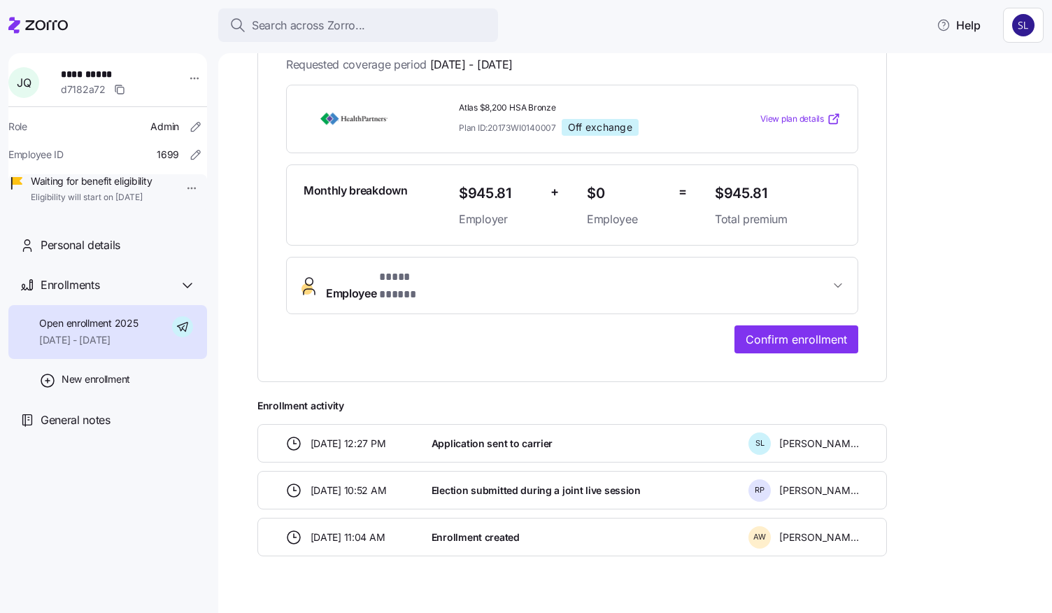
scroll to position [280, 0]
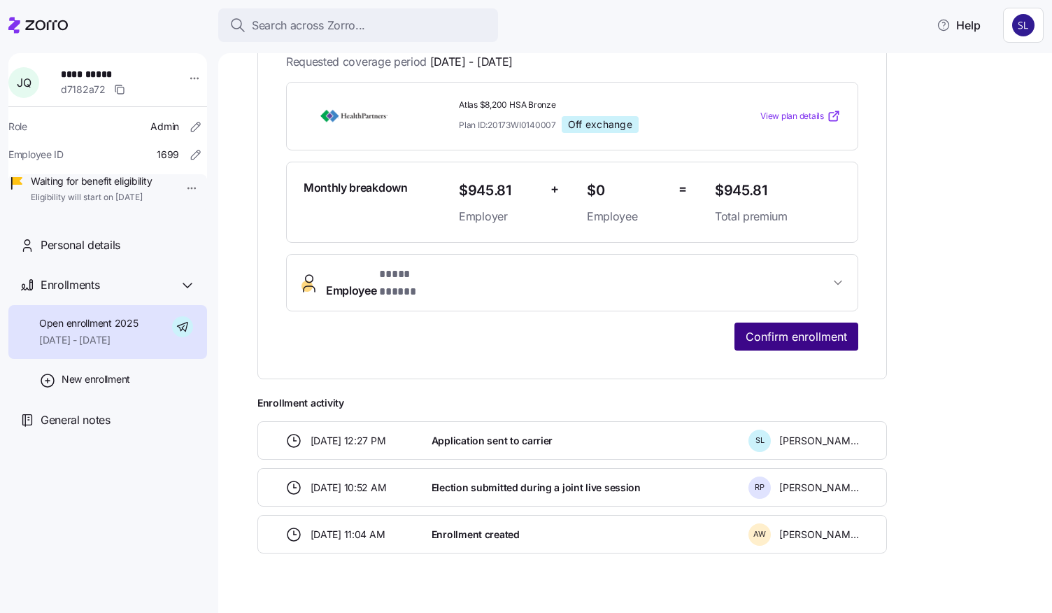
click at [781, 328] on span "Confirm enrollment" at bounding box center [796, 336] width 101 height 17
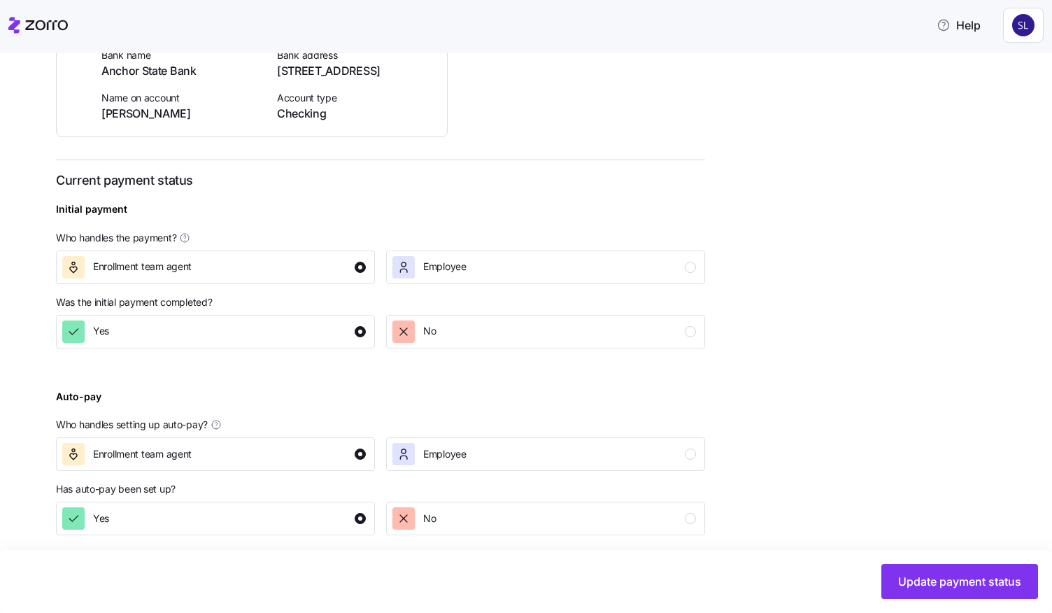
scroll to position [375, 0]
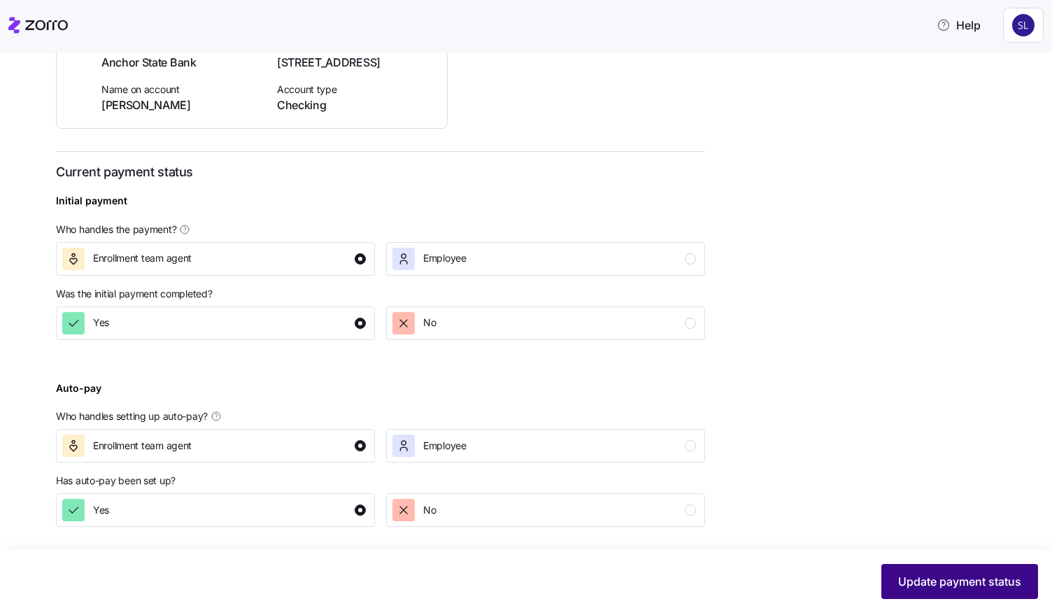
click at [936, 584] on span "Update payment status" at bounding box center [959, 581] width 123 height 17
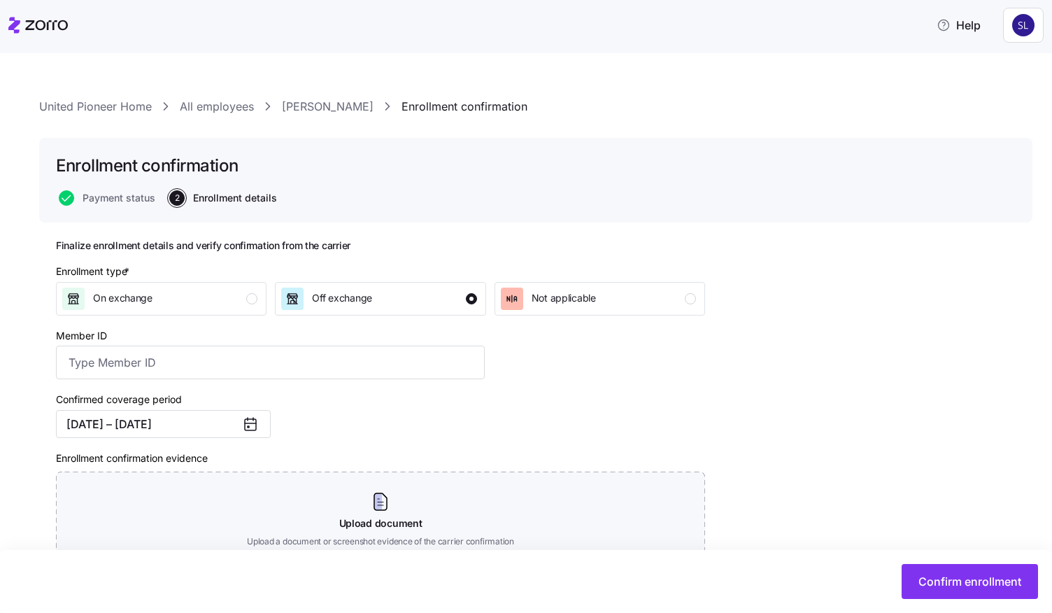
click at [196, 106] on link "All employees" at bounding box center [217, 106] width 74 height 17
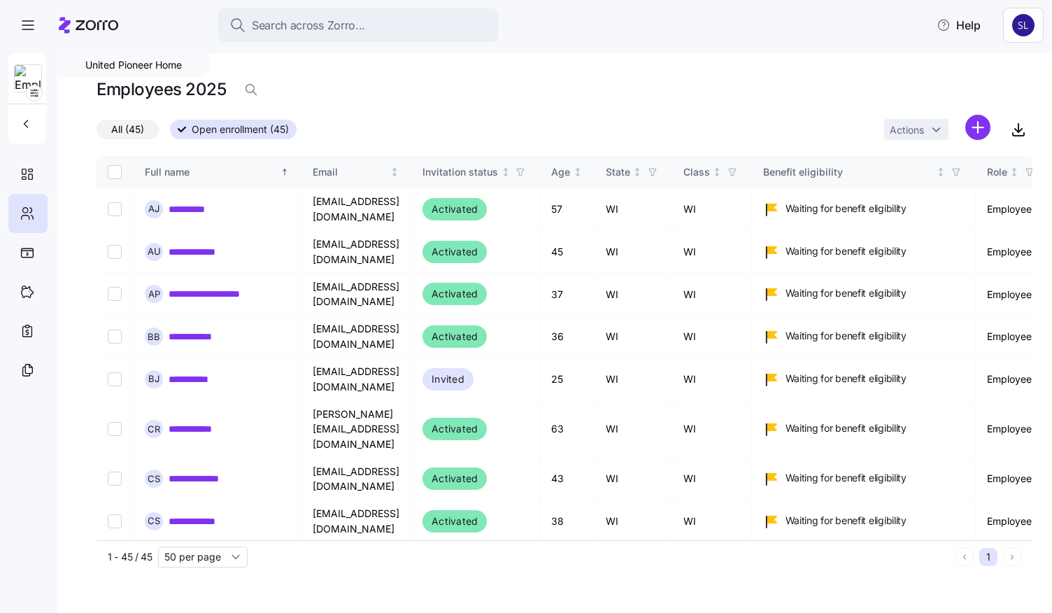
click at [204, 556] on link "**********" at bounding box center [204, 563] width 71 height 14
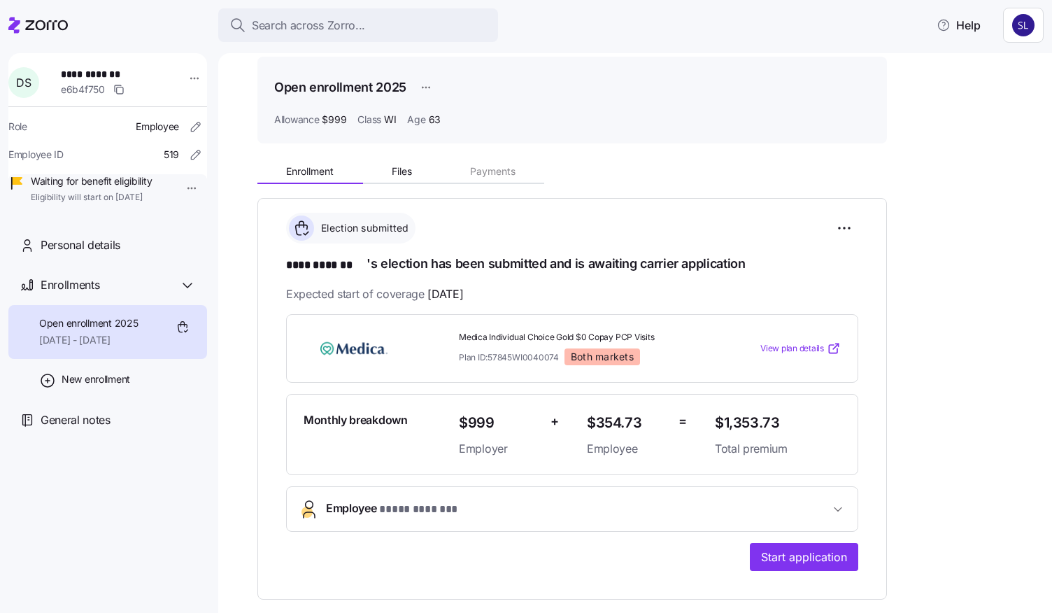
scroll to position [70, 0]
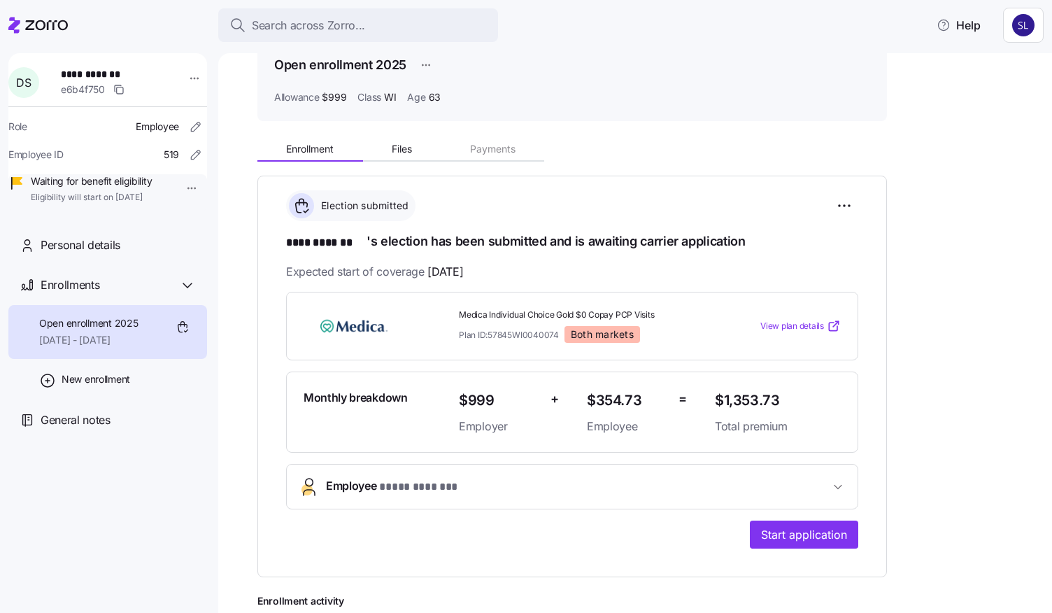
click at [750, 483] on span "Employee * **** ******* *" at bounding box center [578, 486] width 504 height 19
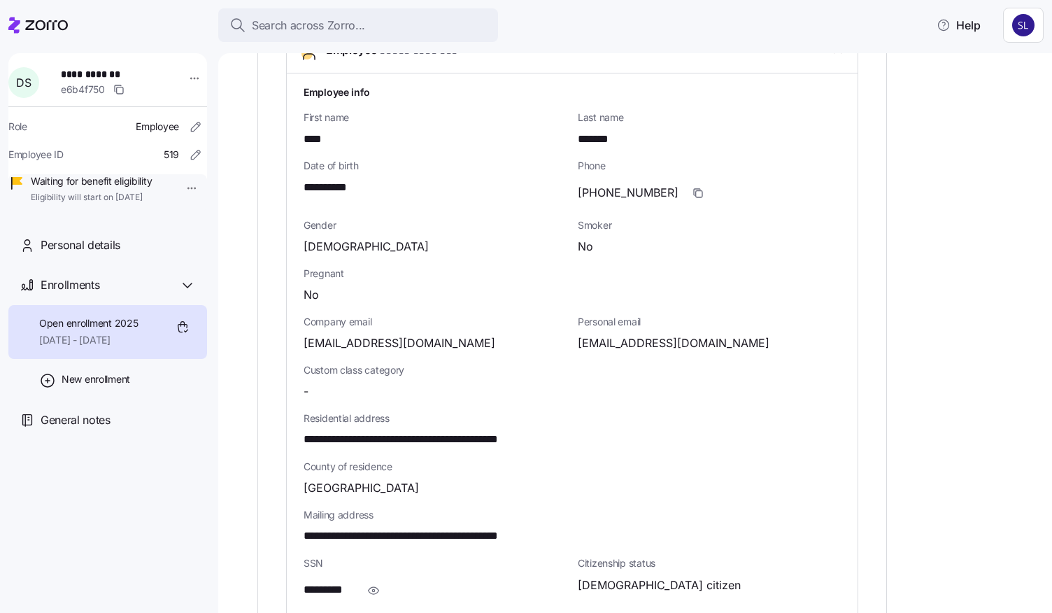
scroll to position [629, 0]
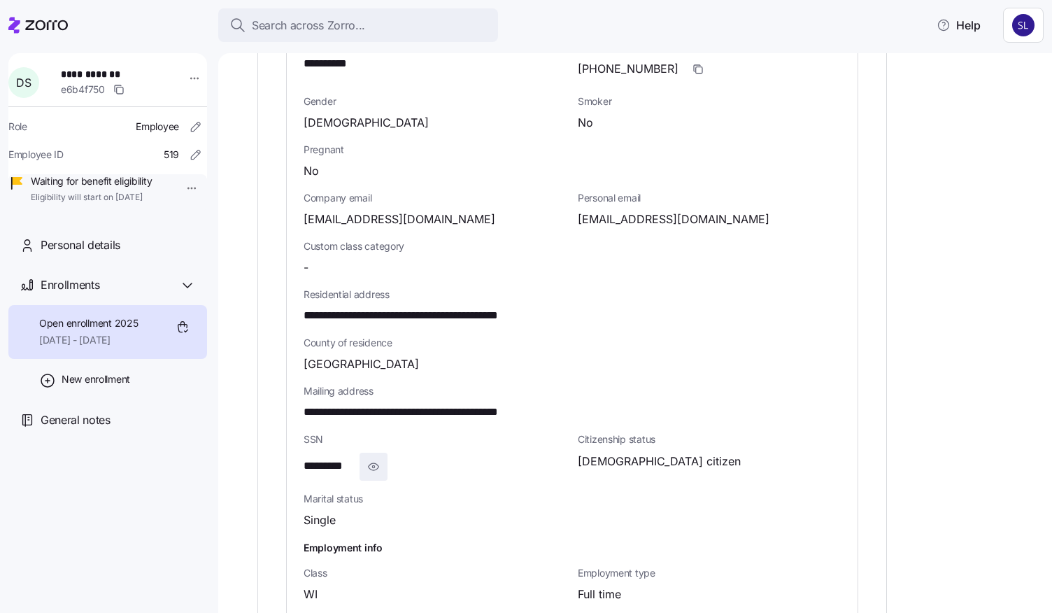
click at [377, 463] on icon "button" at bounding box center [373, 466] width 14 height 17
drag, startPoint x: 786, startPoint y: 209, endPoint x: 575, endPoint y: 219, distance: 211.4
click at [575, 219] on div "Personal email sunshinedaisies_2524@hotmail.com" at bounding box center [709, 209] width 274 height 48
copy span "sunshinedaisies_2524@hotmail.com"
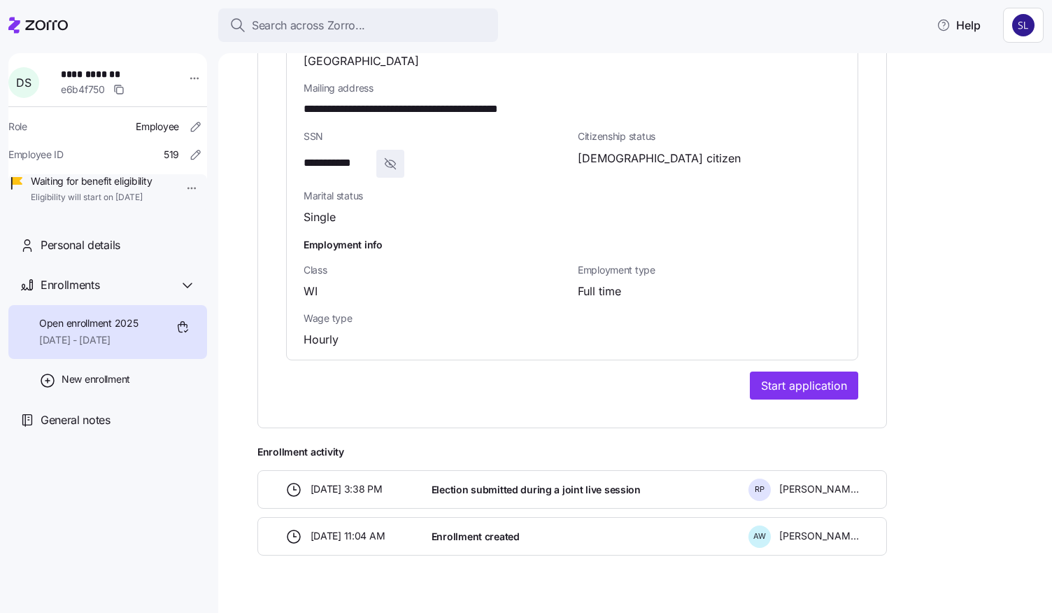
scroll to position [954, 0]
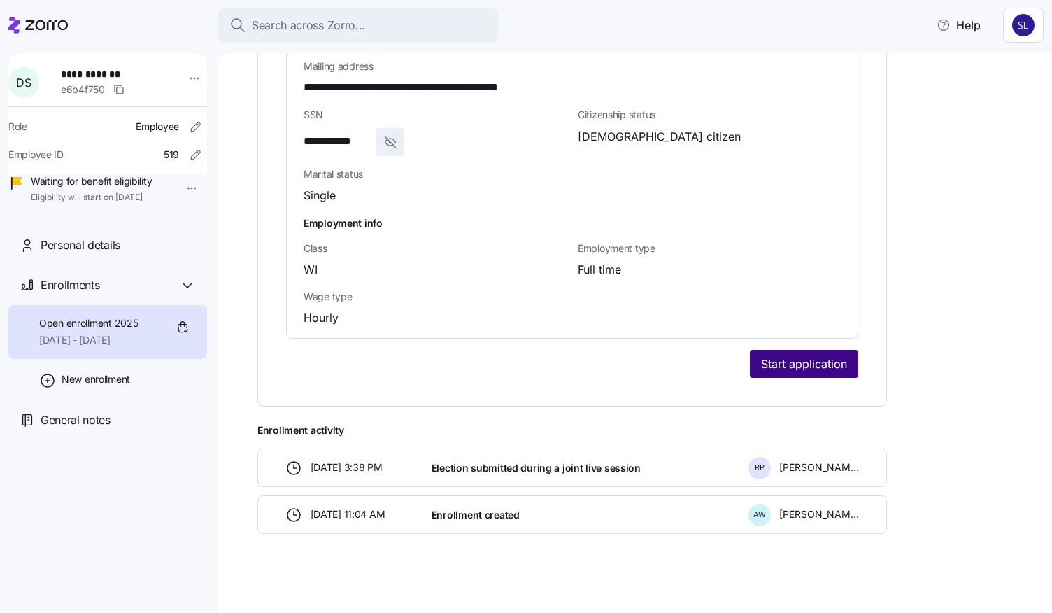
click at [839, 364] on span "Start application" at bounding box center [804, 363] width 86 height 17
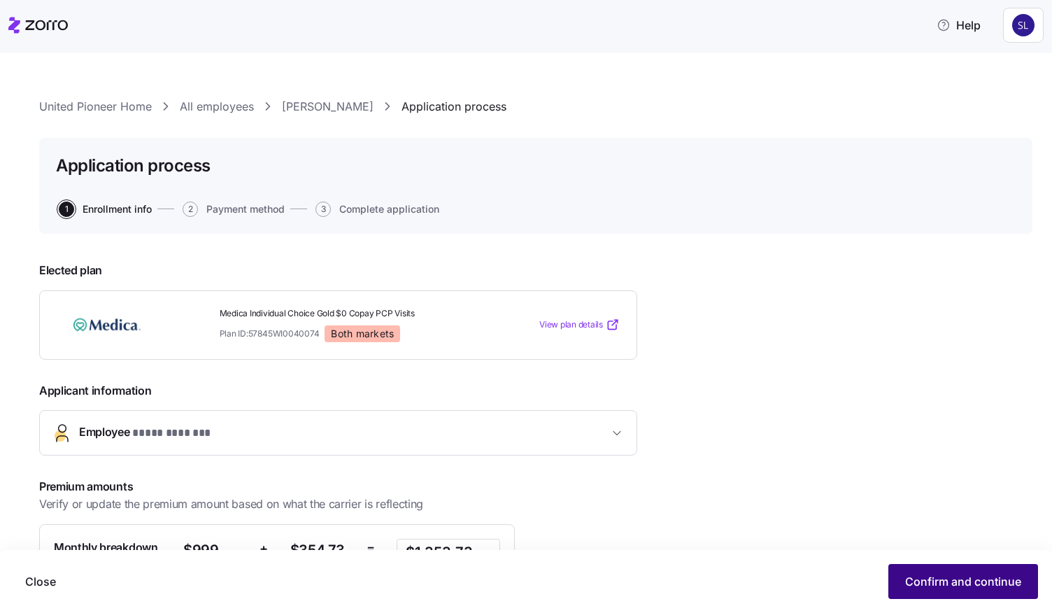
click at [933, 578] on span "Confirm and continue" at bounding box center [963, 581] width 116 height 17
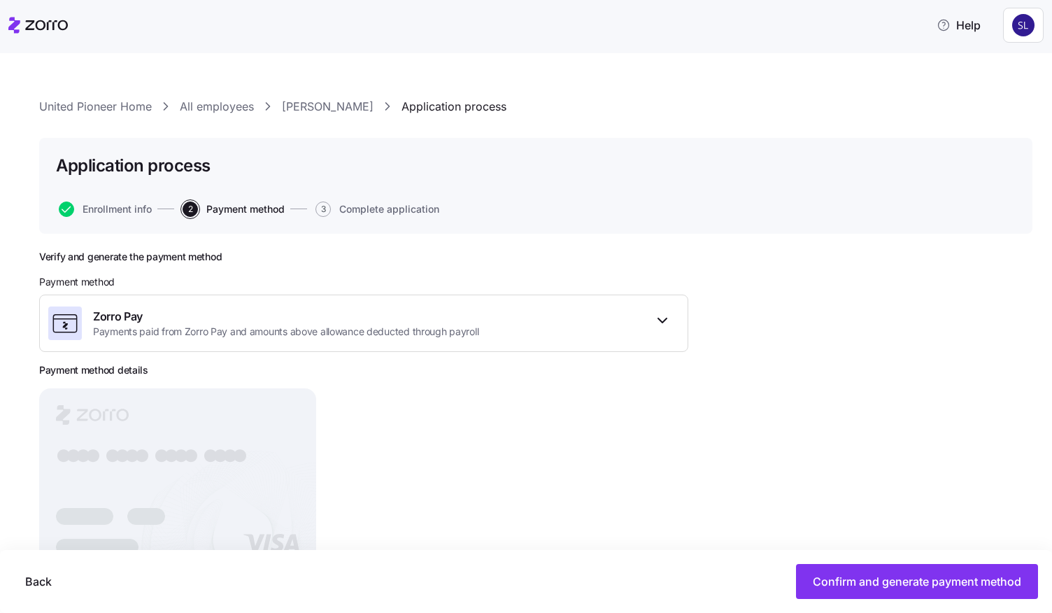
scroll to position [53, 0]
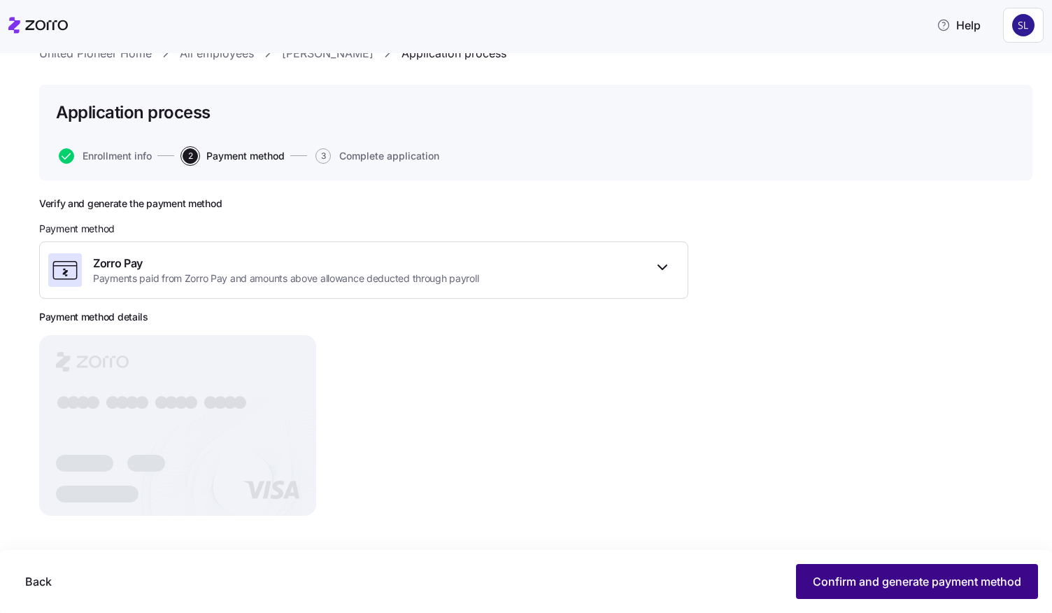
click at [899, 583] on span "Confirm and generate payment method" at bounding box center [917, 581] width 208 height 17
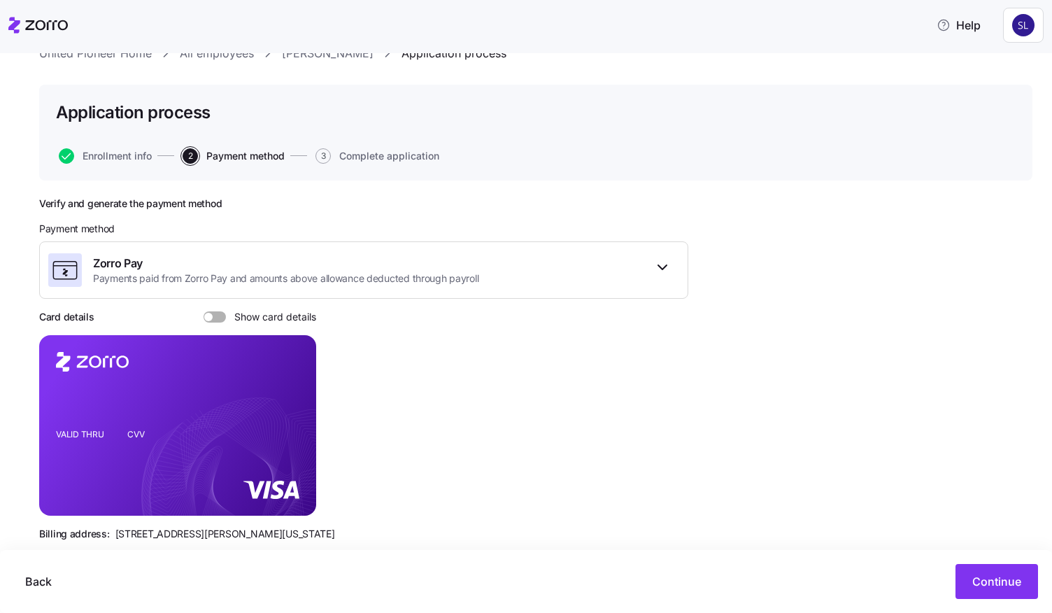
click at [219, 314] on span at bounding box center [220, 316] width 14 height 11
click at [204, 311] on input "Show card details" at bounding box center [204, 311] width 0 height 0
click at [994, 580] on span "Continue" at bounding box center [996, 581] width 49 height 17
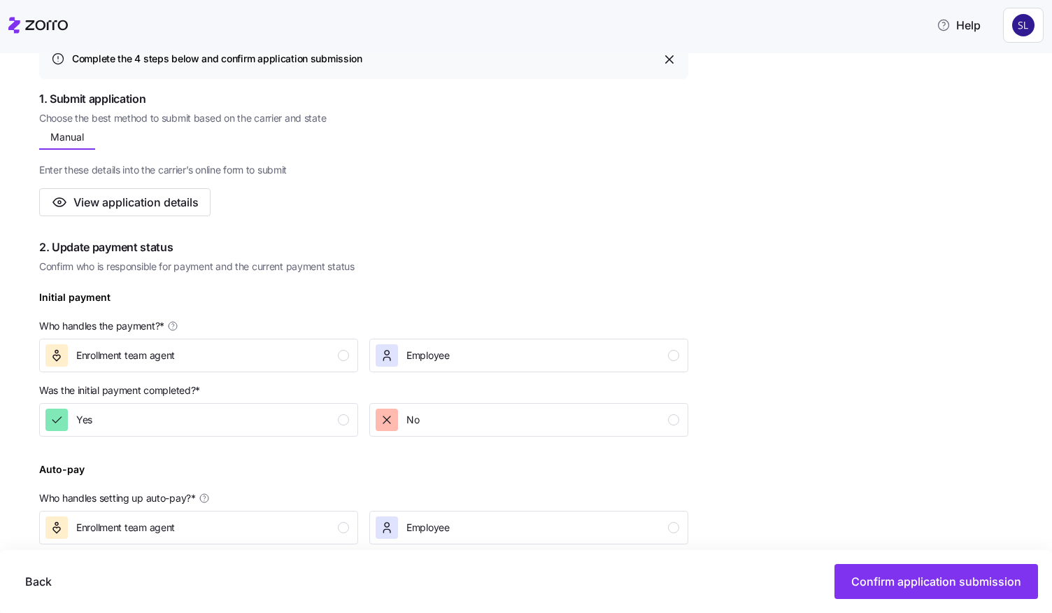
scroll to position [280, 0]
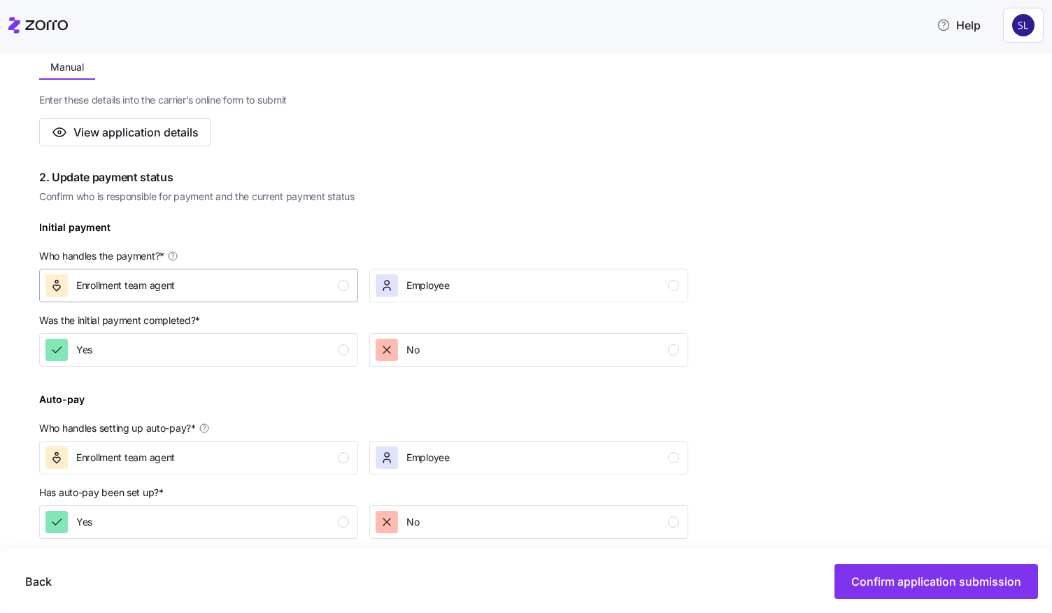
drag, startPoint x: 302, startPoint y: 286, endPoint x: 301, endPoint y: 294, distance: 7.7
click at [302, 286] on div "Enrollment team agent" at bounding box center [197, 285] width 304 height 22
click at [290, 352] on div "Yes" at bounding box center [197, 349] width 304 height 22
click at [487, 451] on div "Employee" at bounding box center [528, 457] width 304 height 22
click at [487, 521] on div "No" at bounding box center [528, 522] width 304 height 22
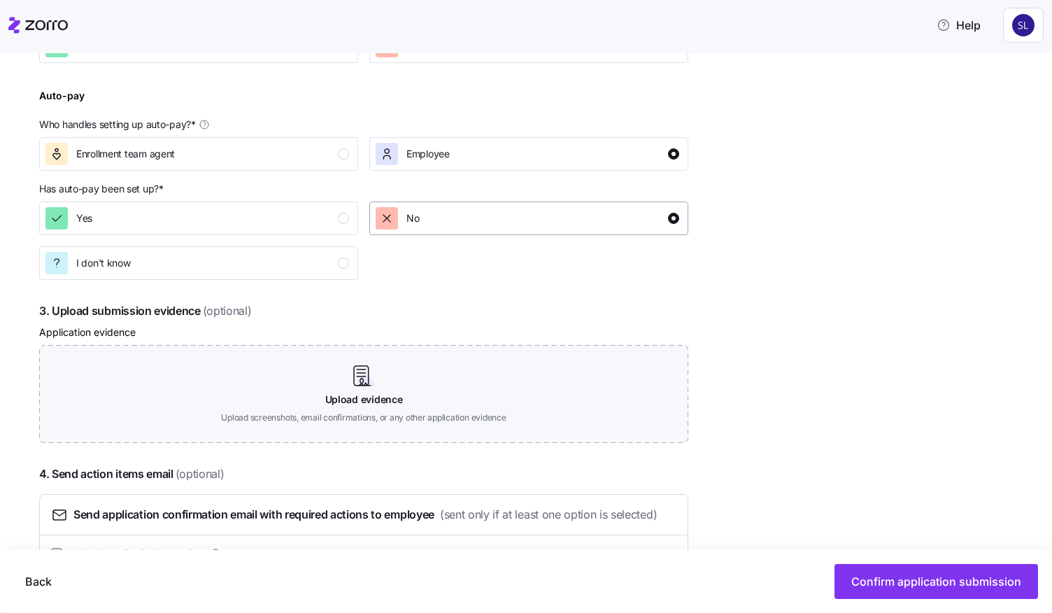
scroll to position [657, 0]
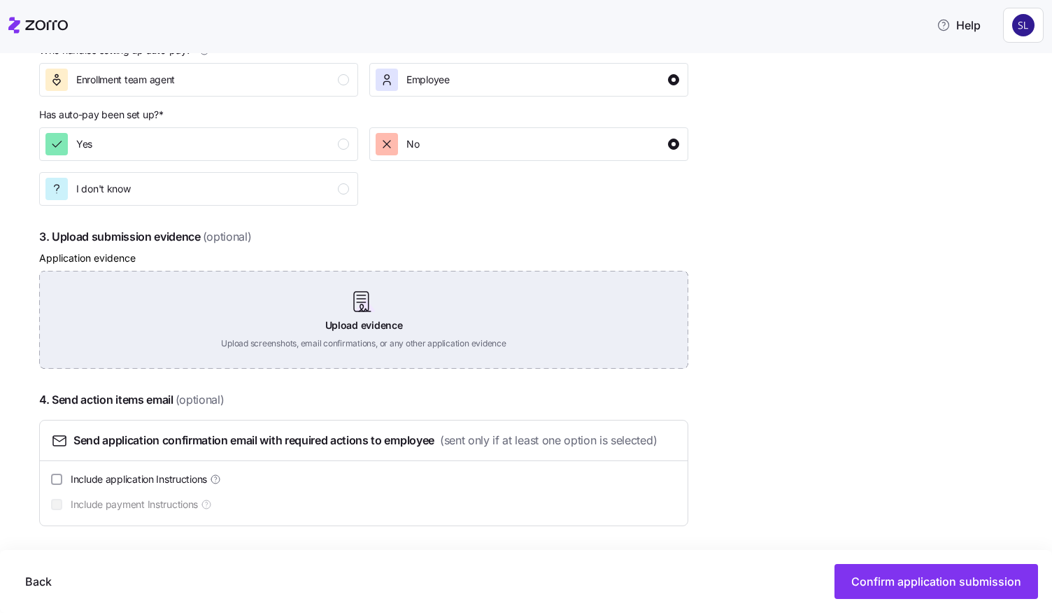
click at [411, 315] on div "Upload evidence Upload screenshots, email confirmations, or any other applicati…" at bounding box center [363, 320] width 649 height 98
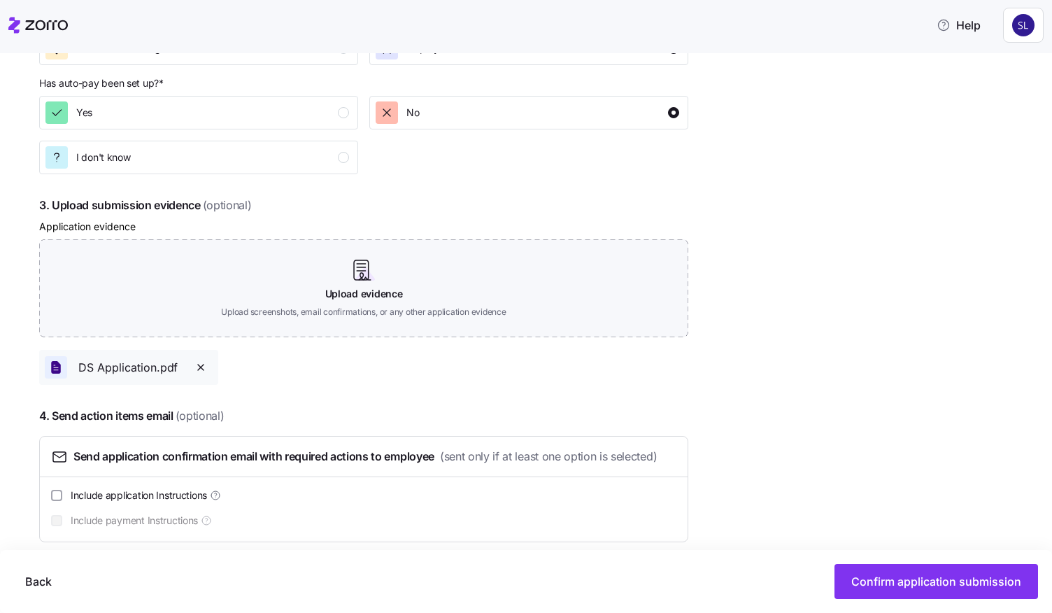
scroll to position [705, 0]
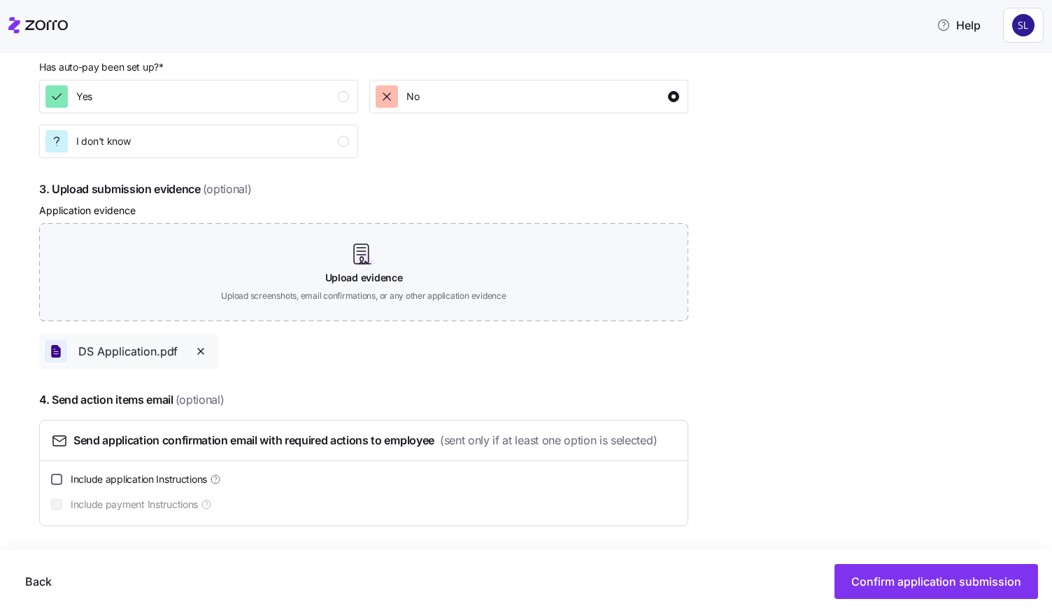
click at [62, 478] on input "Include application Instructions" at bounding box center [56, 478] width 11 height 11
click at [62, 480] on input "Include application Instructions" at bounding box center [56, 478] width 11 height 11
checkbox input "false"
click at [869, 578] on span "Confirm application submission" at bounding box center [936, 581] width 170 height 17
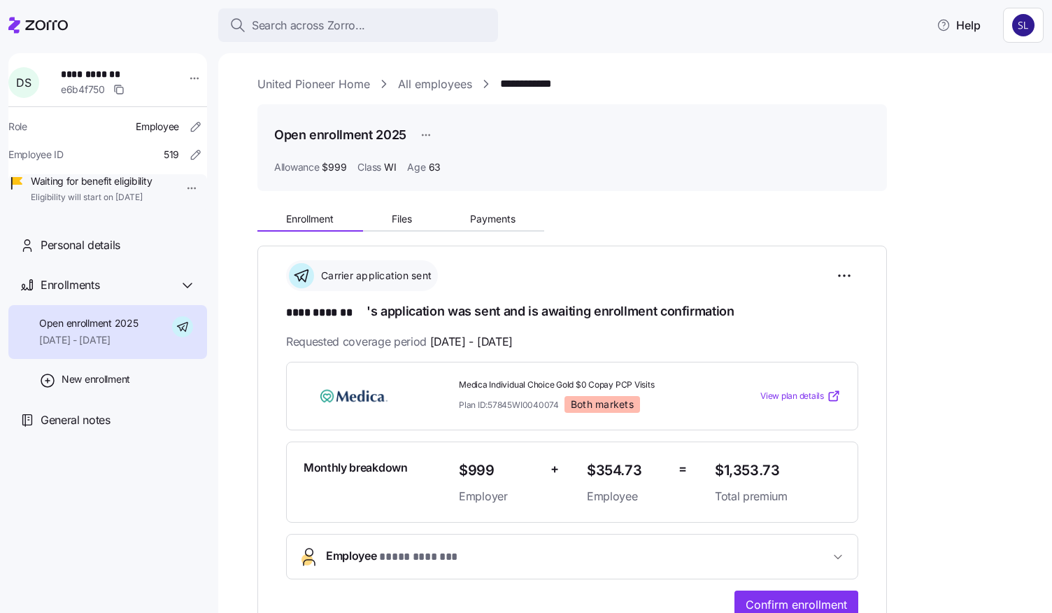
drag, startPoint x: 432, startPoint y: 92, endPoint x: 432, endPoint y: 106, distance: 14.0
click at [432, 92] on link "All employees" at bounding box center [435, 84] width 74 height 17
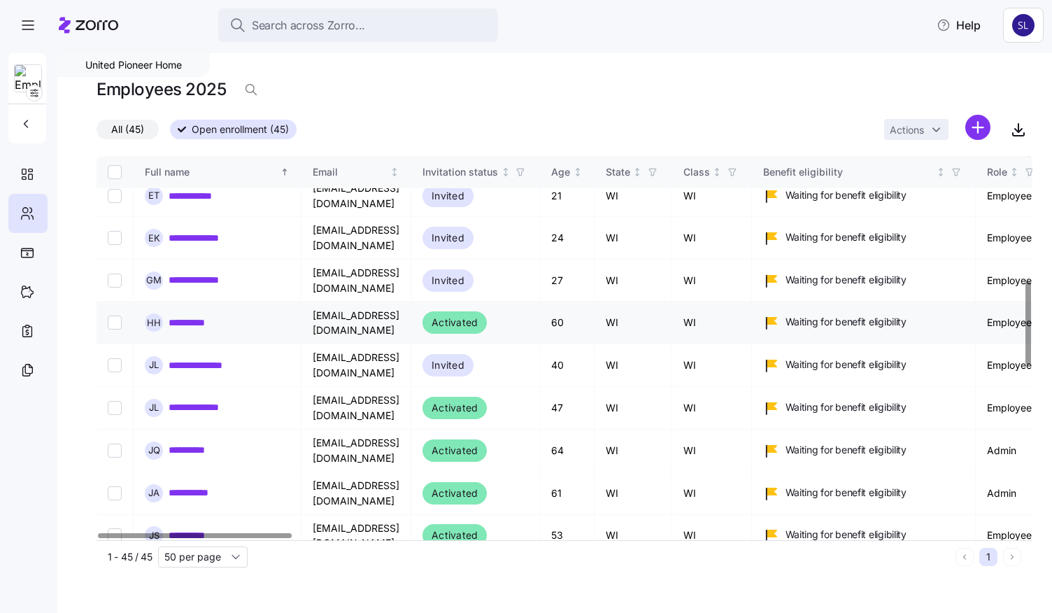
scroll to position [490, 0]
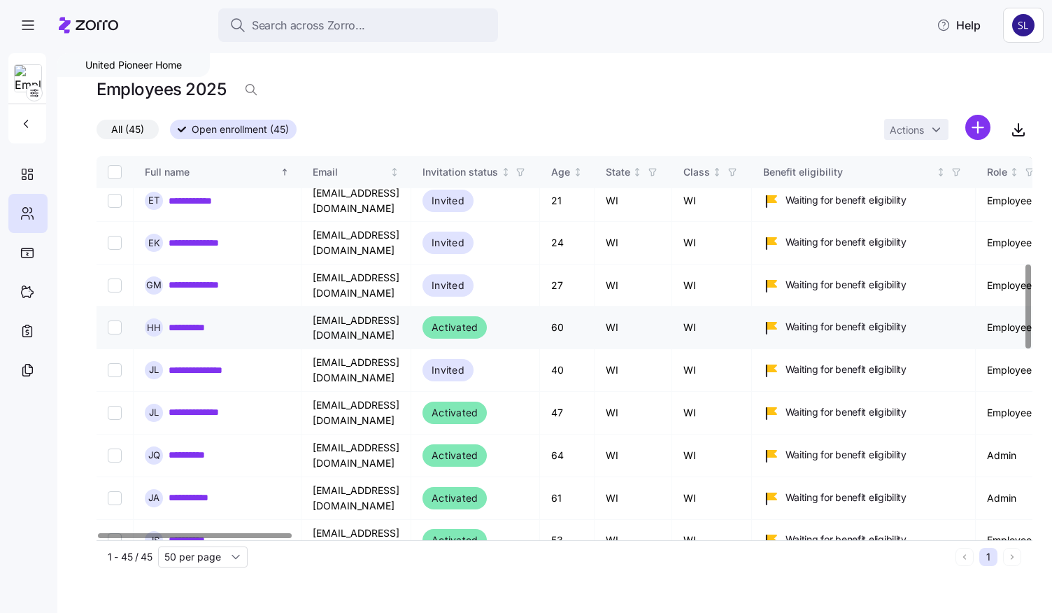
click at [187, 320] on link "**********" at bounding box center [191, 327] width 44 height 14
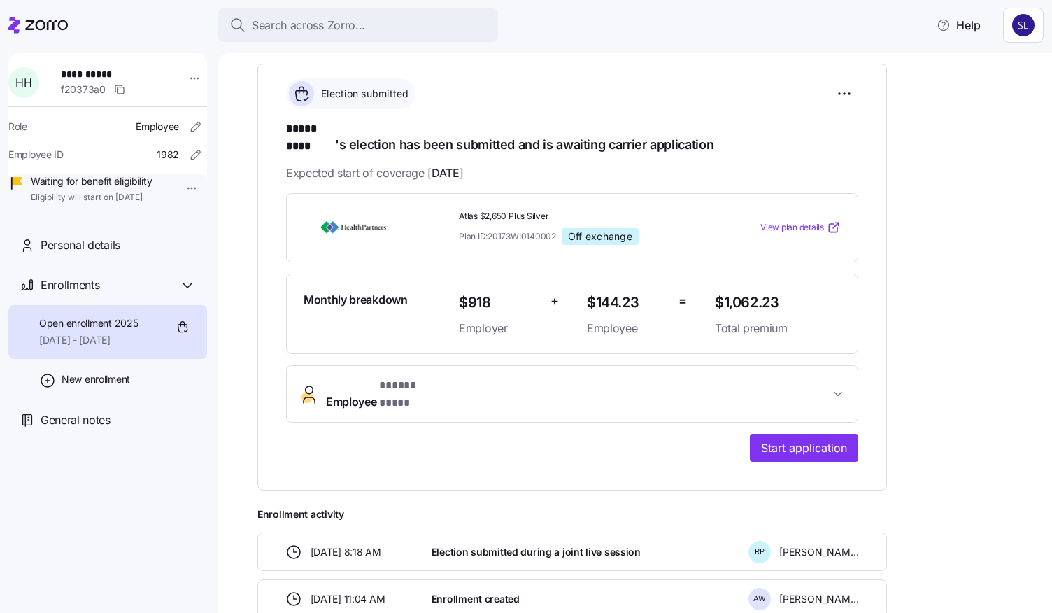
scroll to position [210, 0]
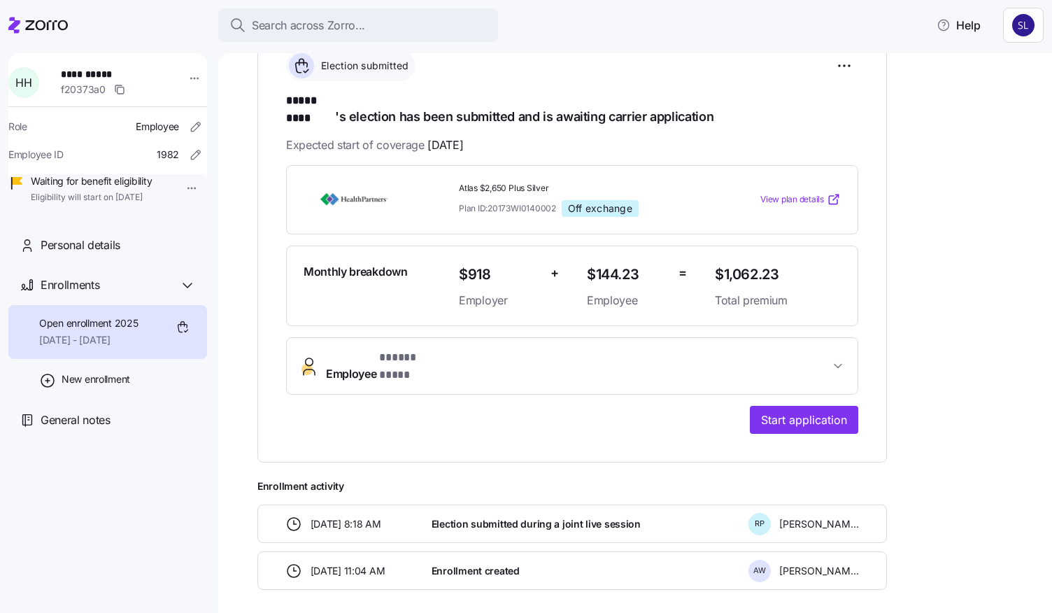
click at [794, 349] on span "Employee * ***** **** *" at bounding box center [578, 366] width 504 height 34
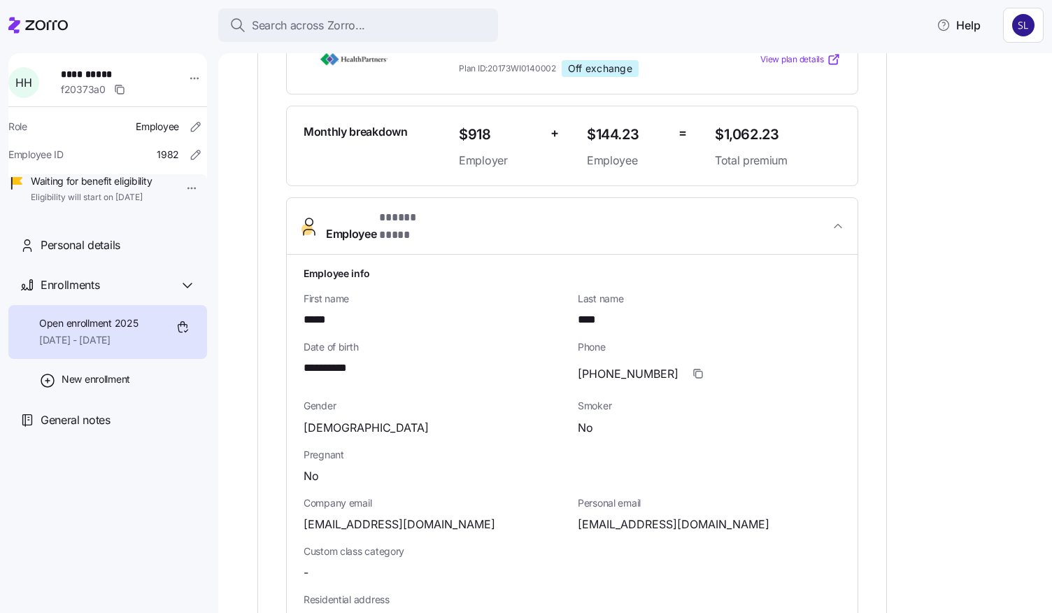
scroll to position [420, 0]
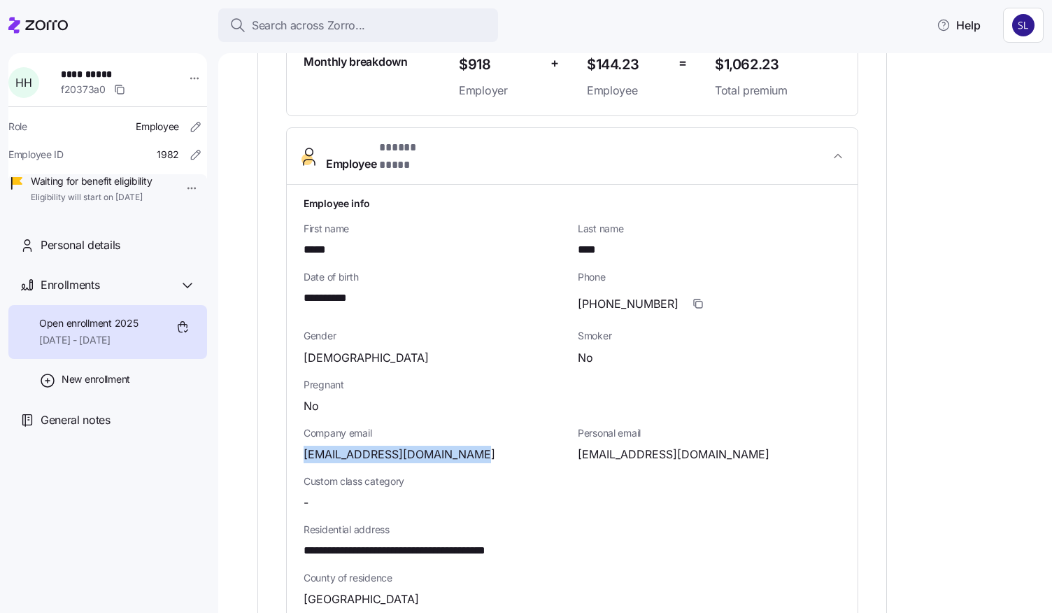
drag, startPoint x: 466, startPoint y: 431, endPoint x: 293, endPoint y: 422, distance: 173.0
click at [293, 422] on div "**********" at bounding box center [572, 541] width 571 height 713
copy span "hhall@unitedpioneerhome.org"
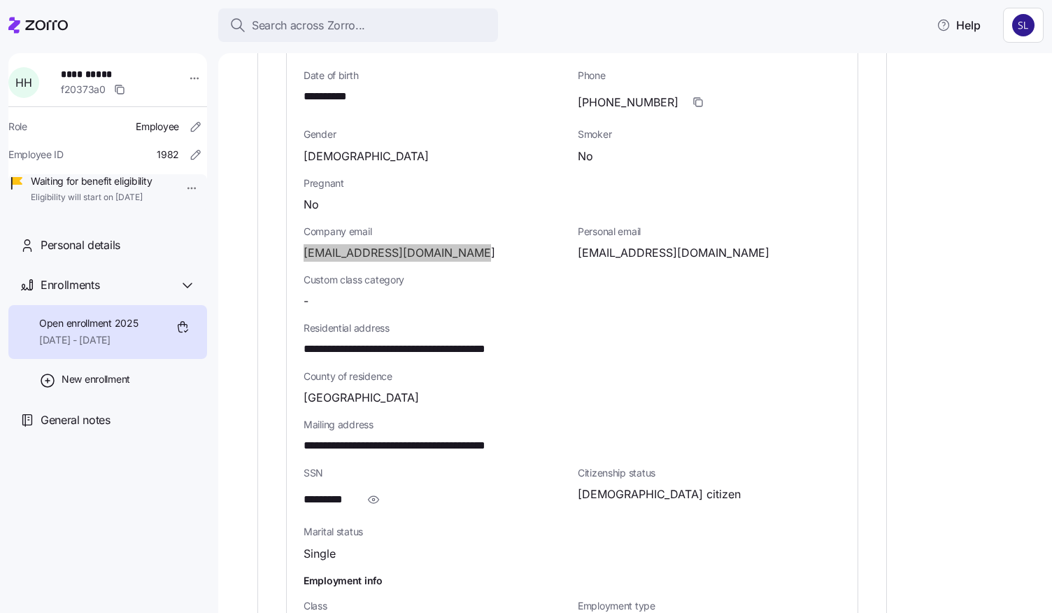
scroll to position [699, 0]
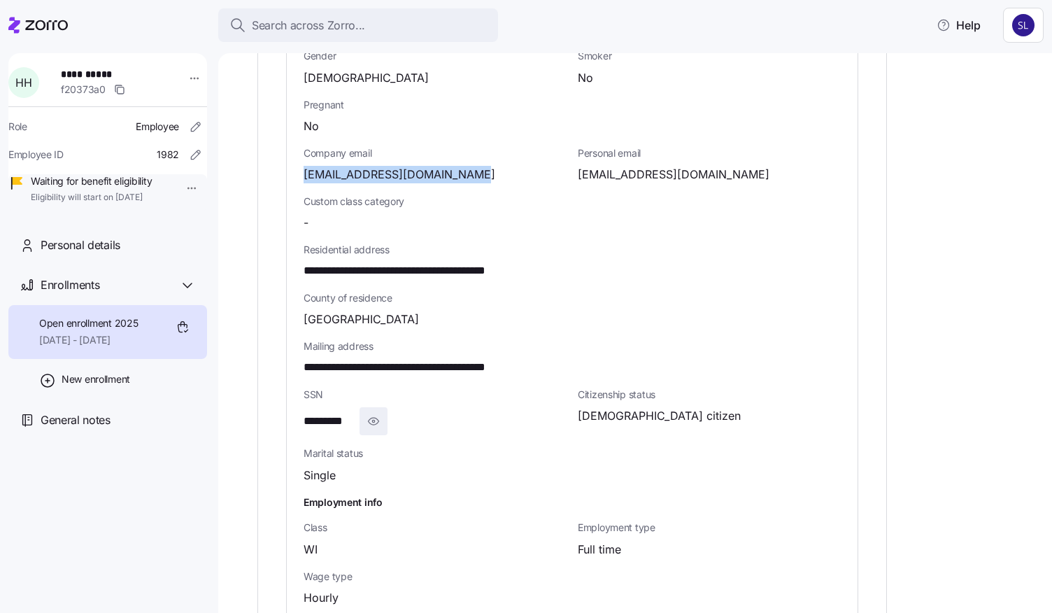
click at [376, 413] on icon "button" at bounding box center [373, 421] width 14 height 17
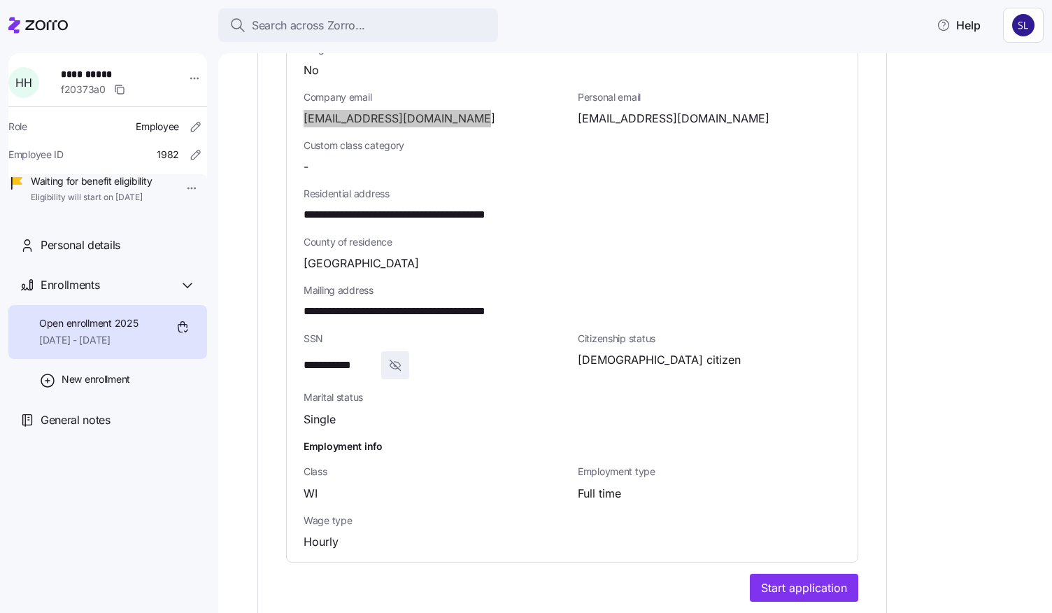
scroll to position [954, 0]
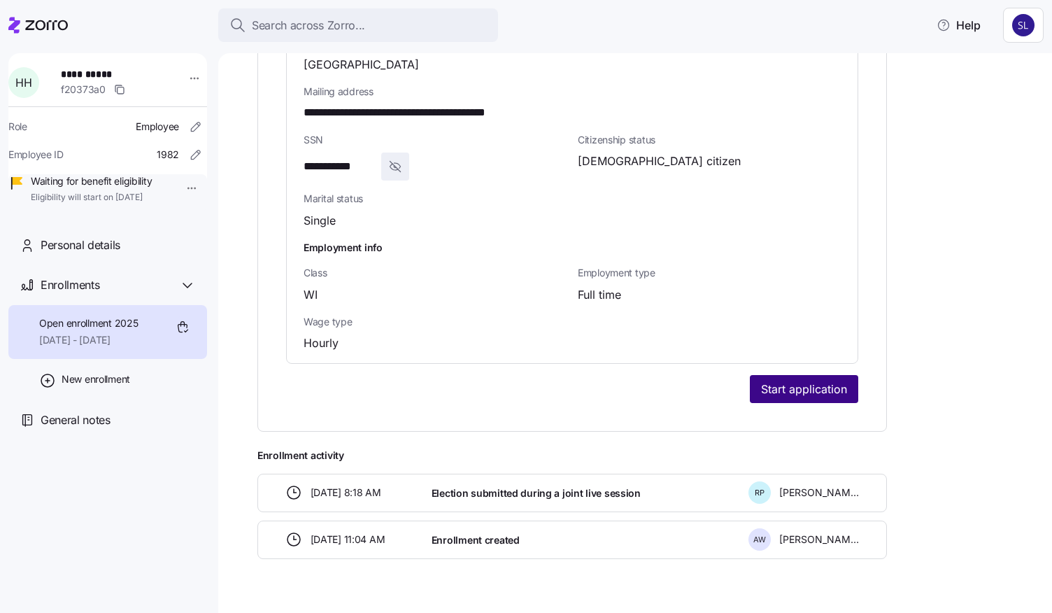
click at [775, 380] on span "Start application" at bounding box center [804, 388] width 86 height 17
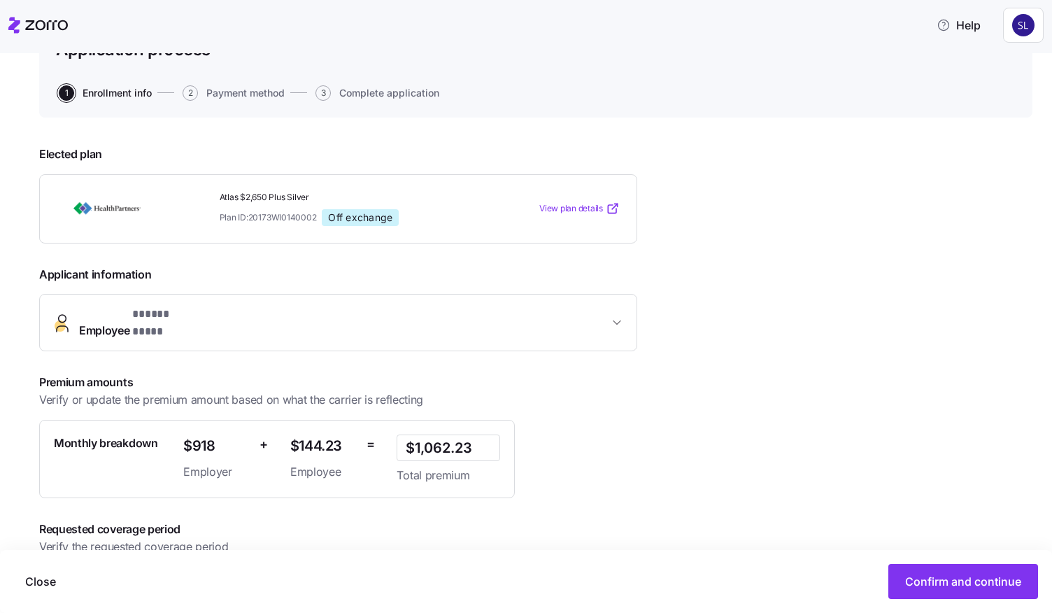
scroll to position [171, 0]
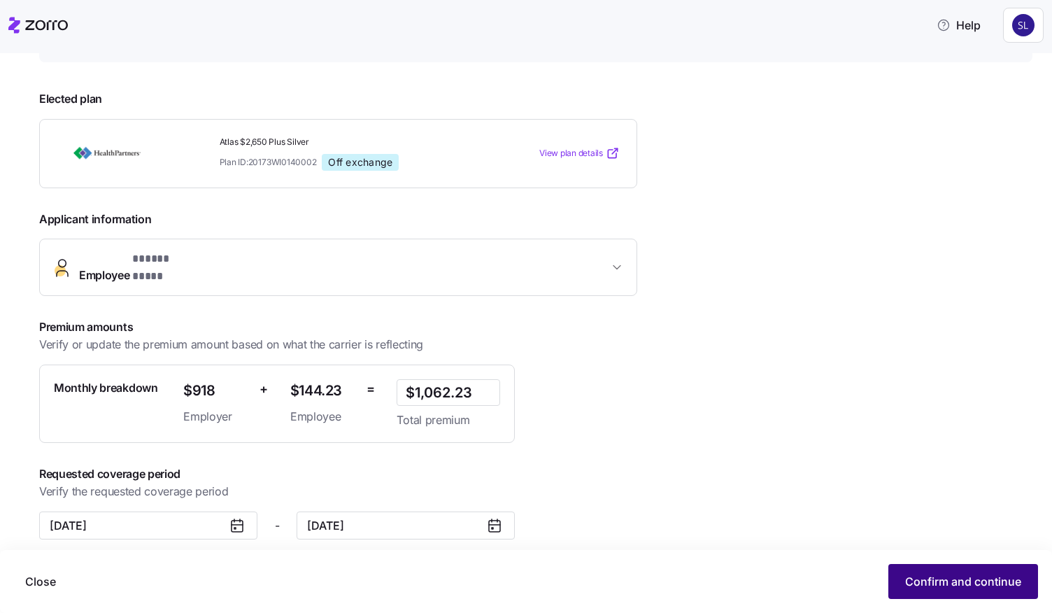
click at [925, 580] on span "Confirm and continue" at bounding box center [963, 581] width 116 height 17
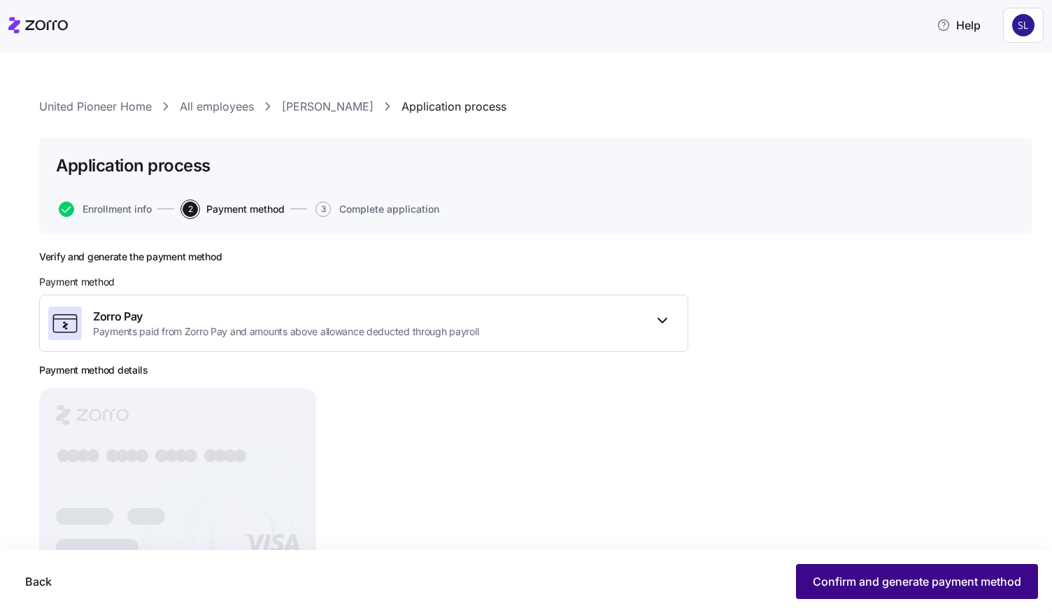
click at [854, 590] on button "Confirm and generate payment method" at bounding box center [917, 581] width 242 height 35
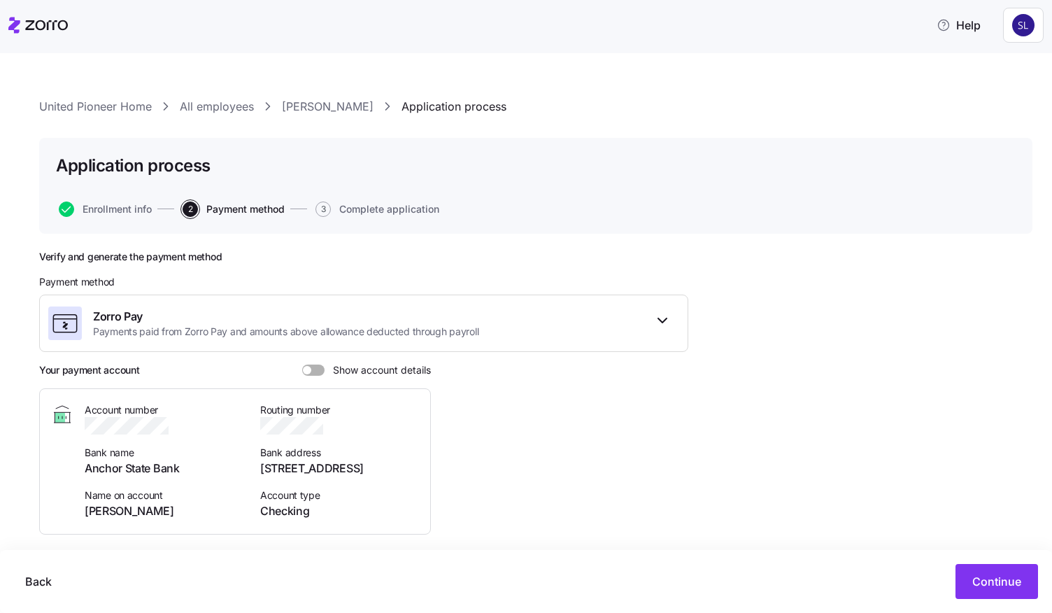
click at [320, 371] on span at bounding box center [318, 369] width 14 height 11
click at [302, 364] on input "Show account details" at bounding box center [302, 364] width 0 height 0
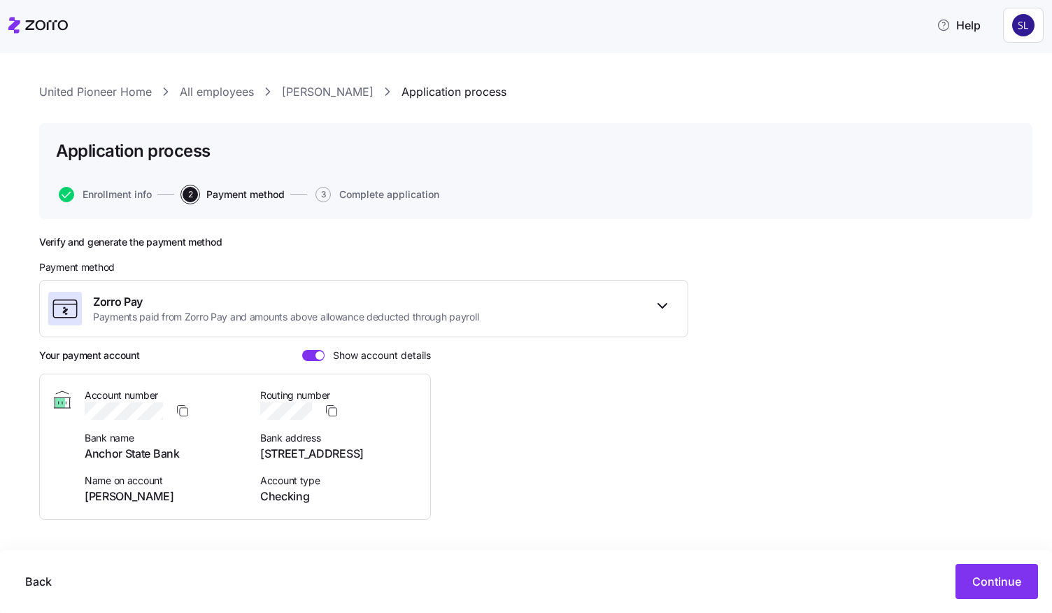
scroll to position [29, 0]
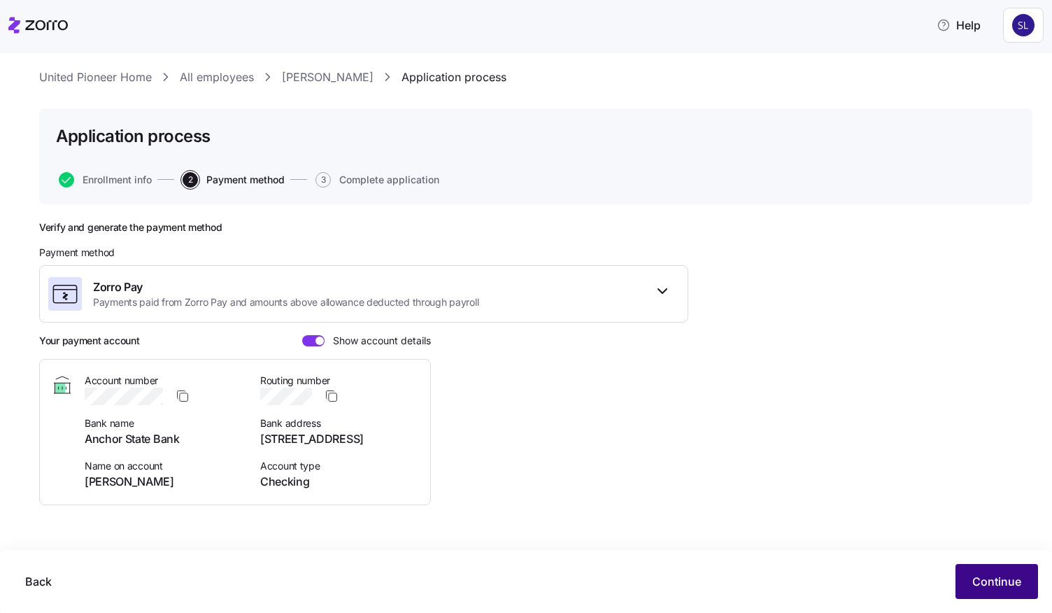
click at [967, 583] on button "Continue" at bounding box center [996, 581] width 83 height 35
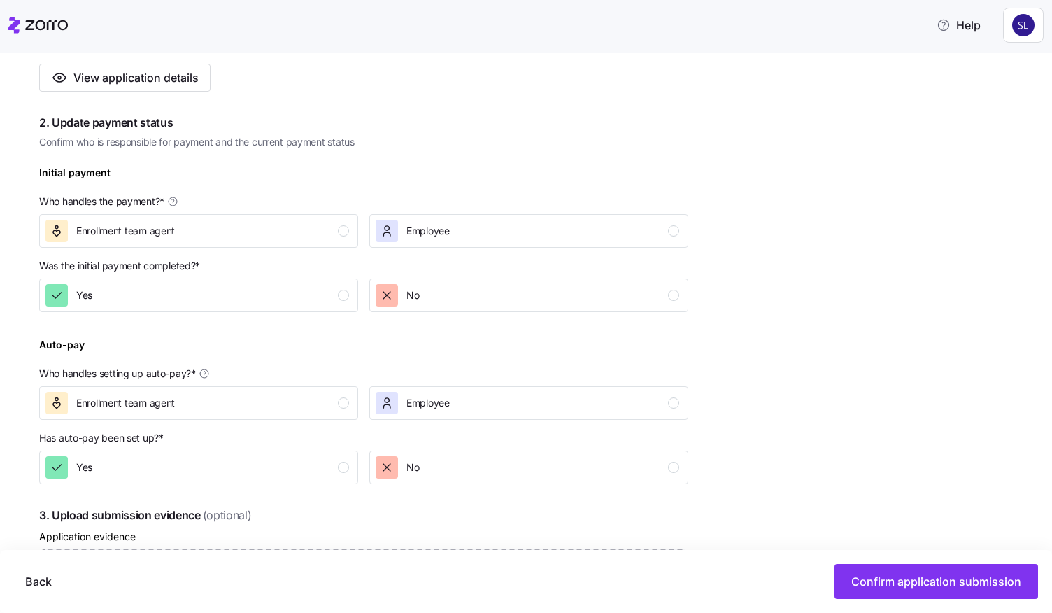
scroll to position [420, 0]
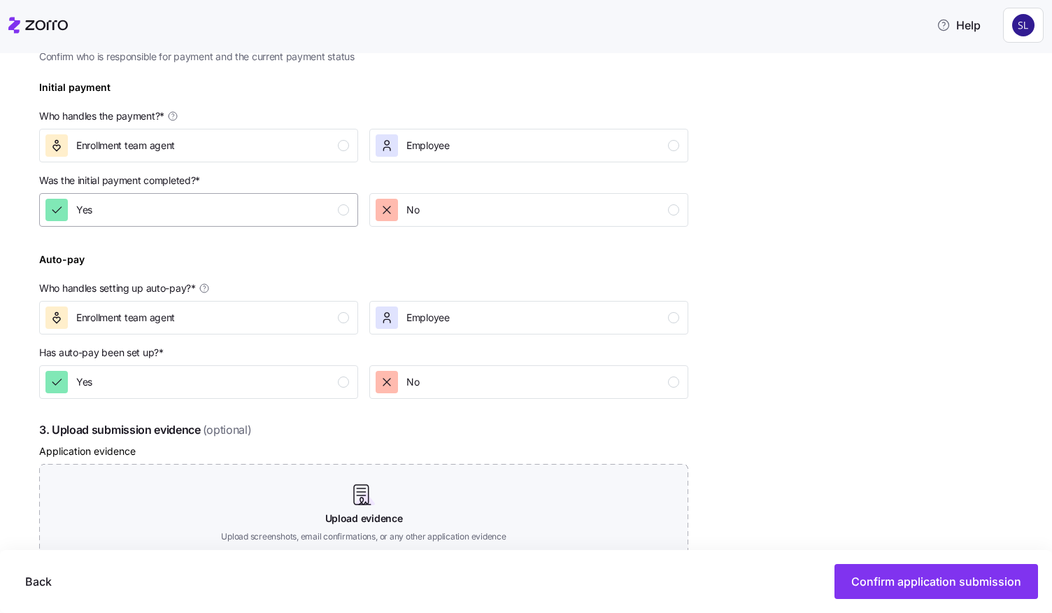
drag, startPoint x: 200, startPoint y: 152, endPoint x: 221, endPoint y: 194, distance: 47.5
click at [200, 152] on div "Enrollment team agent" at bounding box center [197, 145] width 304 height 22
click at [228, 208] on div "Yes" at bounding box center [197, 210] width 304 height 22
click at [278, 321] on div "Enrollment team agent" at bounding box center [197, 317] width 304 height 22
click at [297, 390] on div "Yes" at bounding box center [197, 382] width 304 height 22
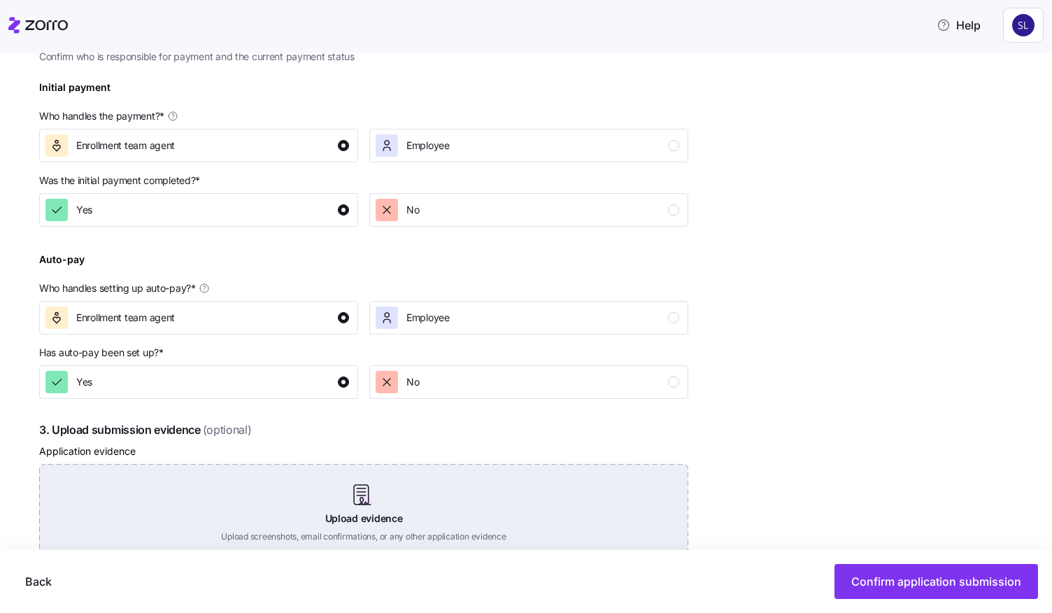
click at [354, 511] on div "Upload evidence Upload screenshots, email confirmations, or any other applicati…" at bounding box center [363, 513] width 649 height 98
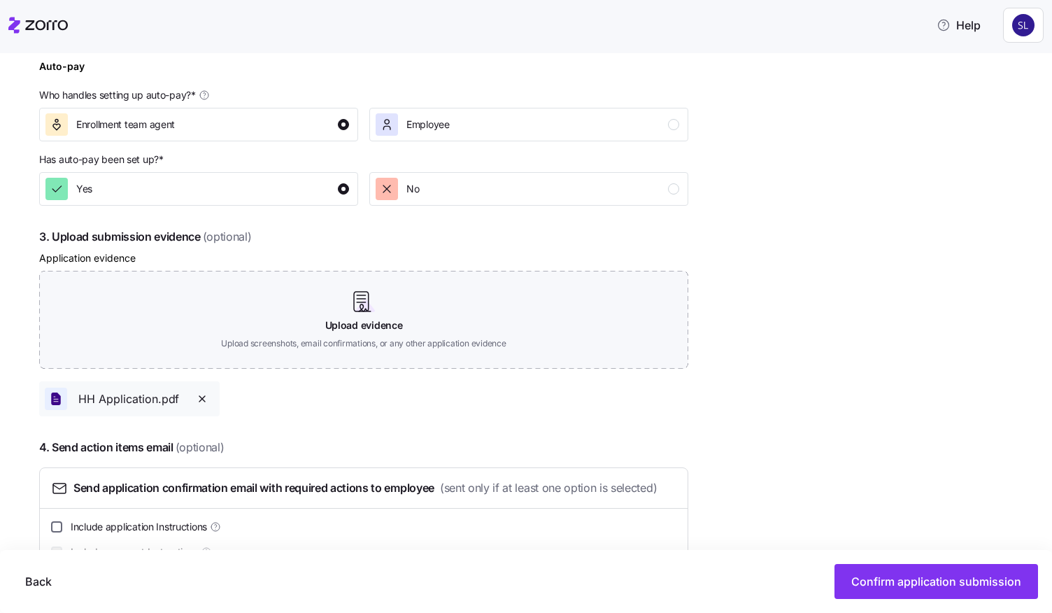
click at [59, 523] on input "Include application Instructions" at bounding box center [56, 526] width 11 height 11
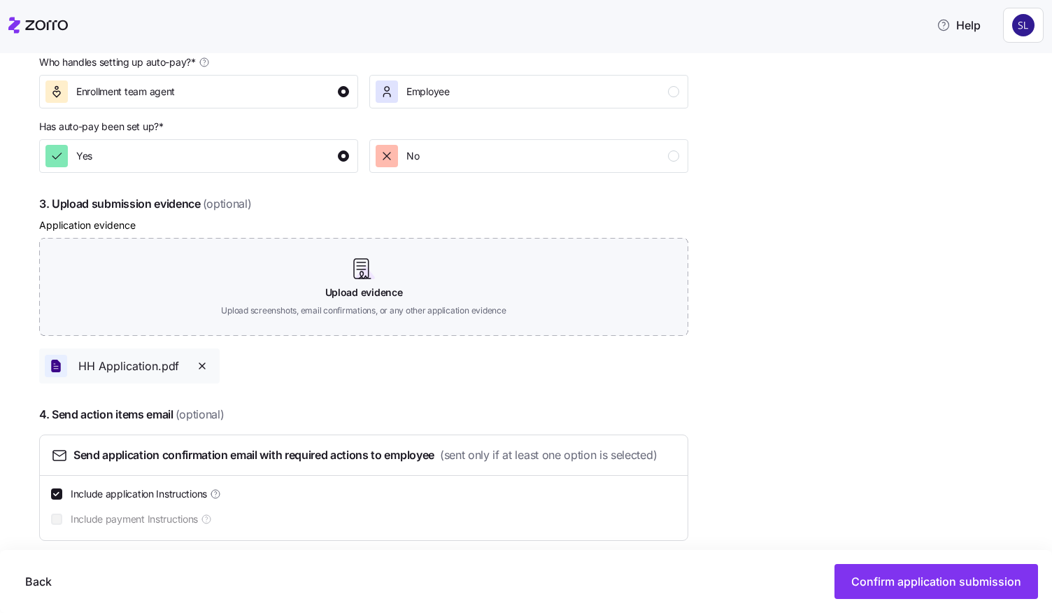
scroll to position [660, 0]
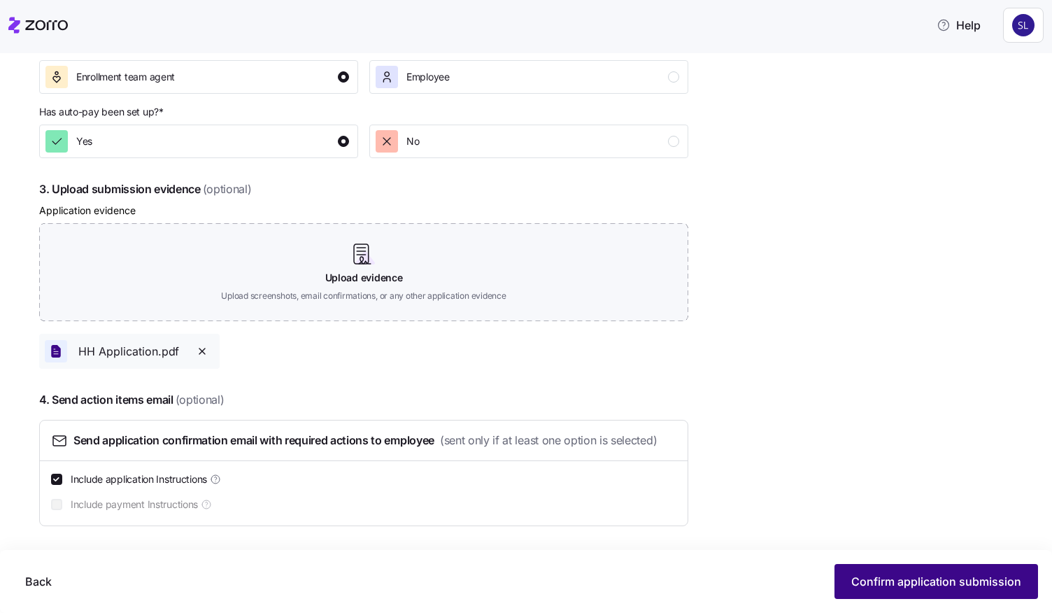
click at [920, 590] on button "Confirm application submission" at bounding box center [936, 581] width 204 height 35
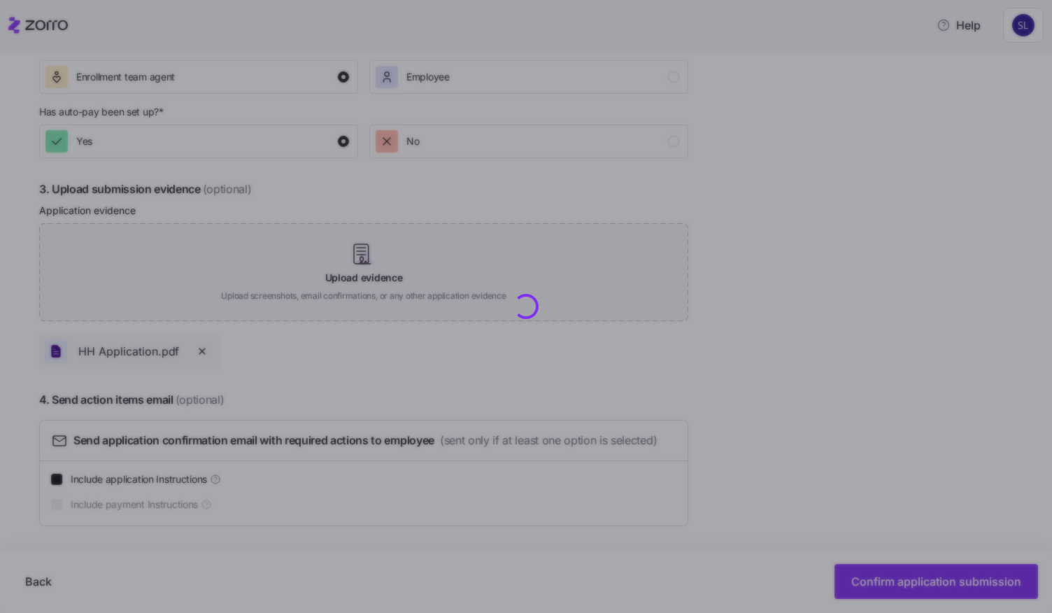
checkbox input "false"
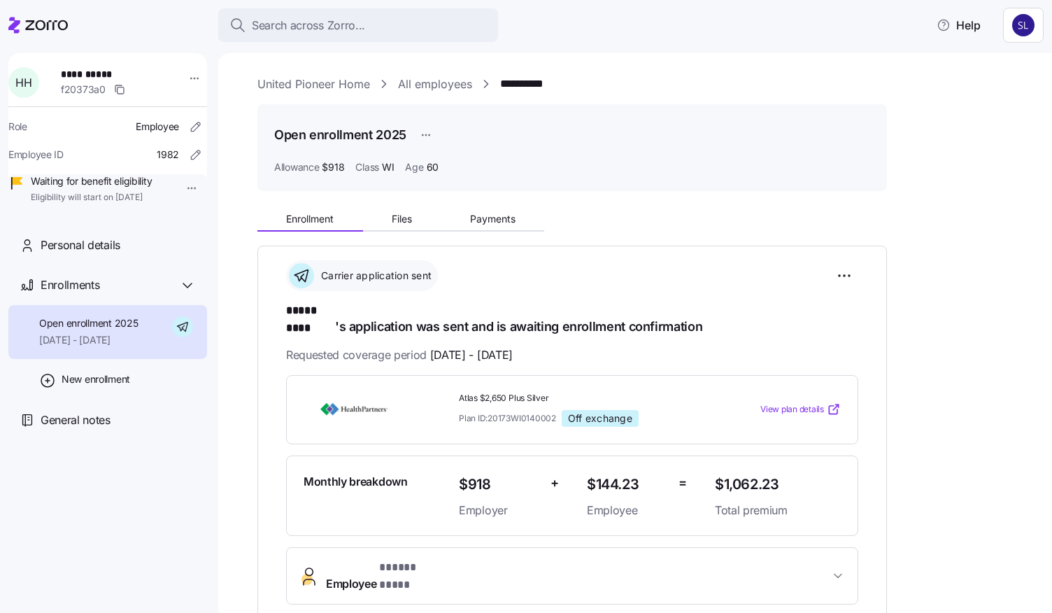
click at [410, 81] on link "All employees" at bounding box center [435, 84] width 74 height 17
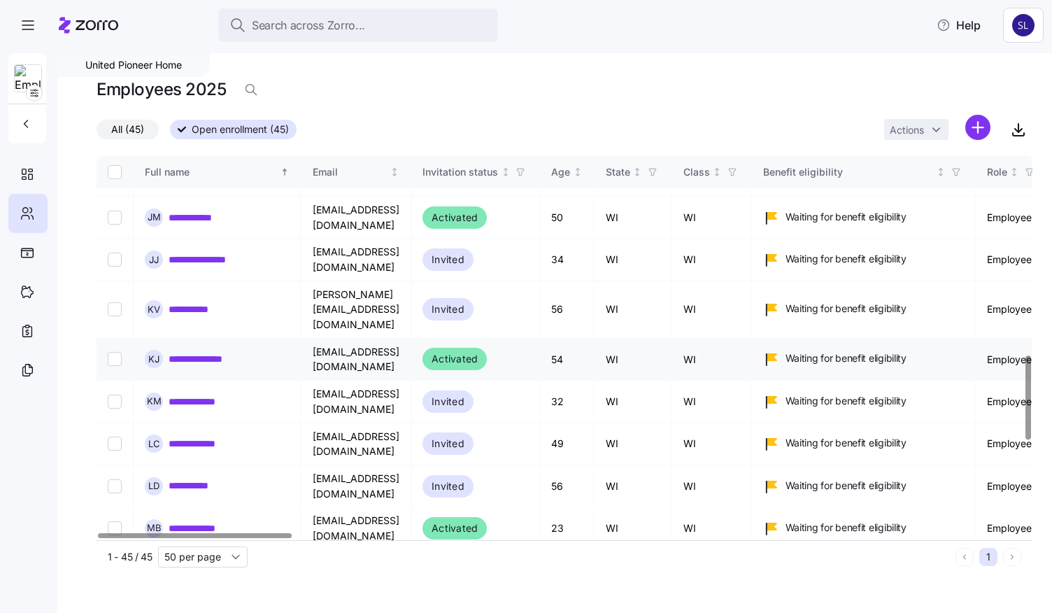
scroll to position [909, 0]
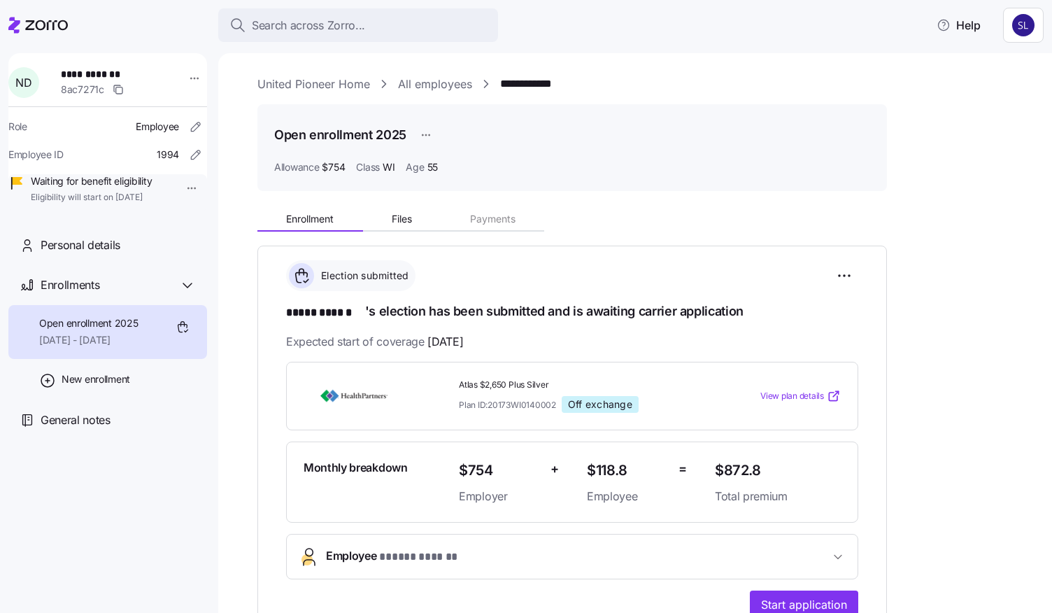
click at [433, 84] on link "All employees" at bounding box center [435, 84] width 74 height 17
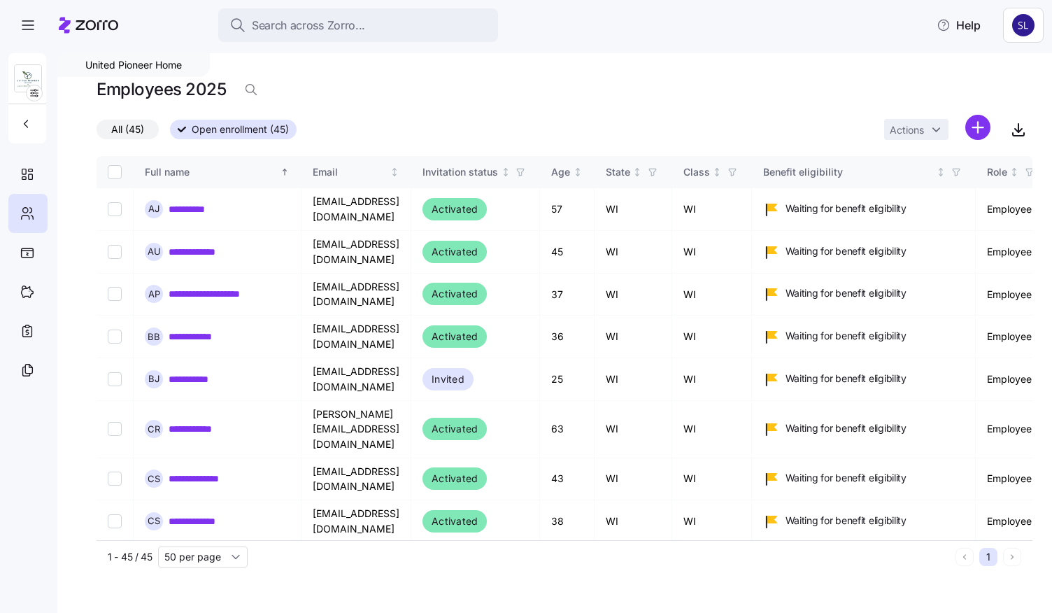
scroll to position [420, 0]
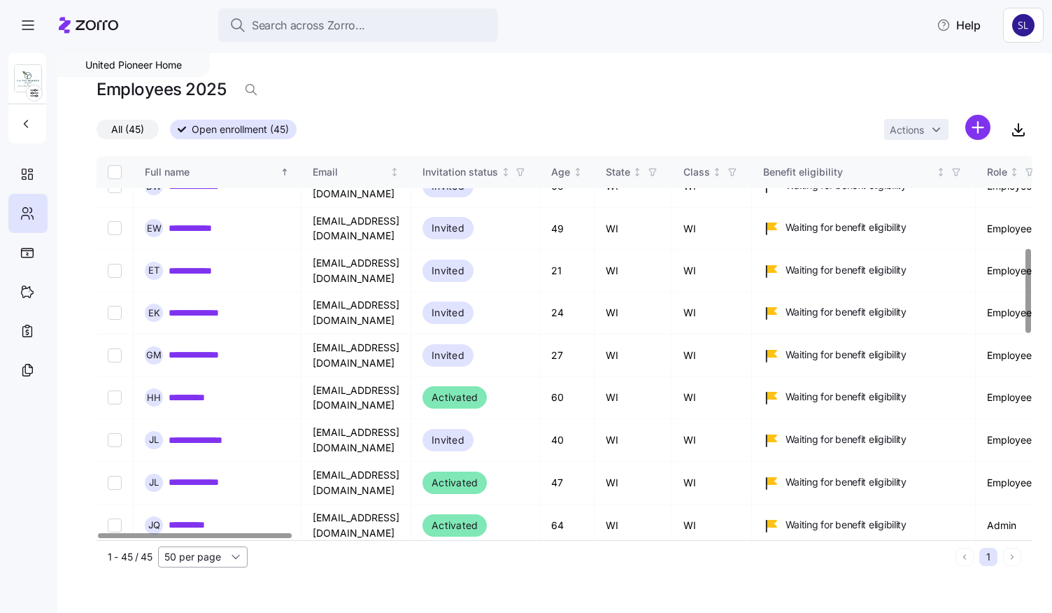
click at [233, 558] on input "50 per page" at bounding box center [203, 556] width 90 height 21
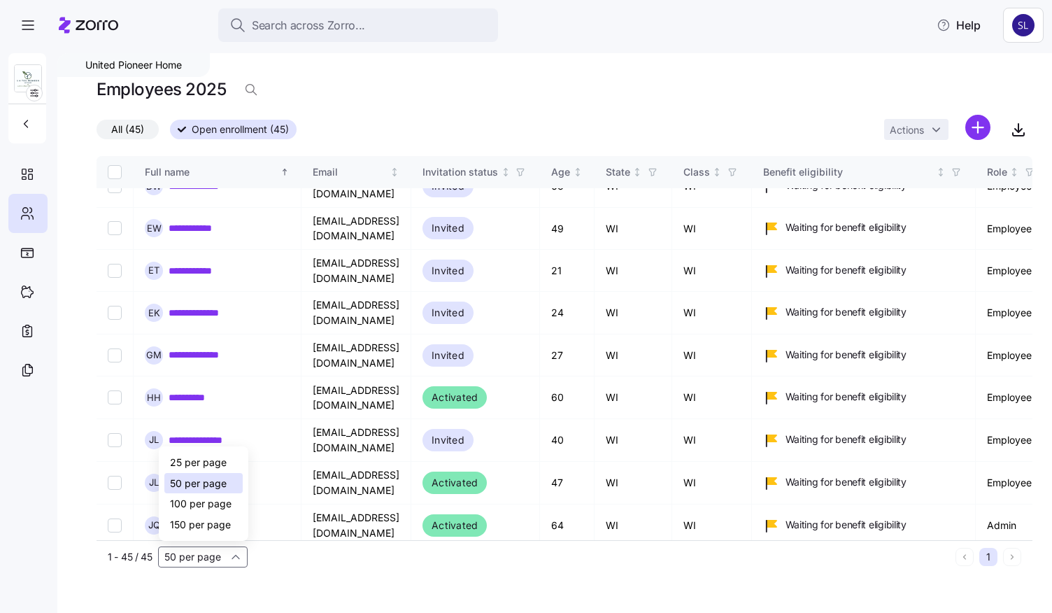
click at [222, 505] on span "100 per page" at bounding box center [201, 503] width 62 height 15
type input "100 per page"
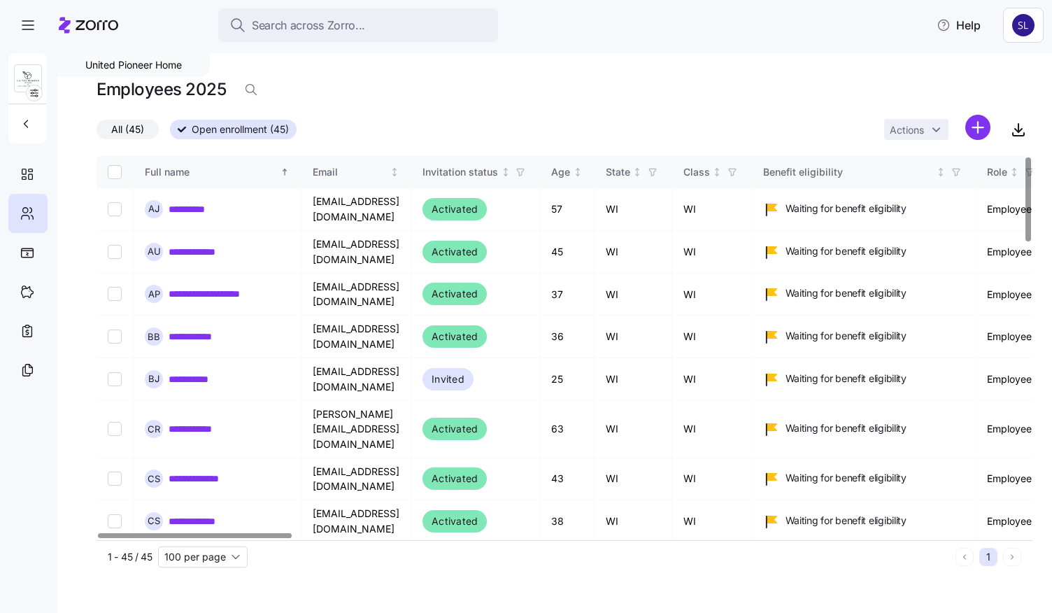
click at [529, 587] on div "**********" at bounding box center [554, 332] width 995 height 559
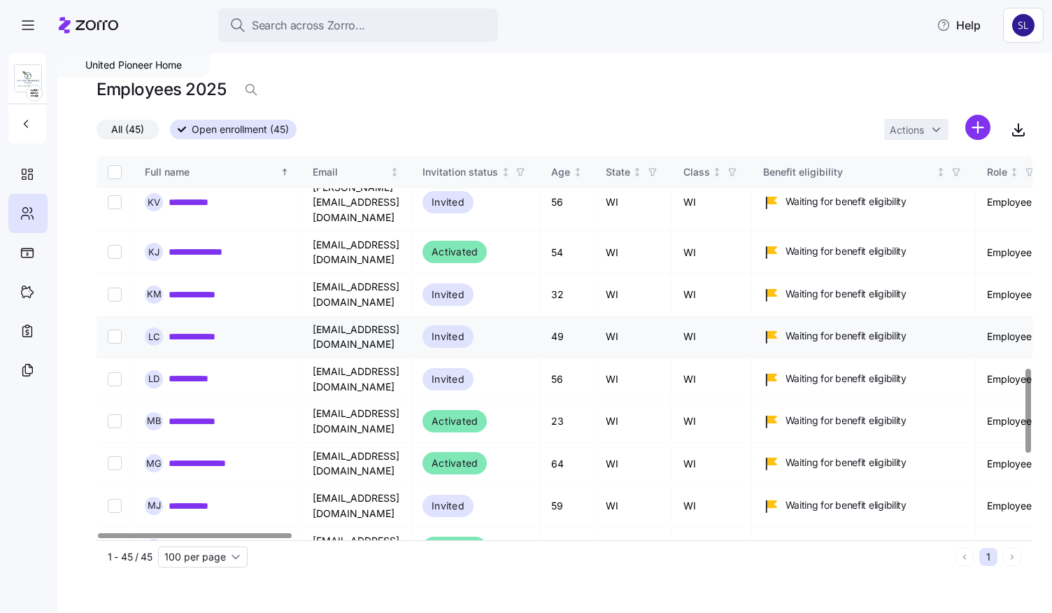
scroll to position [979, 0]
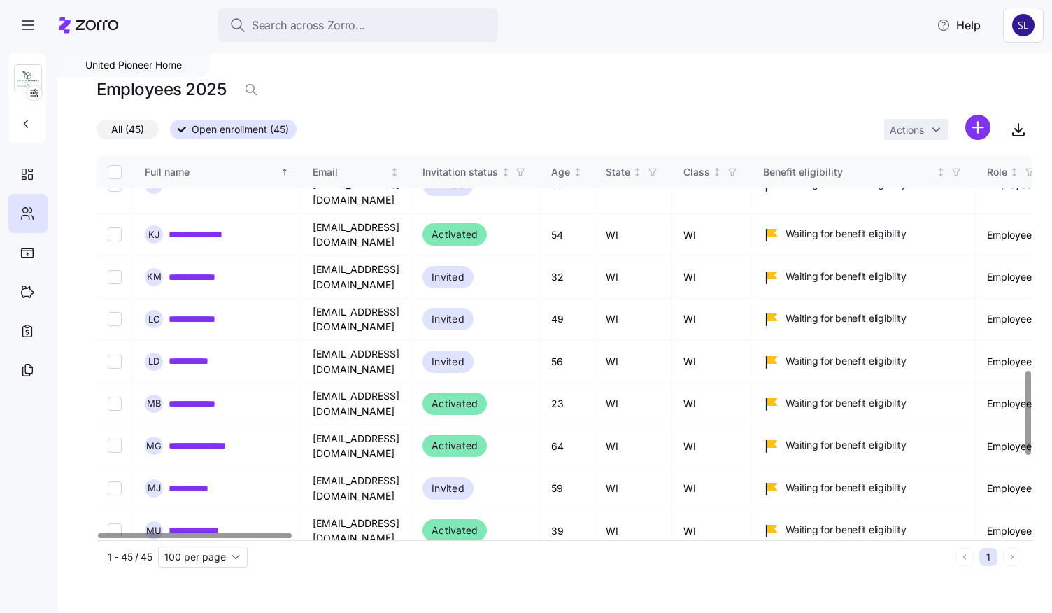
click at [203, 566] on link "**********" at bounding box center [204, 573] width 70 height 14
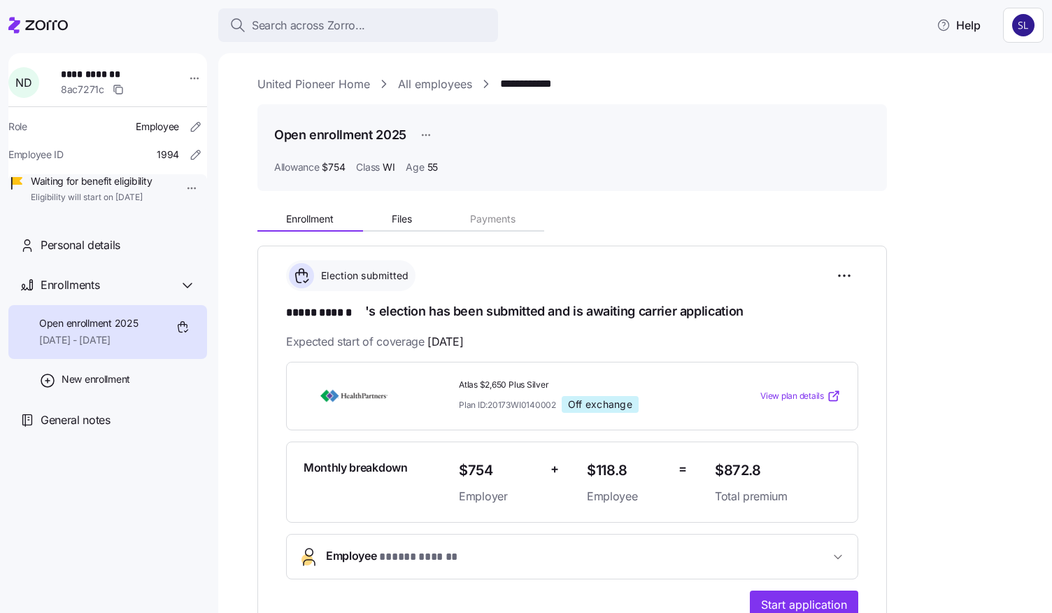
click at [506, 548] on span "Employee * ***** ****** *" at bounding box center [578, 556] width 504 height 19
click at [421, 87] on link "All employees" at bounding box center [435, 84] width 74 height 17
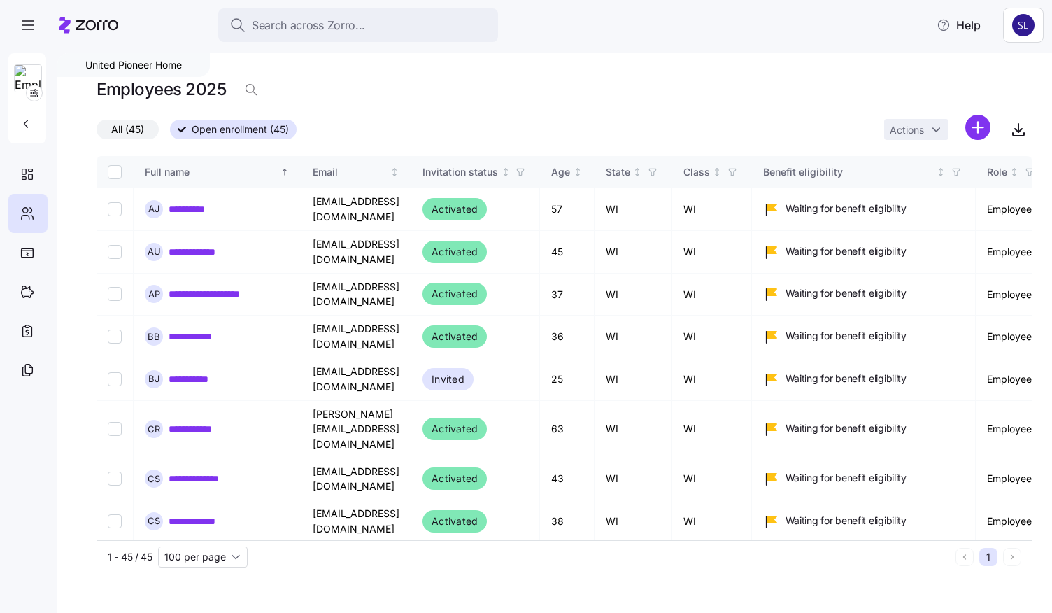
scroll to position [70, 0]
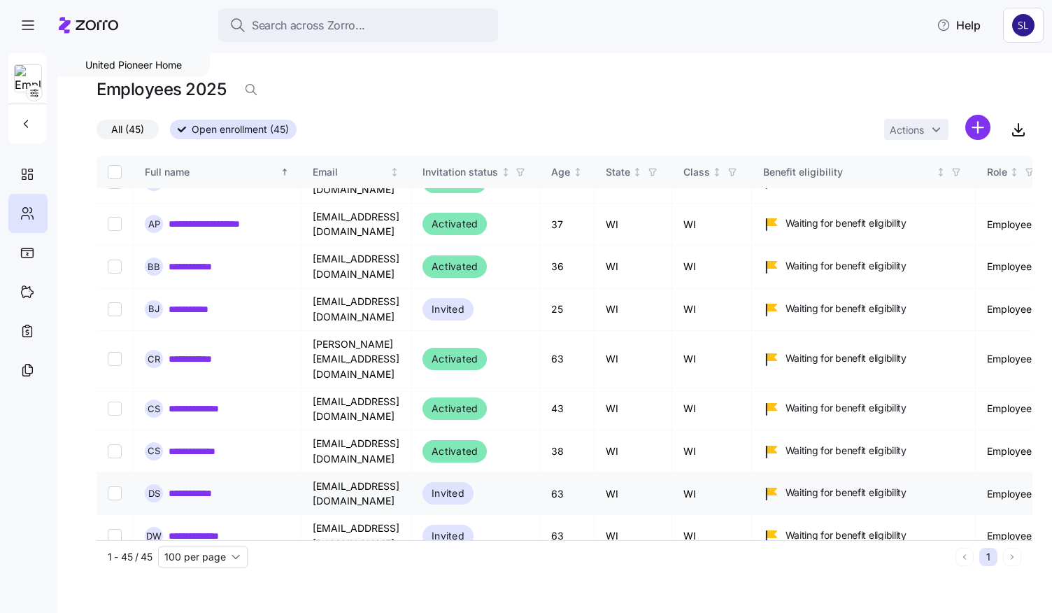
click at [218, 486] on link "**********" at bounding box center [204, 493] width 71 height 14
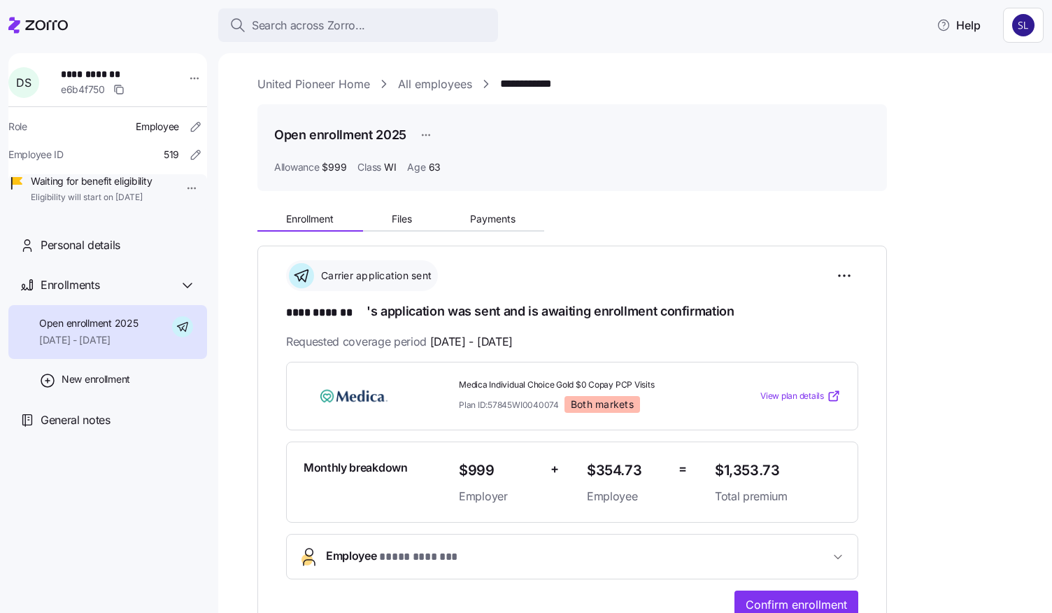
click at [547, 542] on button "Employee * **** ******* *" at bounding box center [572, 556] width 571 height 44
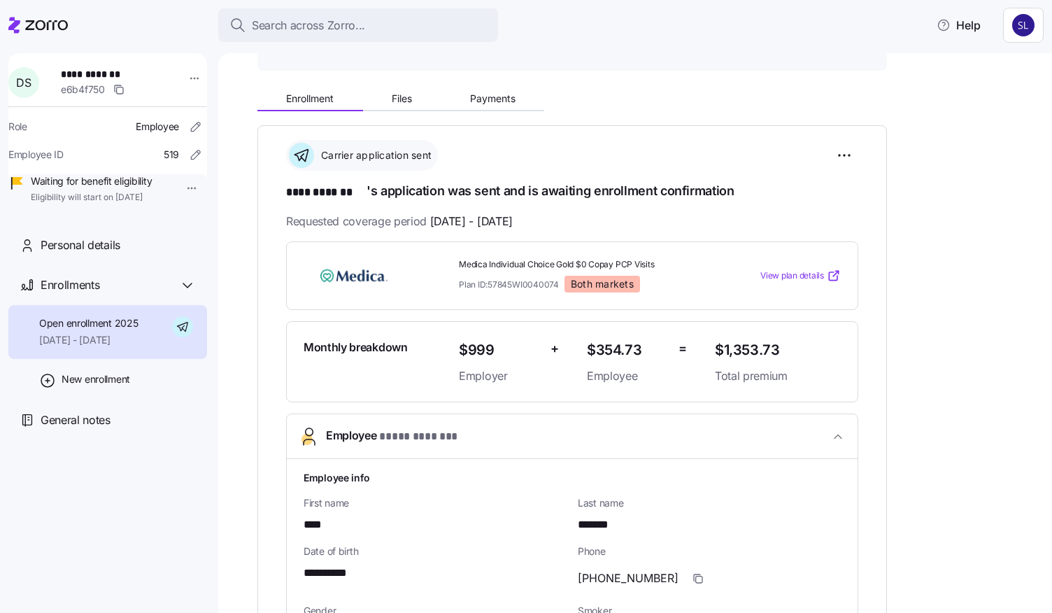
scroll to position [350, 0]
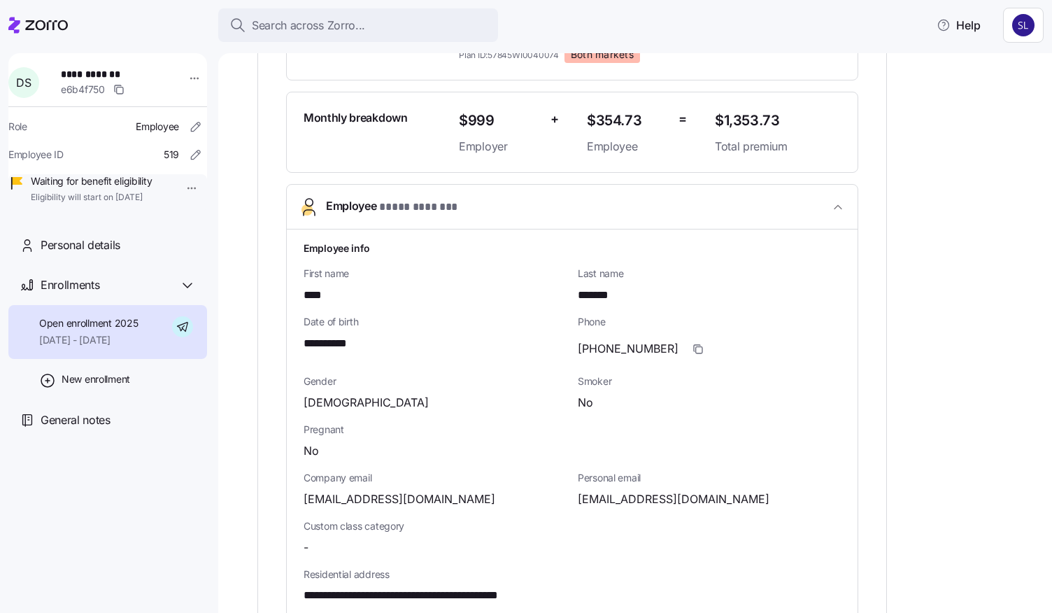
drag, startPoint x: 766, startPoint y: 497, endPoint x: 579, endPoint y: 497, distance: 186.7
click at [579, 497] on div "sunshinedaisies_2524@hotmail.com" at bounding box center [709, 498] width 263 height 17
copy span "sunshinedaisies_2524@hotmail.com"
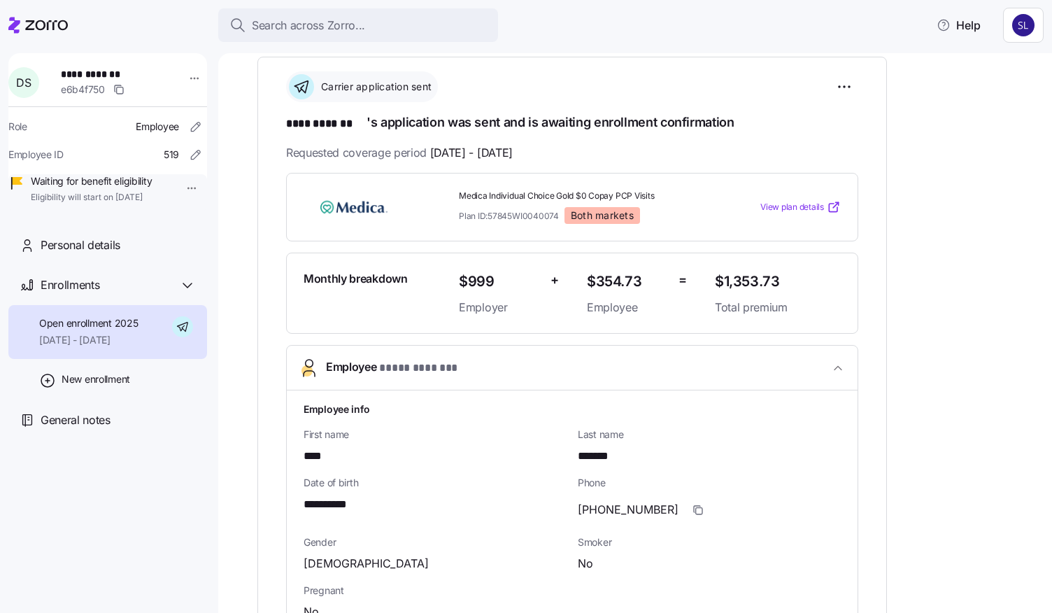
scroll to position [70, 0]
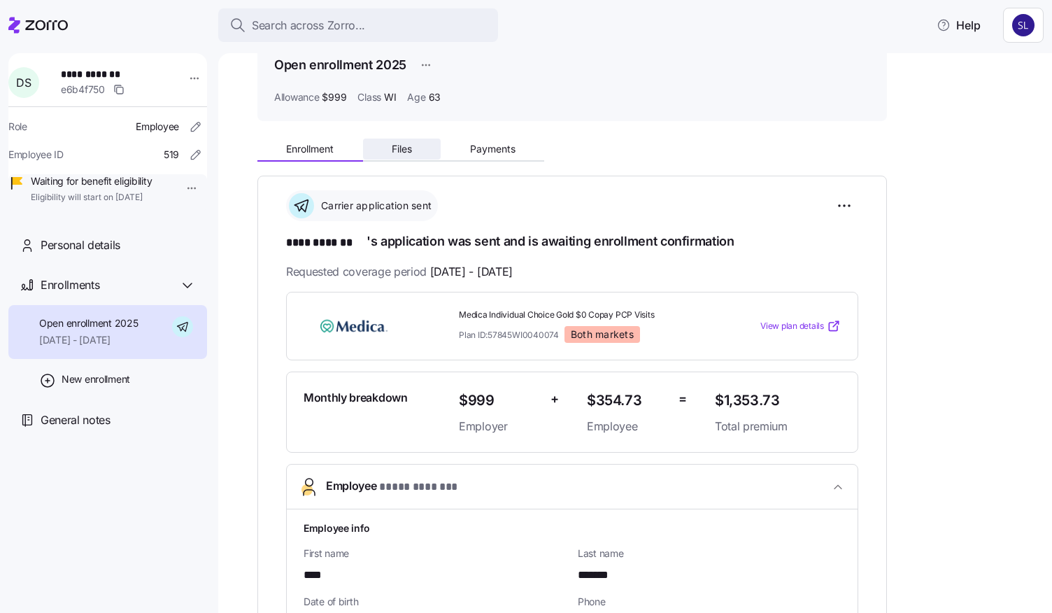
click at [410, 148] on span "Files" at bounding box center [402, 149] width 20 height 10
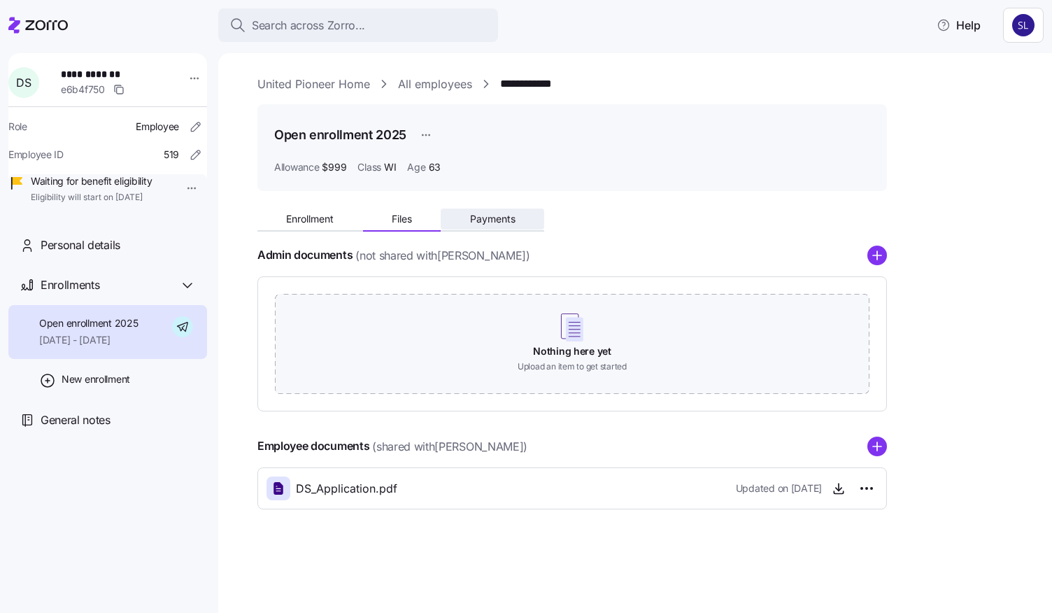
click at [494, 226] on button "Payments" at bounding box center [493, 218] width 104 height 21
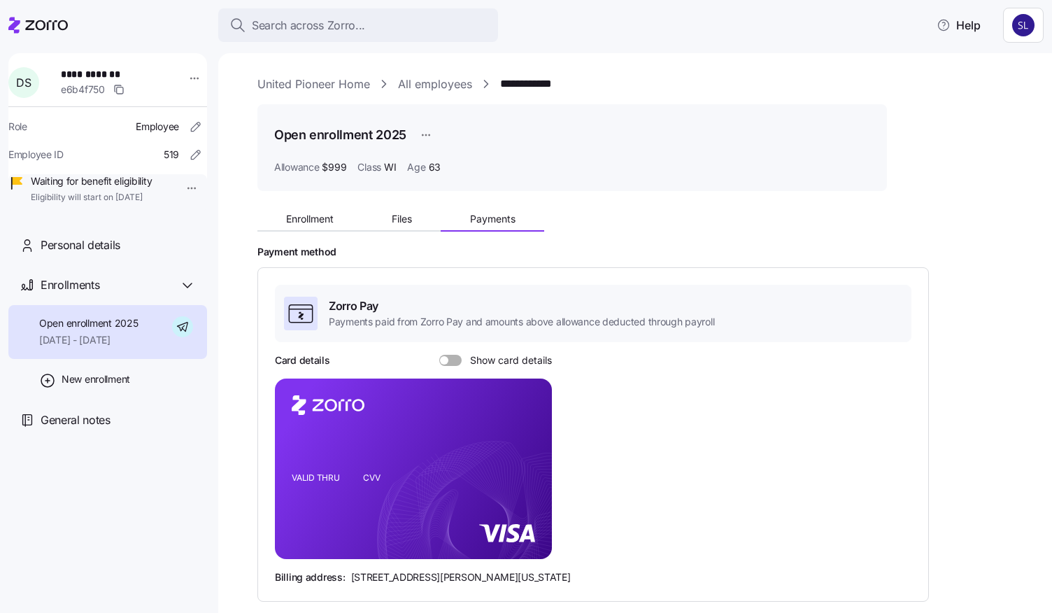
click at [455, 359] on span at bounding box center [455, 360] width 14 height 11
click at [439, 355] on input "Show card details" at bounding box center [439, 355] width 0 height 0
click at [411, 76] on link "All employees" at bounding box center [435, 84] width 74 height 17
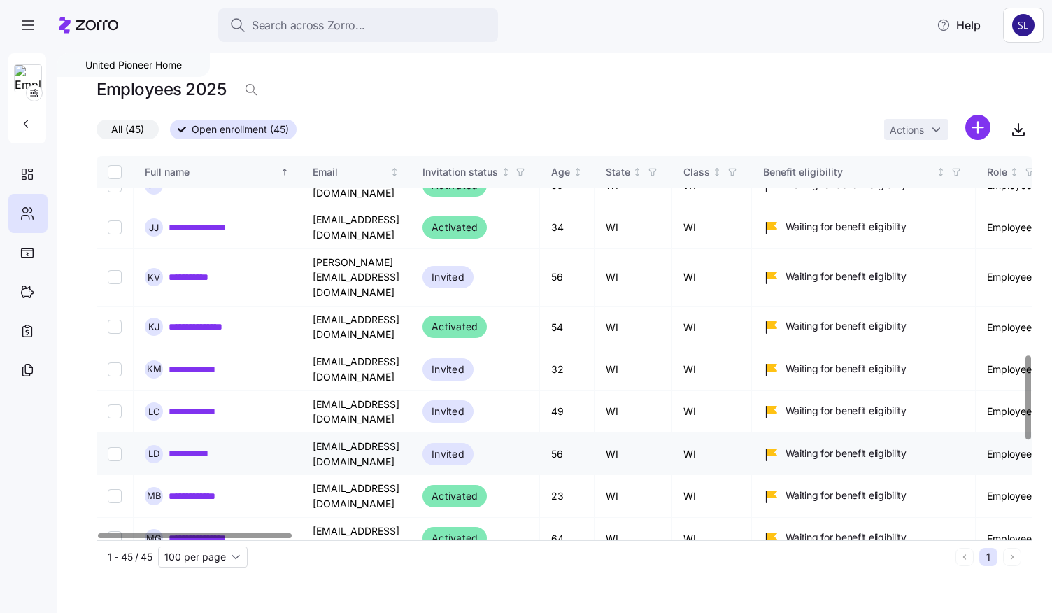
scroll to position [909, 0]
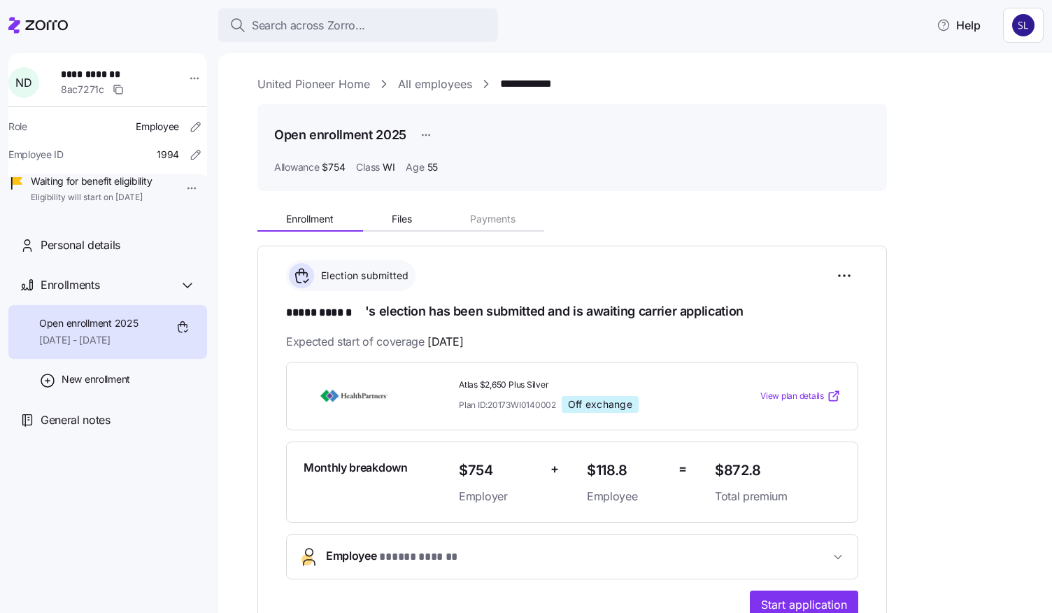
click at [842, 550] on icon "button" at bounding box center [838, 557] width 14 height 14
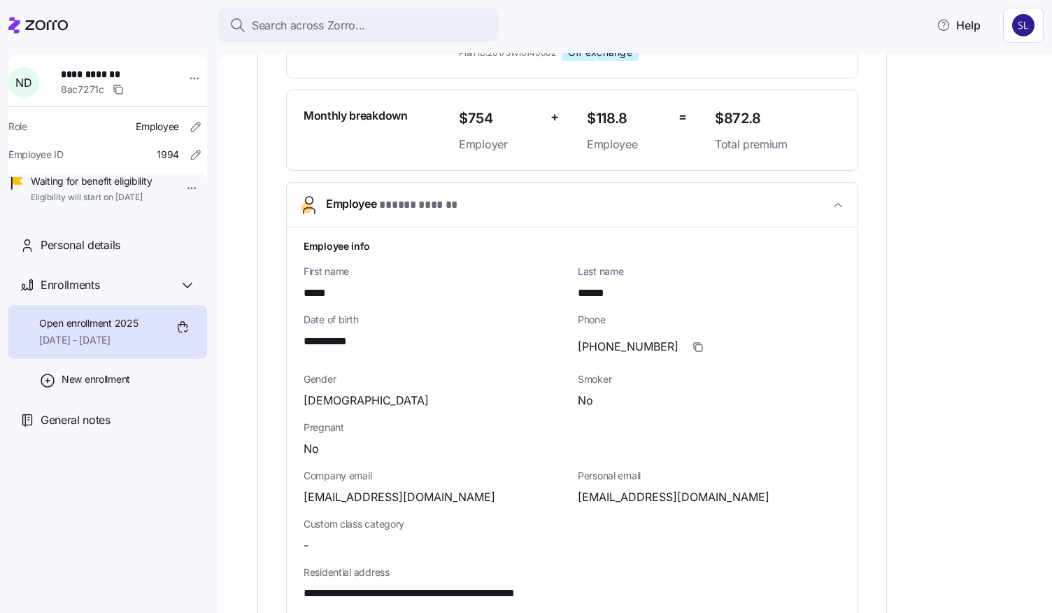
scroll to position [280, 0]
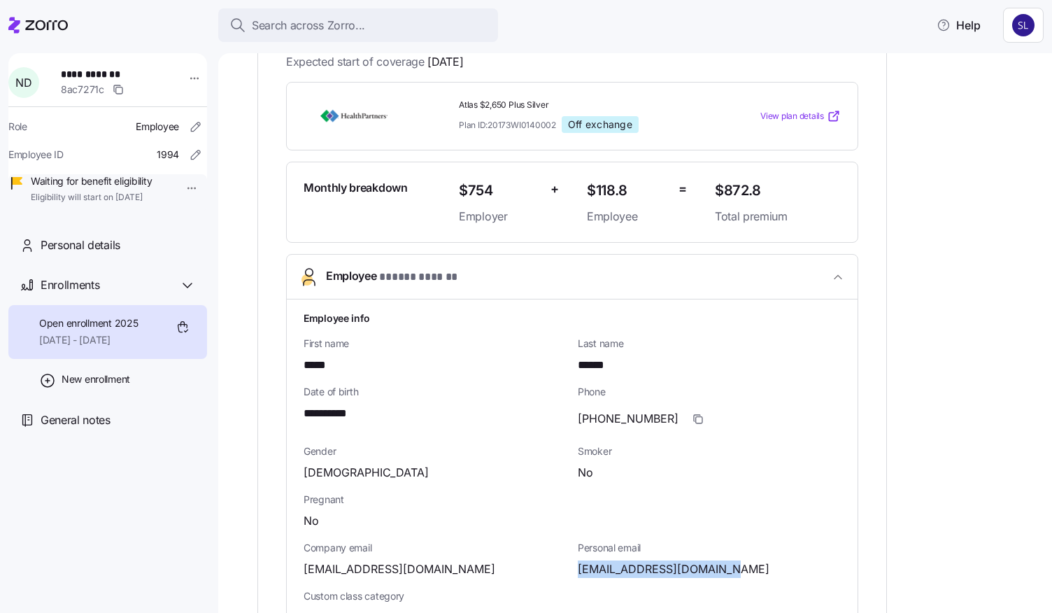
drag, startPoint x: 731, startPoint y: 566, endPoint x: 575, endPoint y: 563, distance: 156.0
click at [575, 563] on div "Personal email nancyblanche17@gmail.com" at bounding box center [709, 559] width 274 height 48
copy span "nancyblanche17@gmail.com"
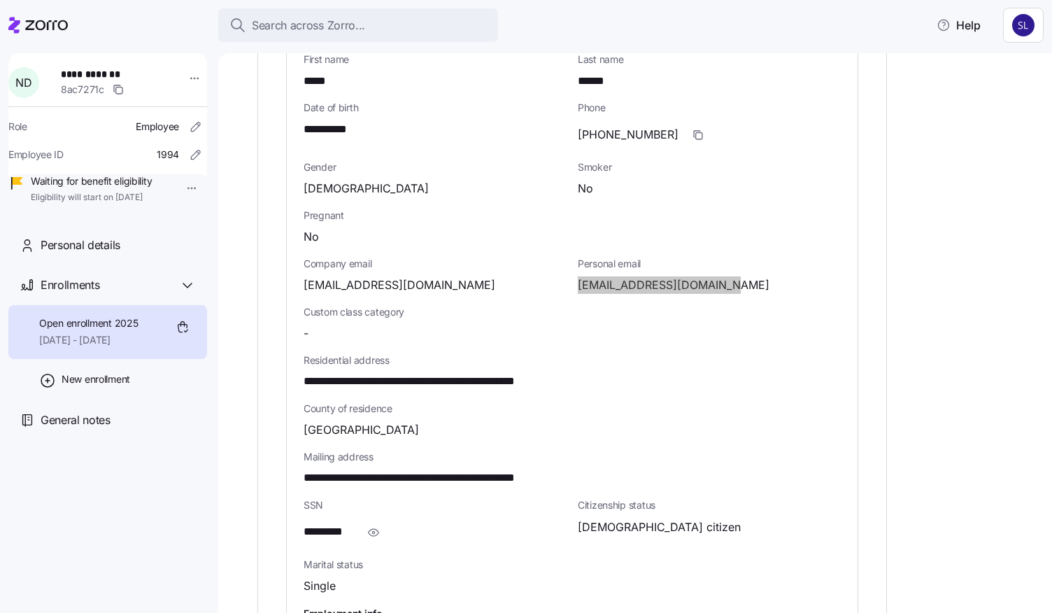
scroll to position [559, 0]
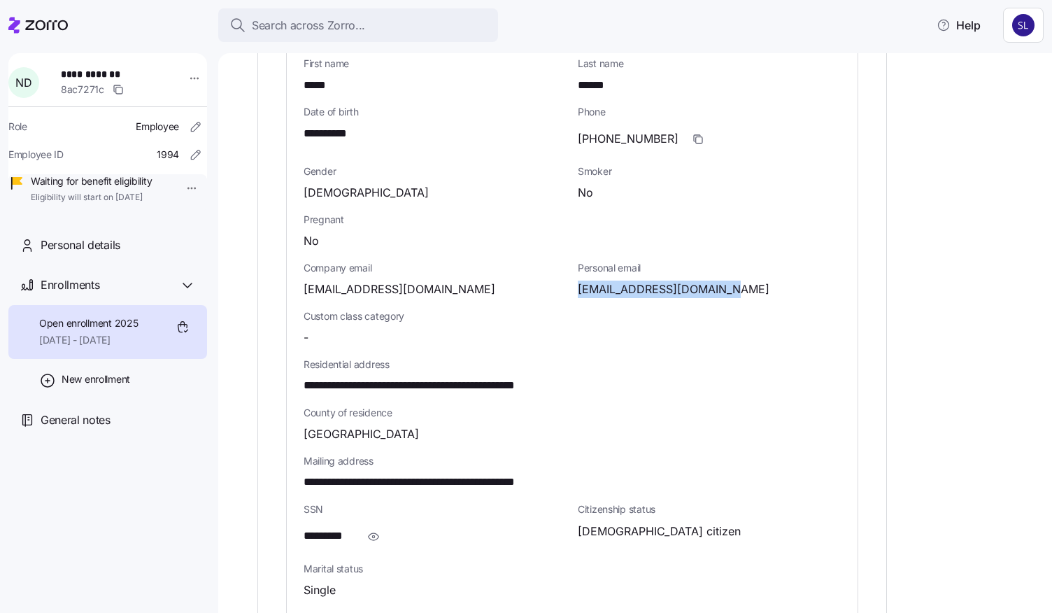
click at [375, 528] on icon "button" at bounding box center [373, 536] width 14 height 17
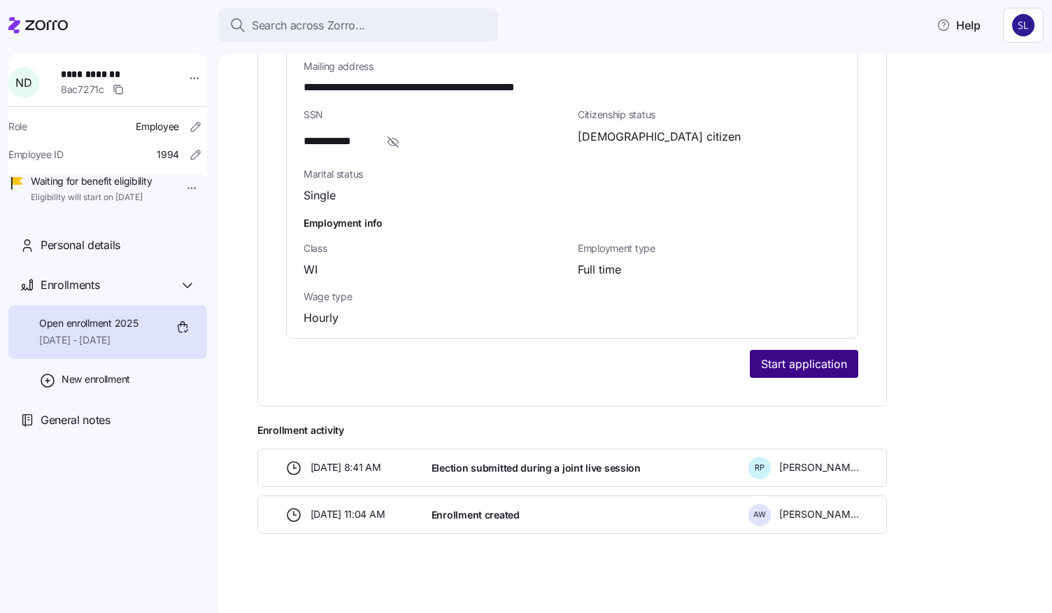
click at [771, 359] on span "Start application" at bounding box center [804, 363] width 86 height 17
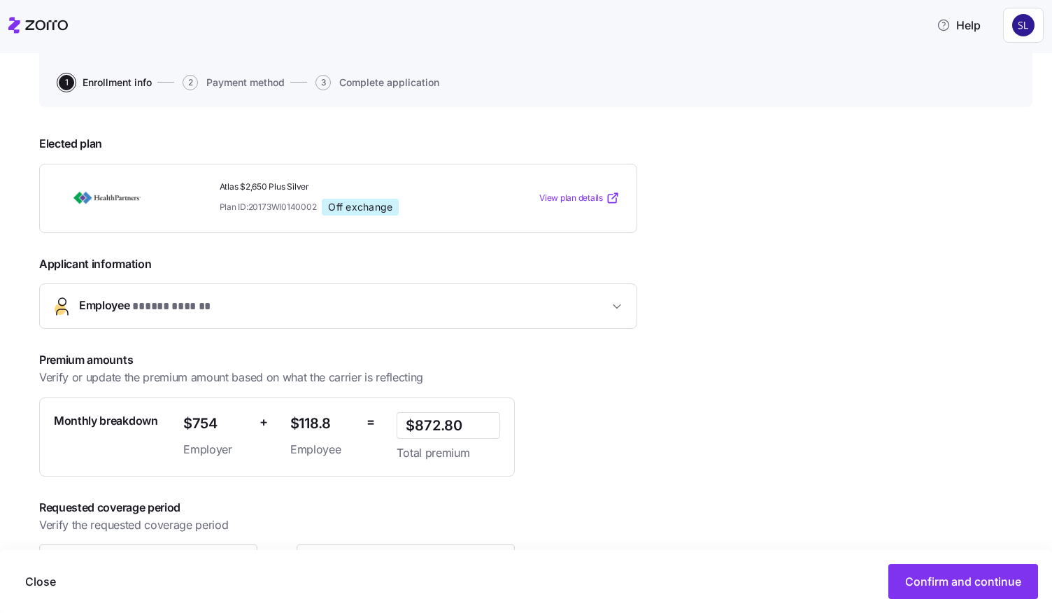
scroll to position [171, 0]
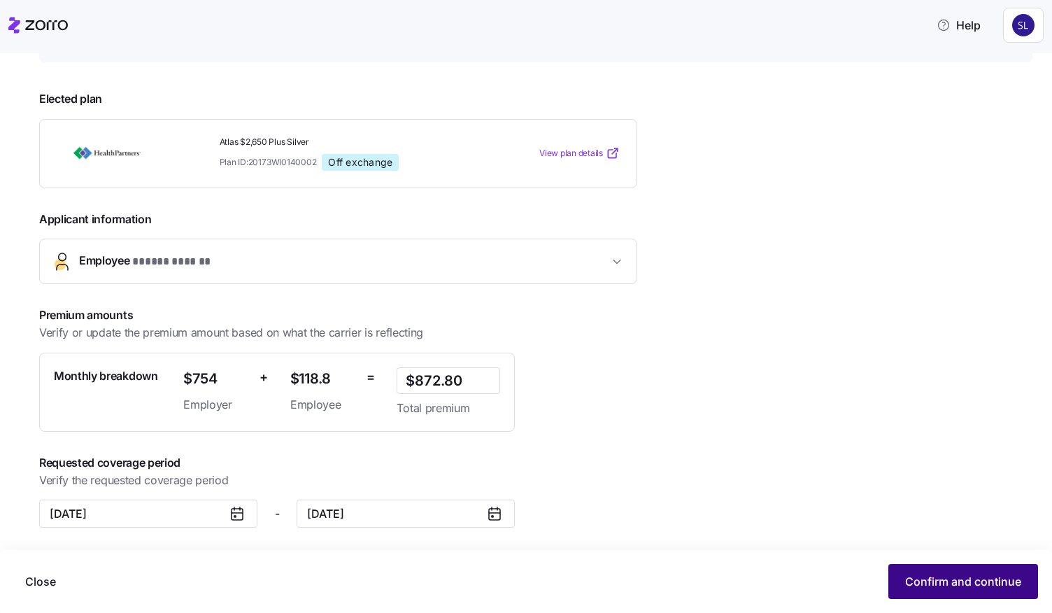
click at [934, 583] on span "Confirm and continue" at bounding box center [963, 581] width 116 height 17
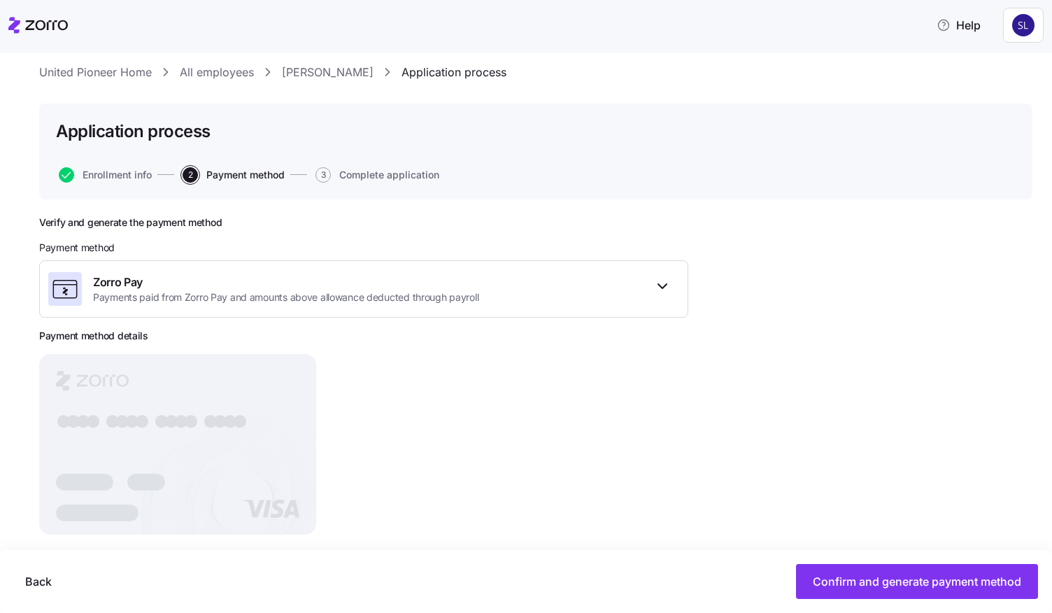
scroll to position [53, 0]
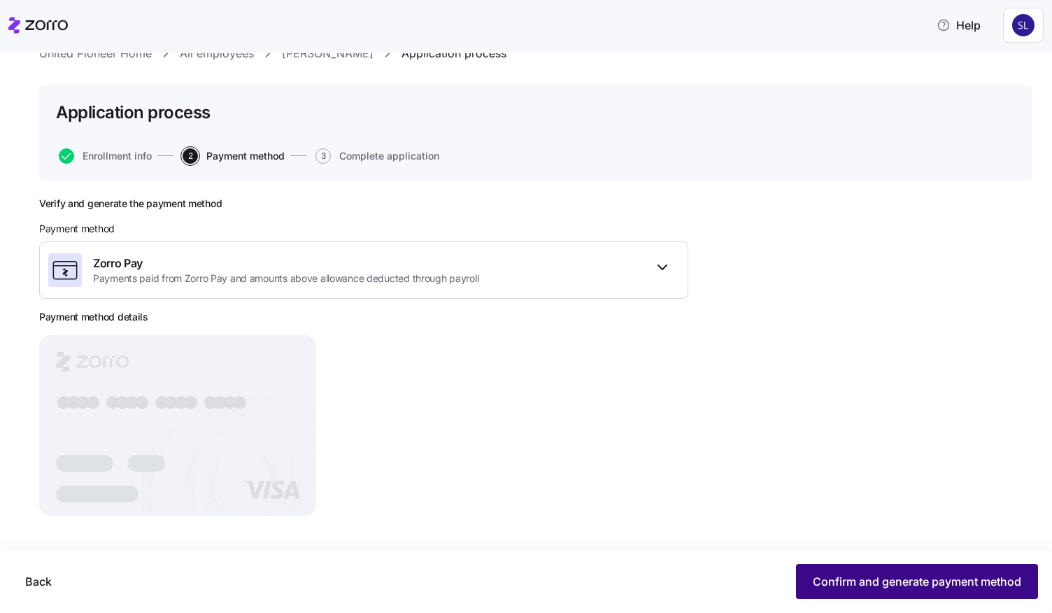
click at [897, 591] on button "Confirm and generate payment method" at bounding box center [917, 581] width 242 height 35
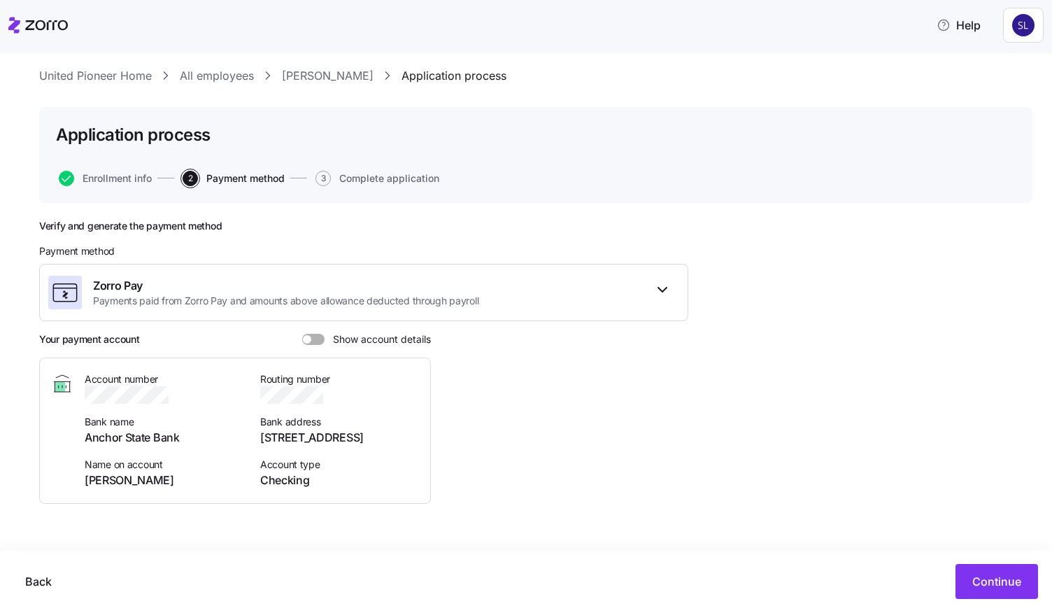
scroll to position [29, 0]
click at [316, 341] on span at bounding box center [318, 340] width 14 height 11
click at [302, 335] on input "Show account details" at bounding box center [302, 335] width 0 height 0
click at [993, 583] on span "Continue" at bounding box center [996, 581] width 49 height 17
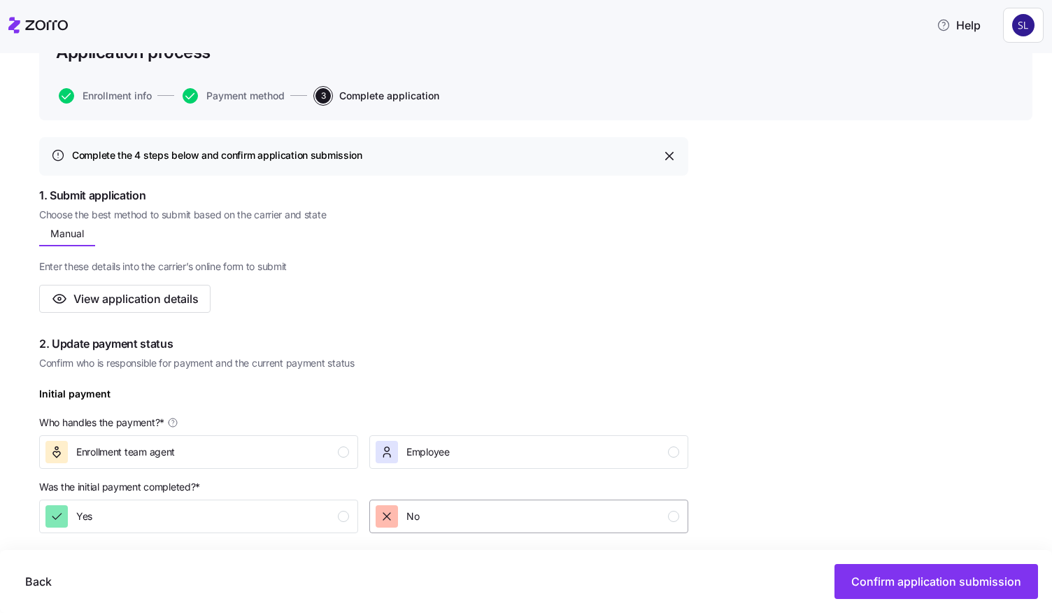
scroll to position [280, 0]
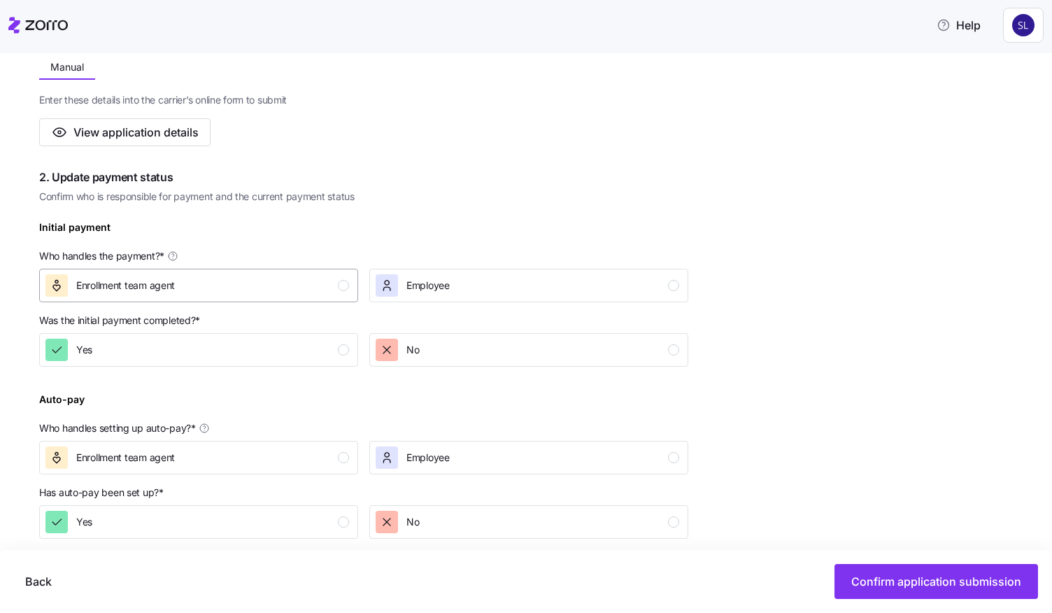
click at [225, 294] on div "Enrollment team agent" at bounding box center [197, 285] width 304 height 22
click at [229, 341] on div "Yes" at bounding box center [197, 349] width 304 height 22
click at [242, 459] on div "Enrollment team agent" at bounding box center [197, 457] width 304 height 22
click at [268, 528] on div "Yes" at bounding box center [197, 522] width 304 height 22
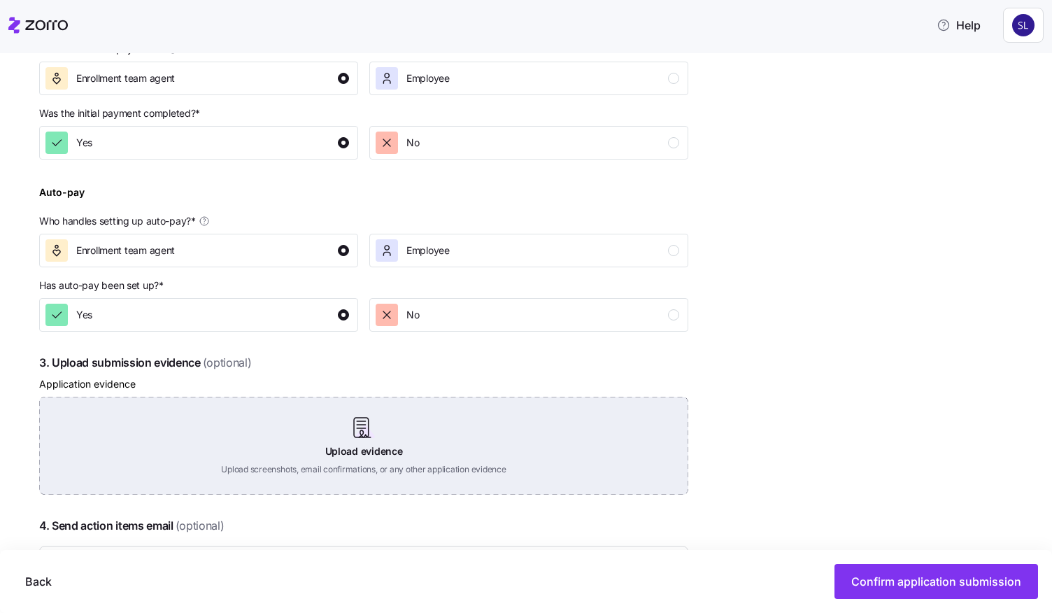
scroll to position [613, 0]
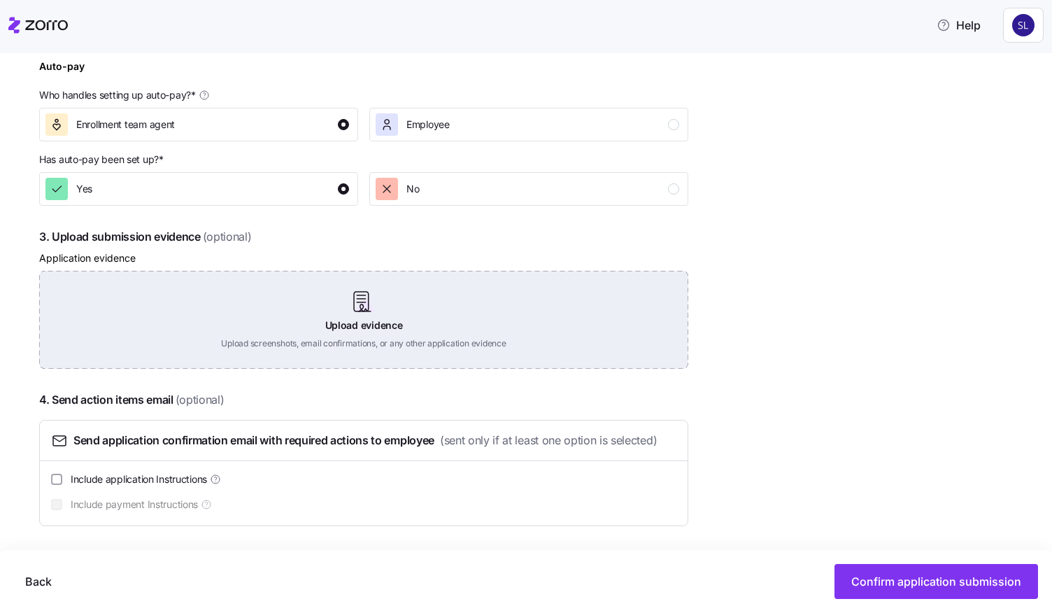
click at [304, 347] on div "Upload evidence Upload screenshots, email confirmations, or any other applicati…" at bounding box center [363, 320] width 649 height 98
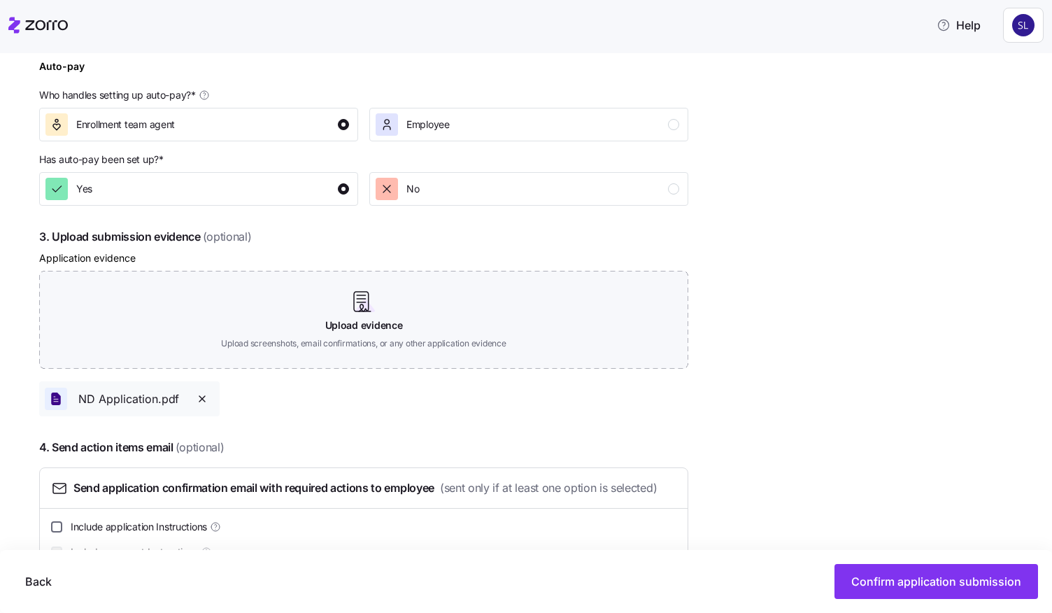
click at [62, 522] on input "Include application Instructions" at bounding box center [56, 526] width 11 height 11
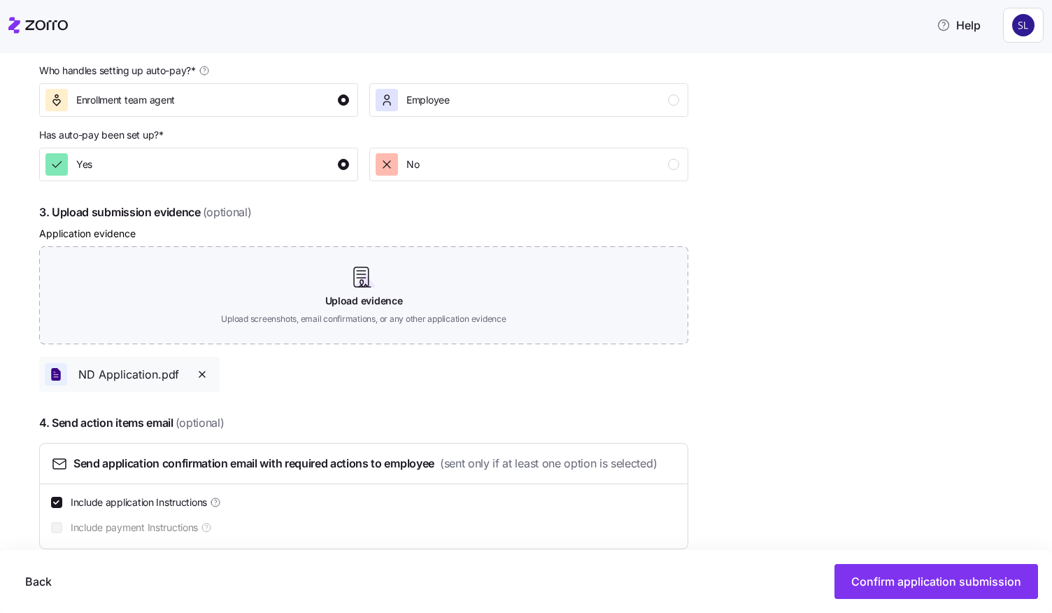
scroll to position [660, 0]
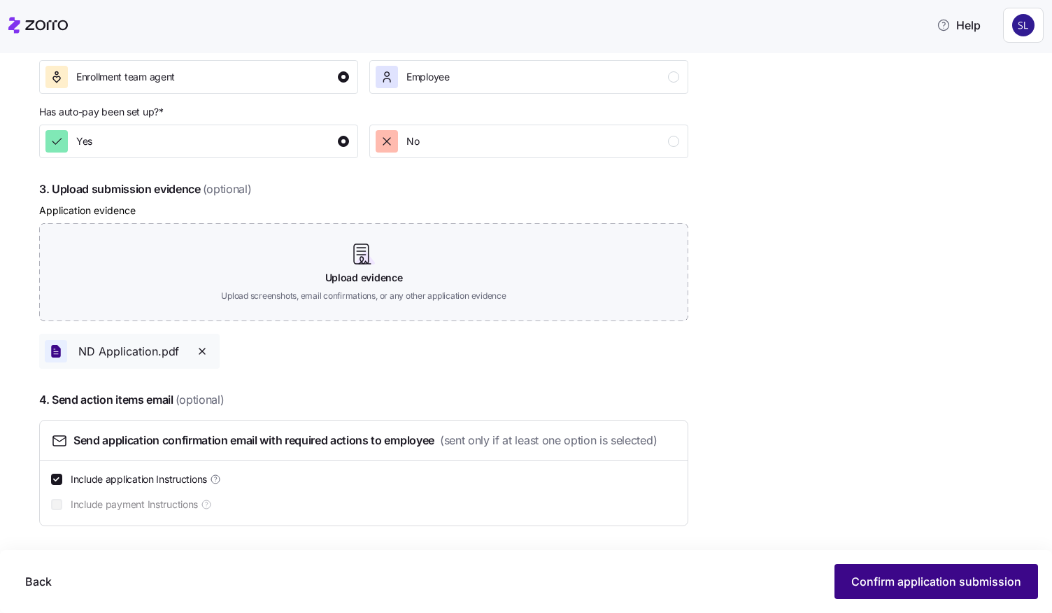
click at [885, 580] on span "Confirm application submission" at bounding box center [936, 581] width 170 height 17
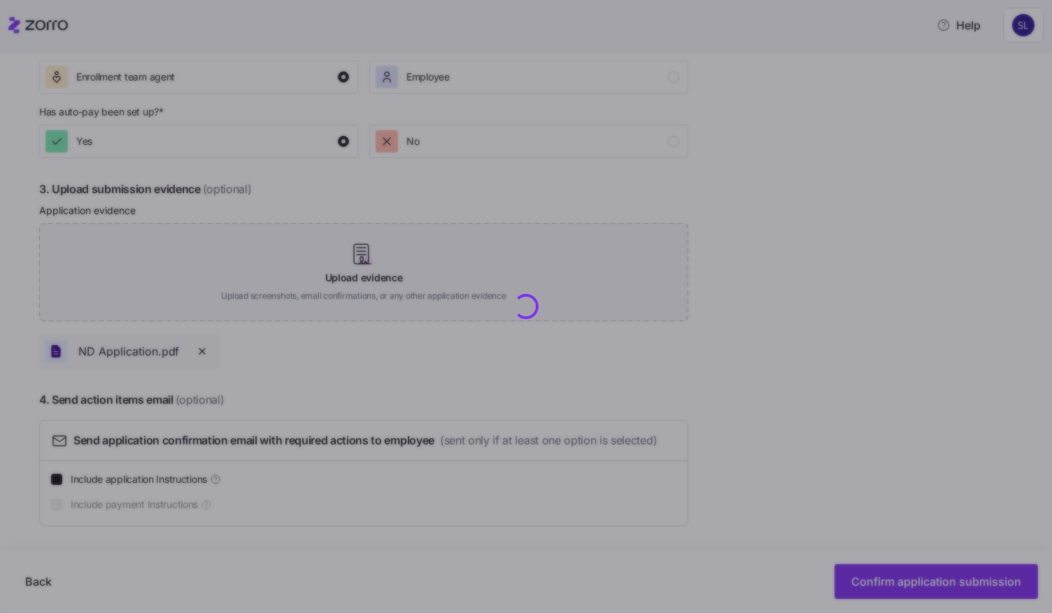
checkbox input "false"
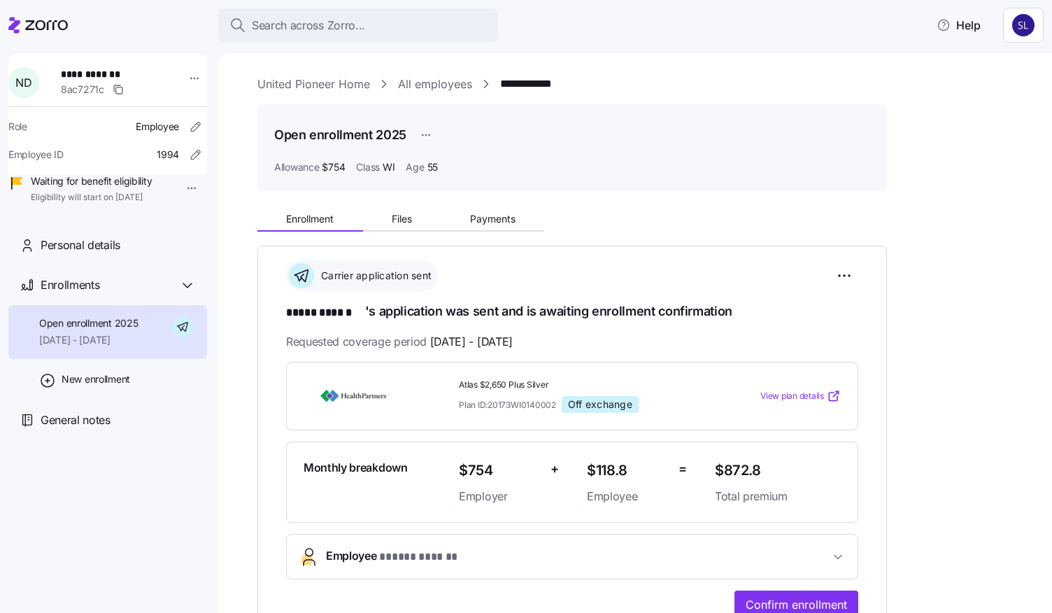
click at [458, 78] on link "All employees" at bounding box center [435, 84] width 74 height 17
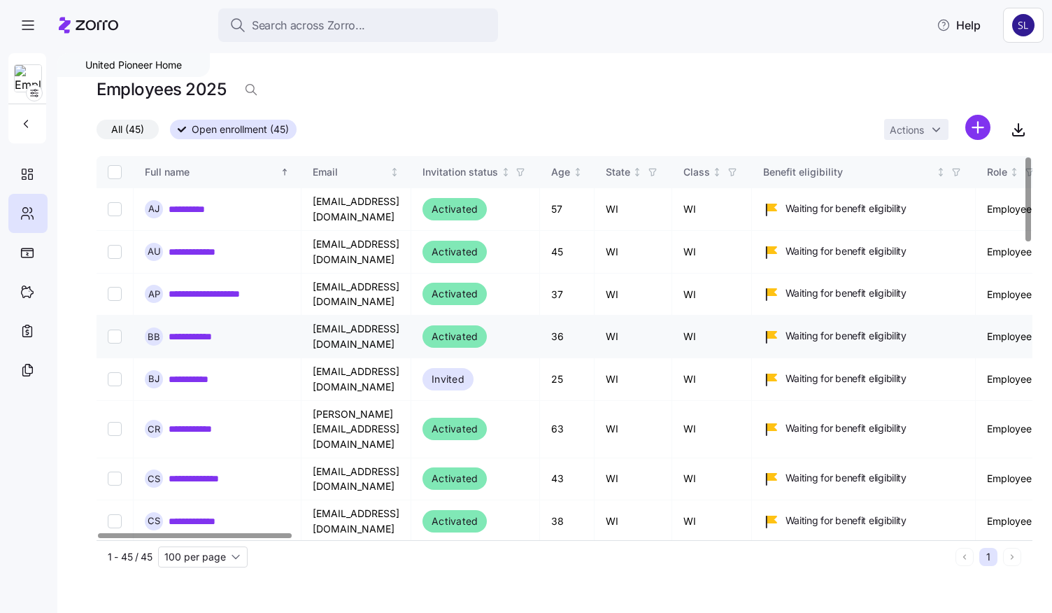
click at [182, 329] on link "**********" at bounding box center [200, 336] width 62 height 14
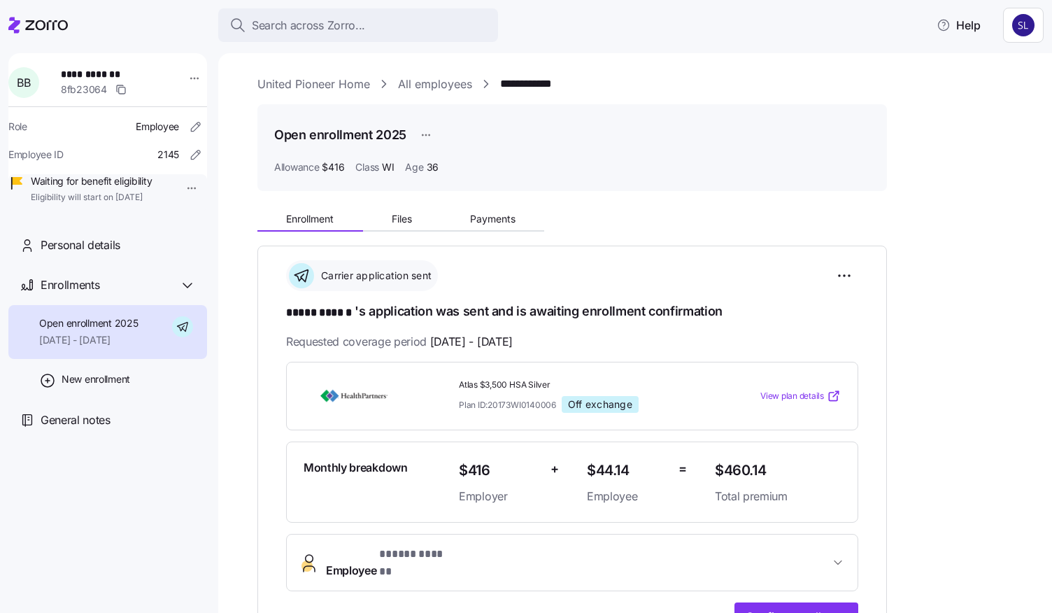
click at [801, 543] on button "Employee * ***** ****** *" at bounding box center [572, 562] width 571 height 56
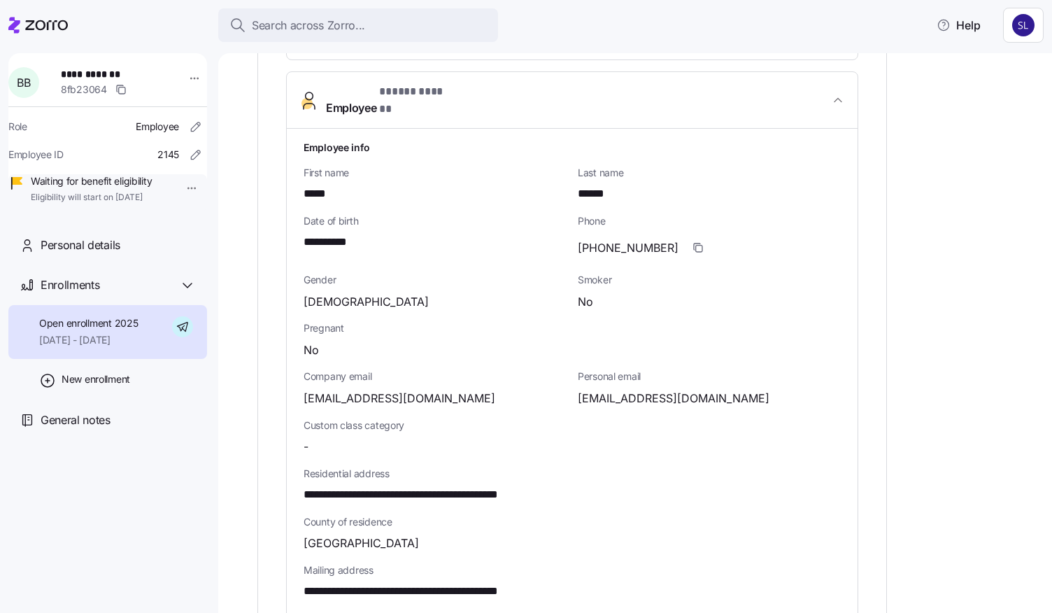
scroll to position [559, 0]
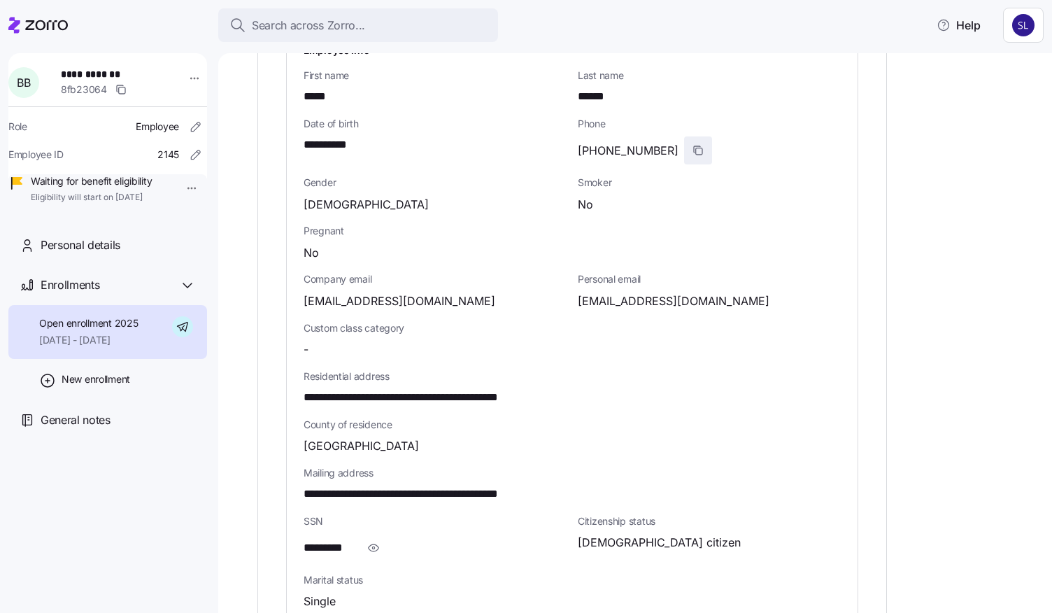
click at [692, 145] on icon "button" at bounding box center [697, 150] width 11 height 11
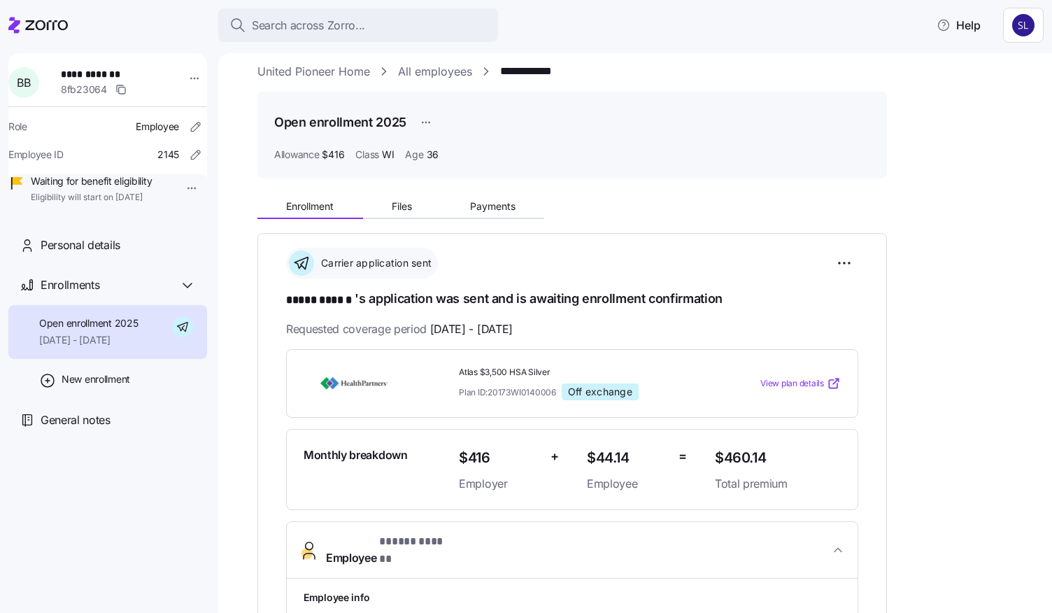
scroll to position [0, 0]
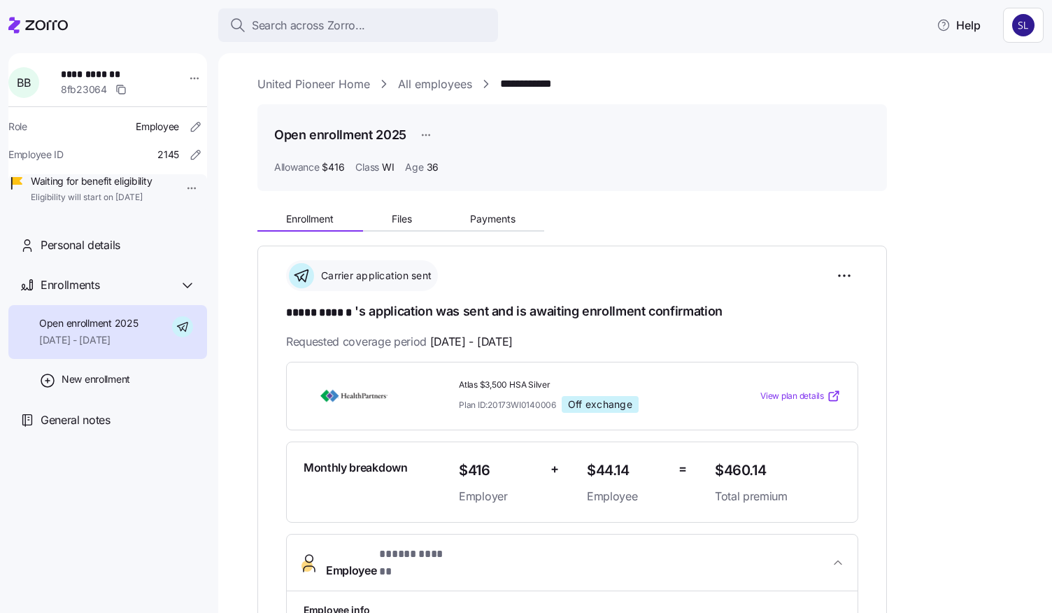
click at [319, 90] on link "United Pioneer Home" at bounding box center [313, 84] width 113 height 17
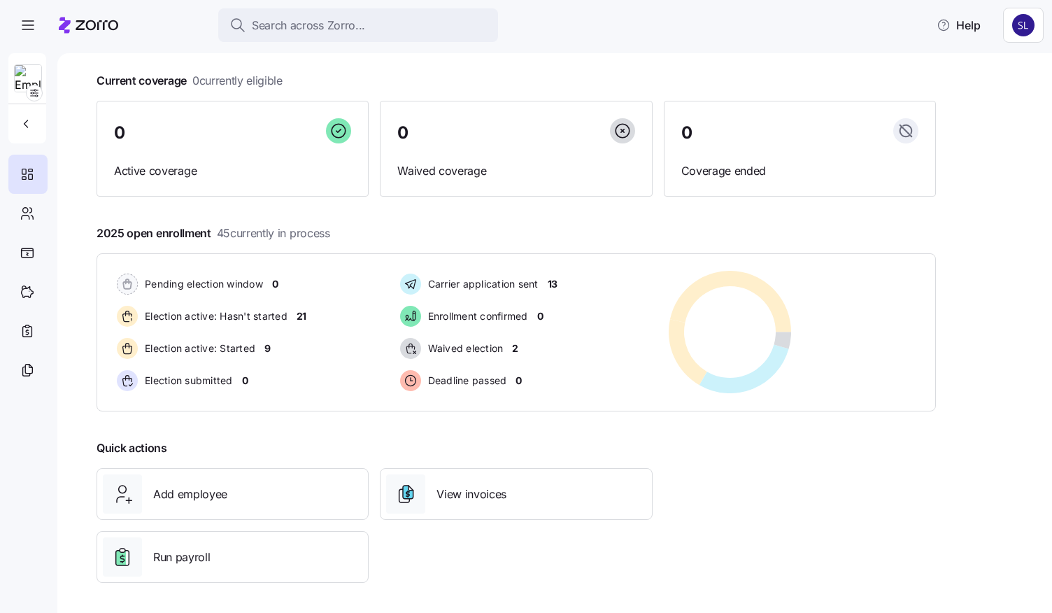
scroll to position [75, 0]
